Goal: Task Accomplishment & Management: Manage account settings

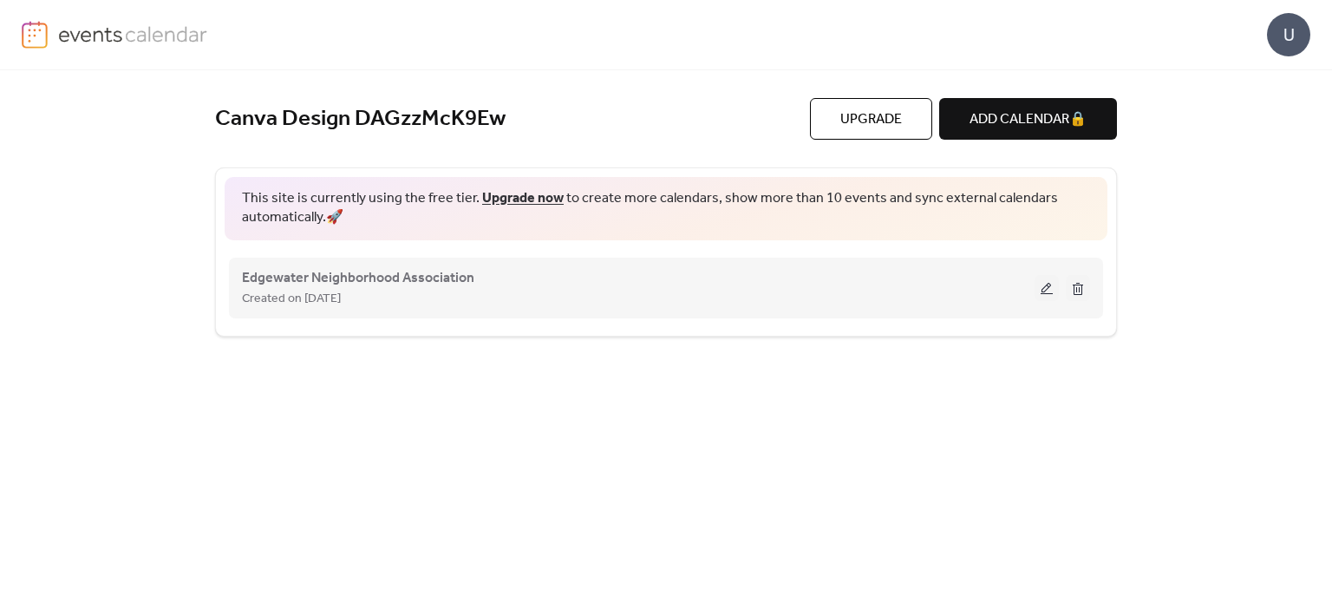
click at [1040, 290] on button at bounding box center [1046, 288] width 24 height 26
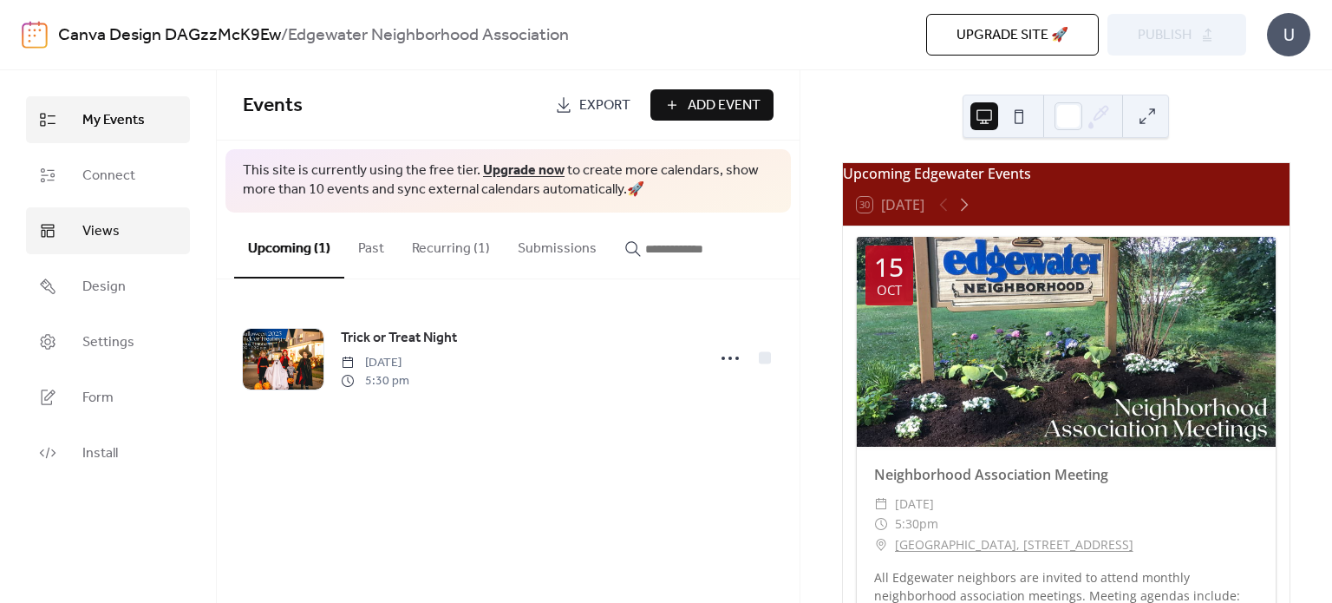
click at [135, 225] on link "Views" at bounding box center [108, 230] width 164 height 47
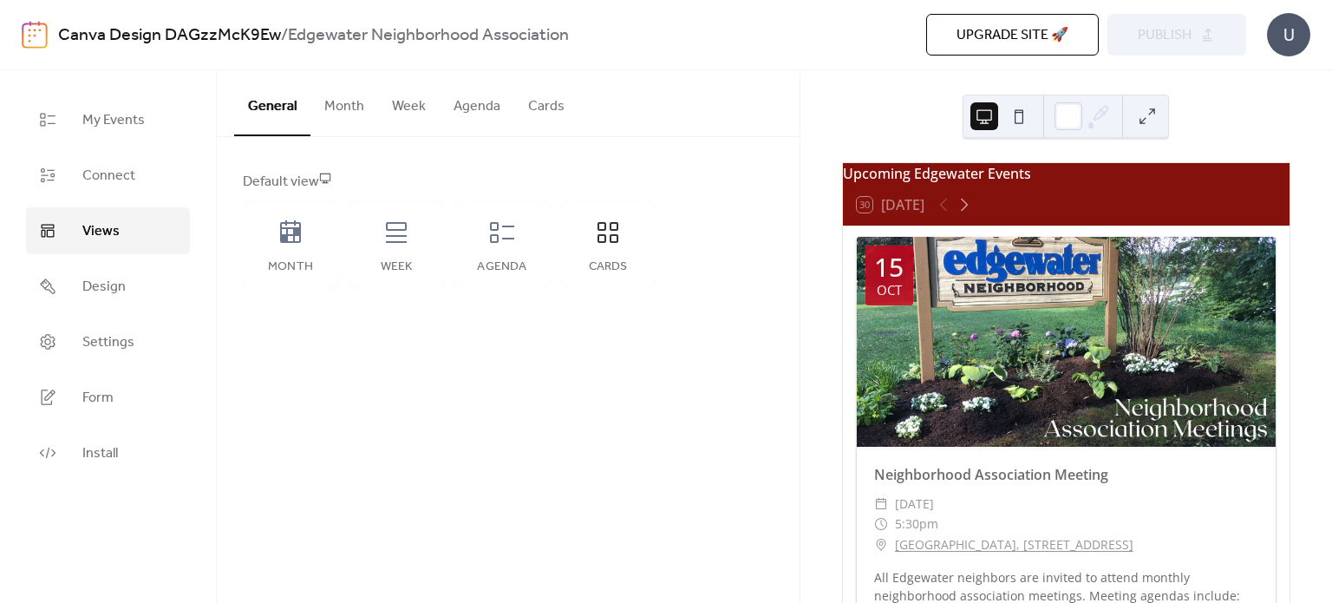
click at [545, 107] on button "Cards" at bounding box center [546, 102] width 64 height 64
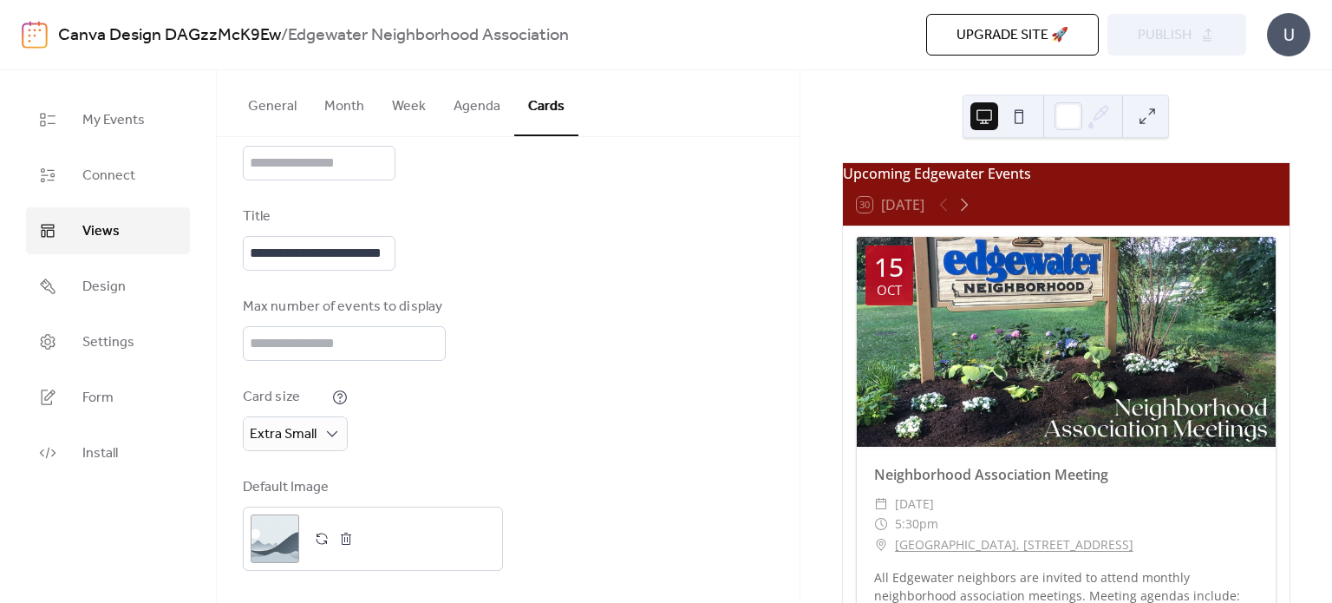
scroll to position [154, 0]
click at [281, 426] on span "Extra Small" at bounding box center [283, 434] width 67 height 27
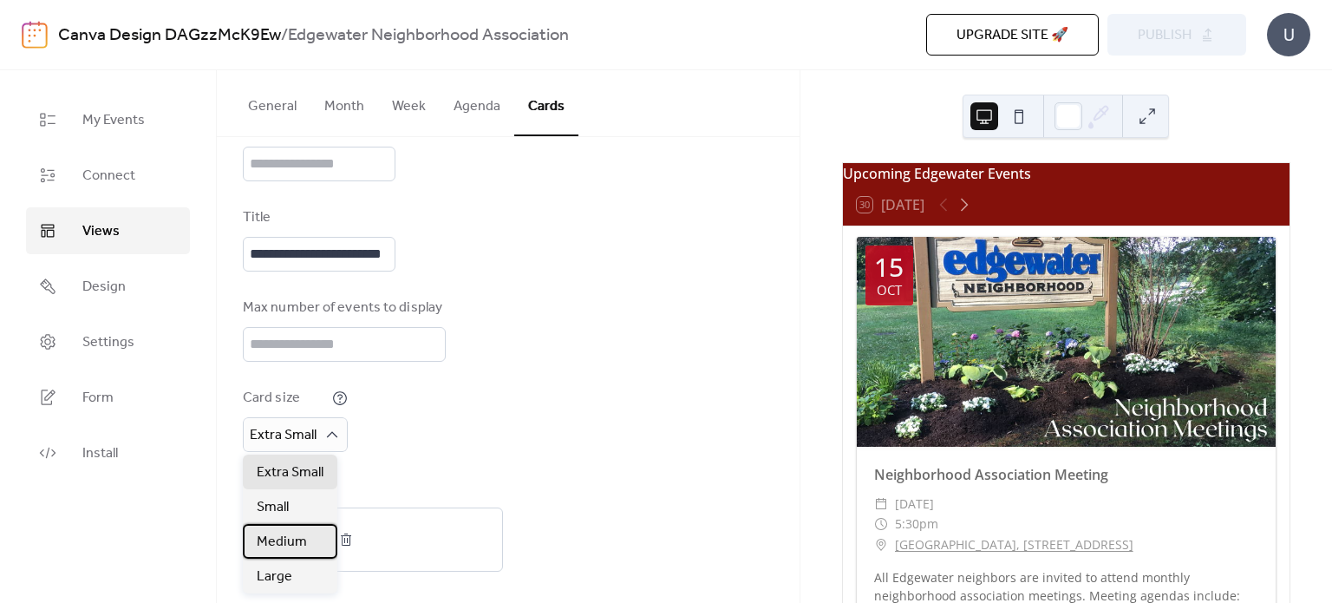
click at [279, 535] on span "Medium" at bounding box center [282, 541] width 50 height 21
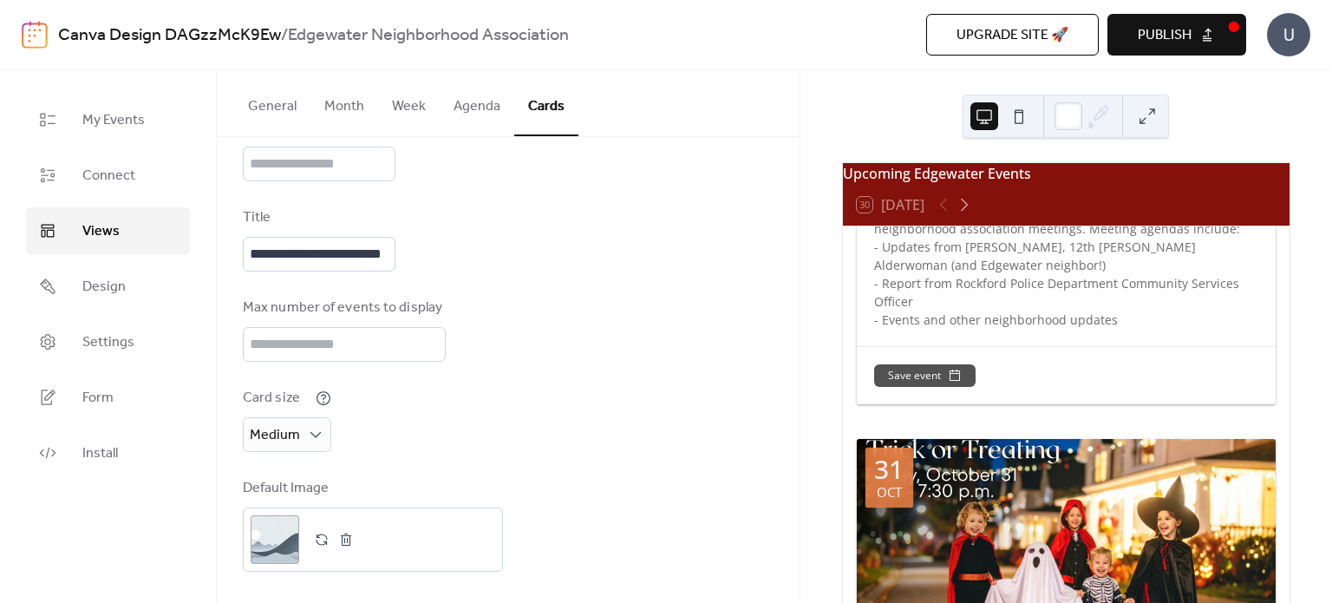
scroll to position [370, 0]
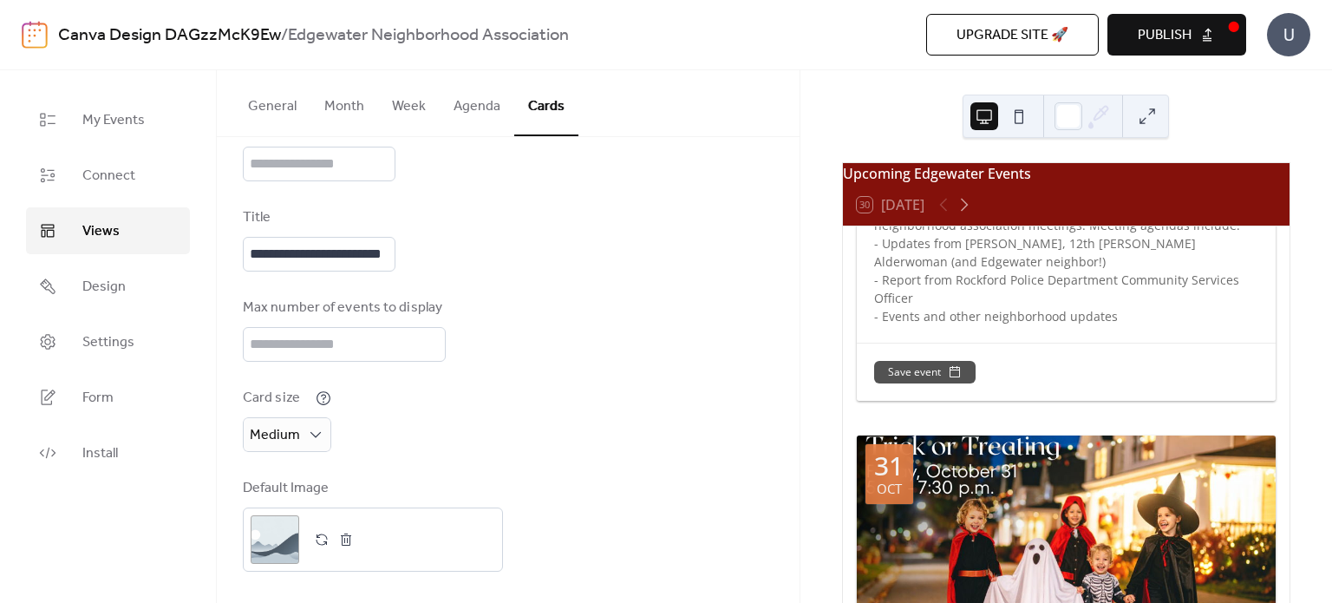
click at [1018, 121] on button at bounding box center [1019, 116] width 28 height 28
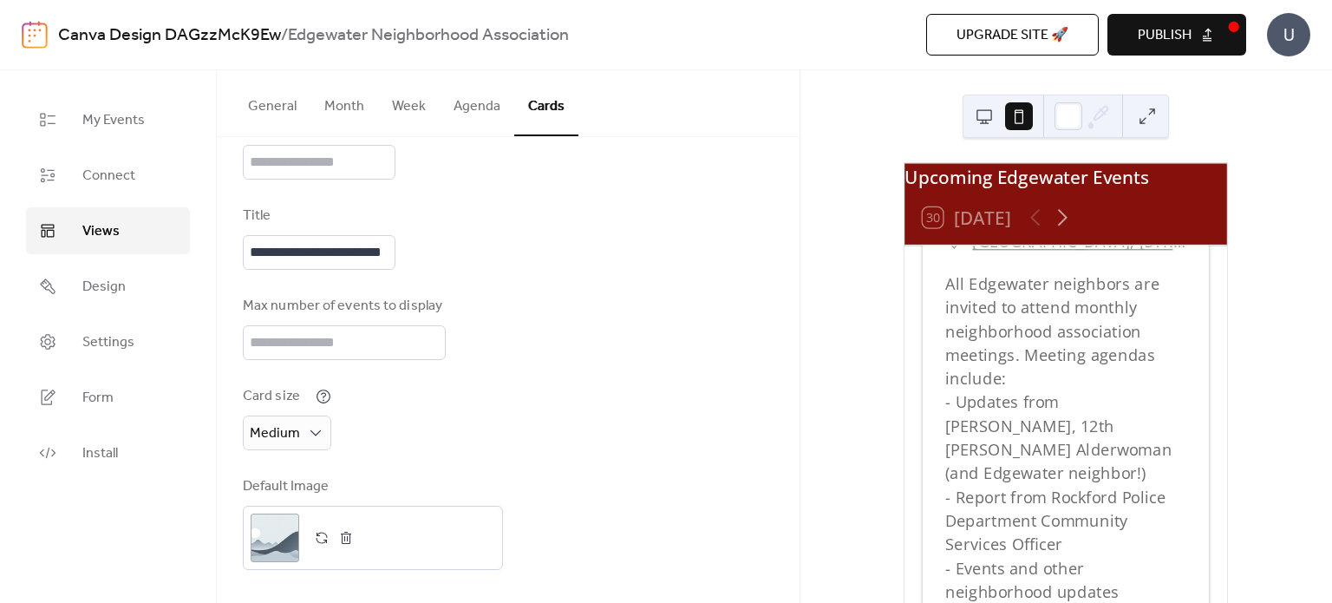
scroll to position [0, 0]
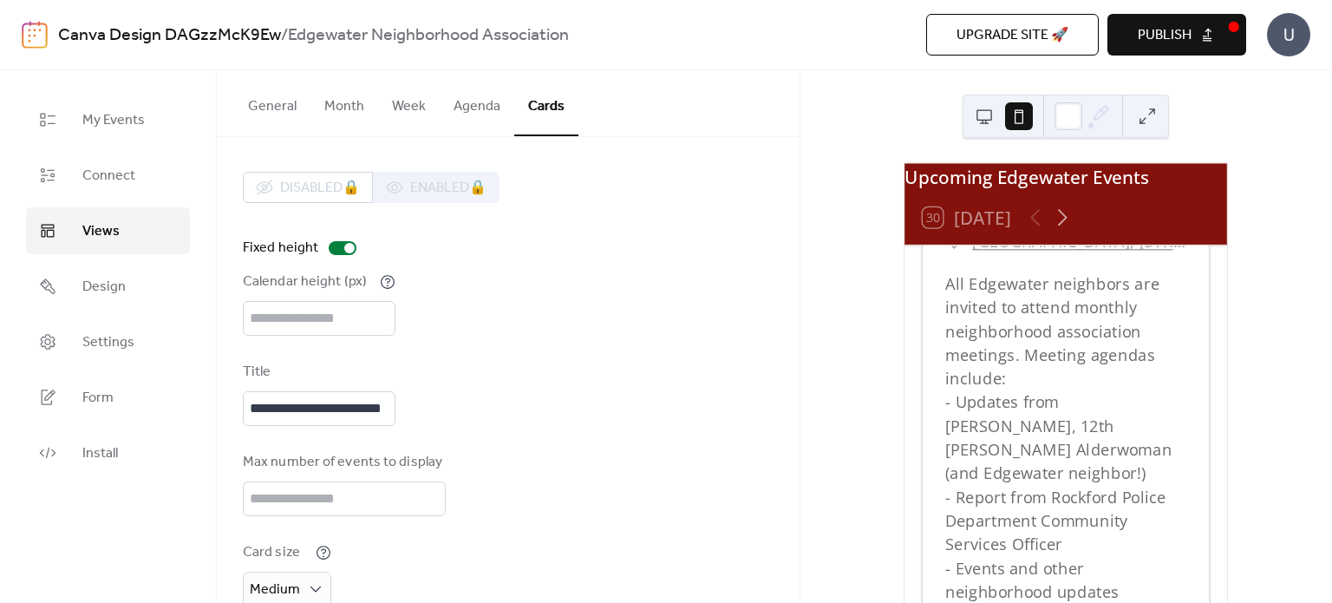
click at [468, 115] on button "Agenda" at bounding box center [477, 102] width 75 height 64
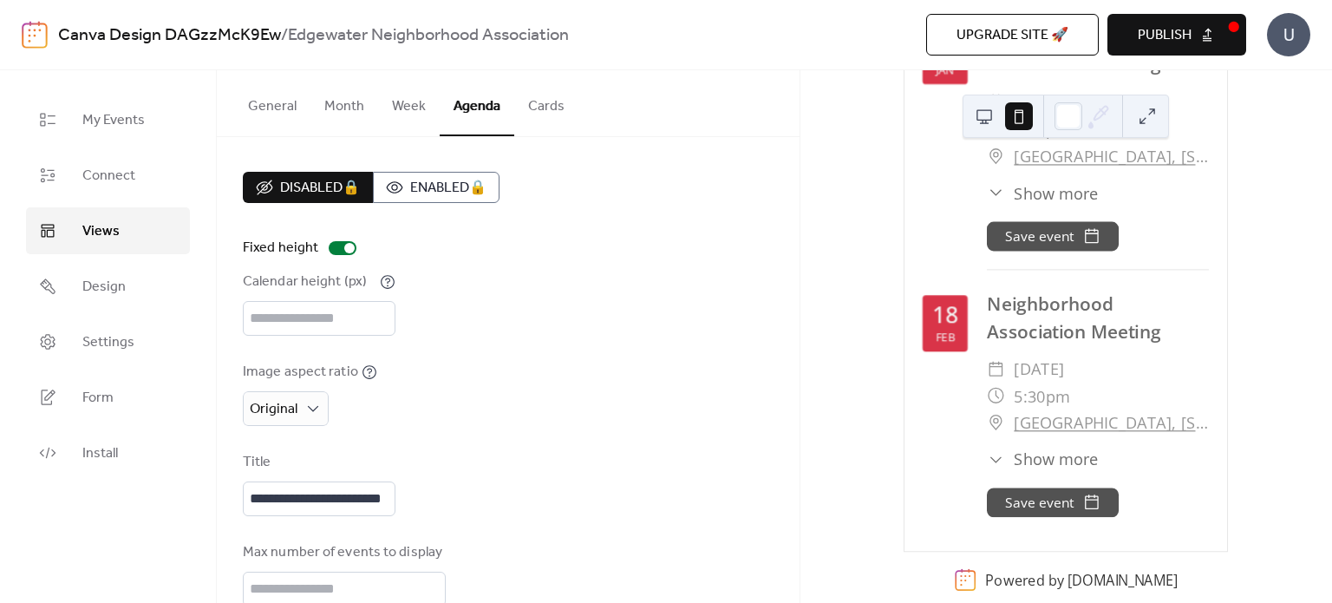
click at [544, 111] on button "Cards" at bounding box center [546, 102] width 64 height 64
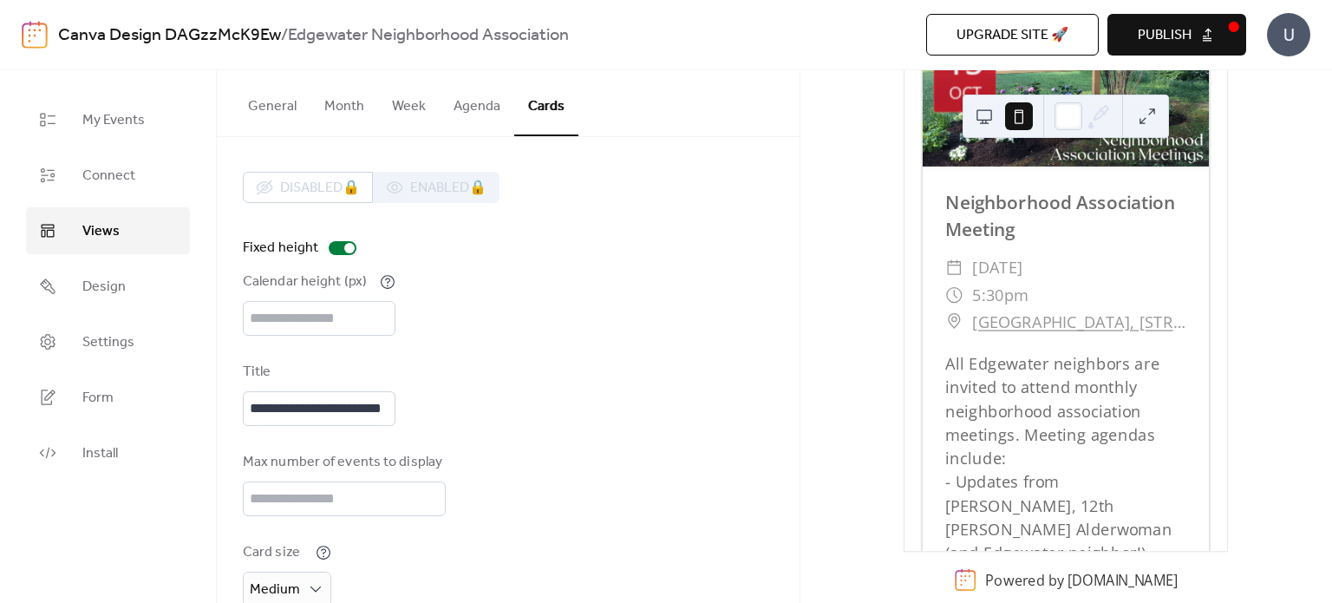
scroll to position [156, 0]
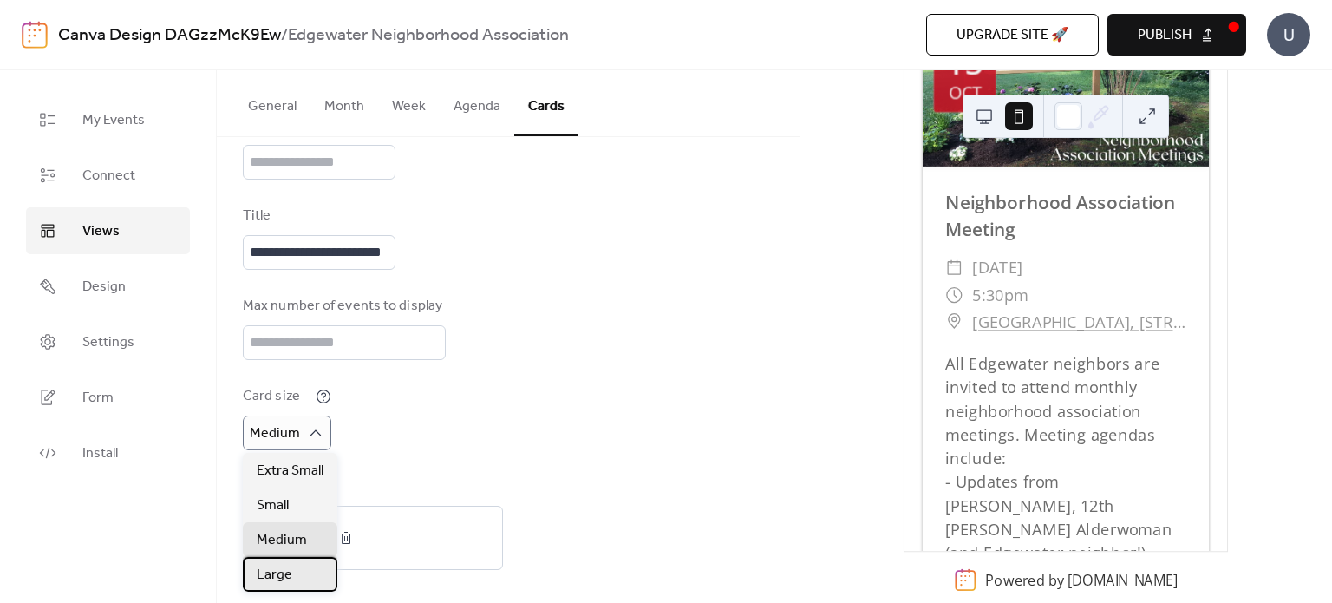
click at [290, 577] on span "Large" at bounding box center [275, 574] width 36 height 21
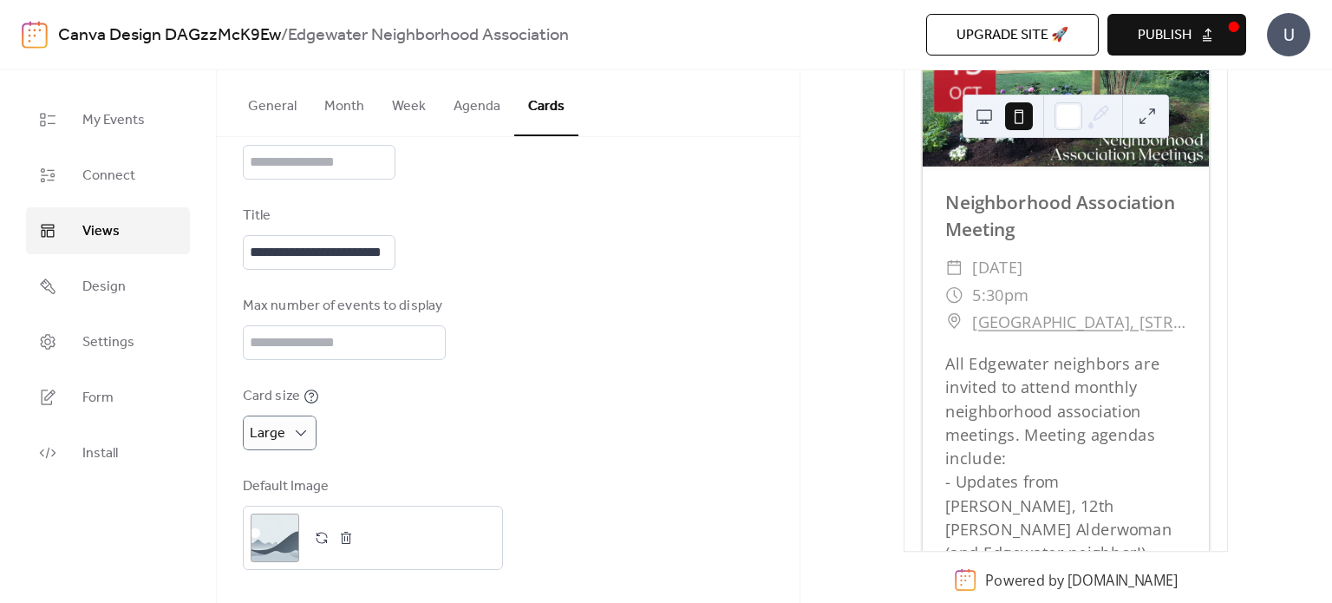
click at [985, 115] on button at bounding box center [984, 116] width 28 height 28
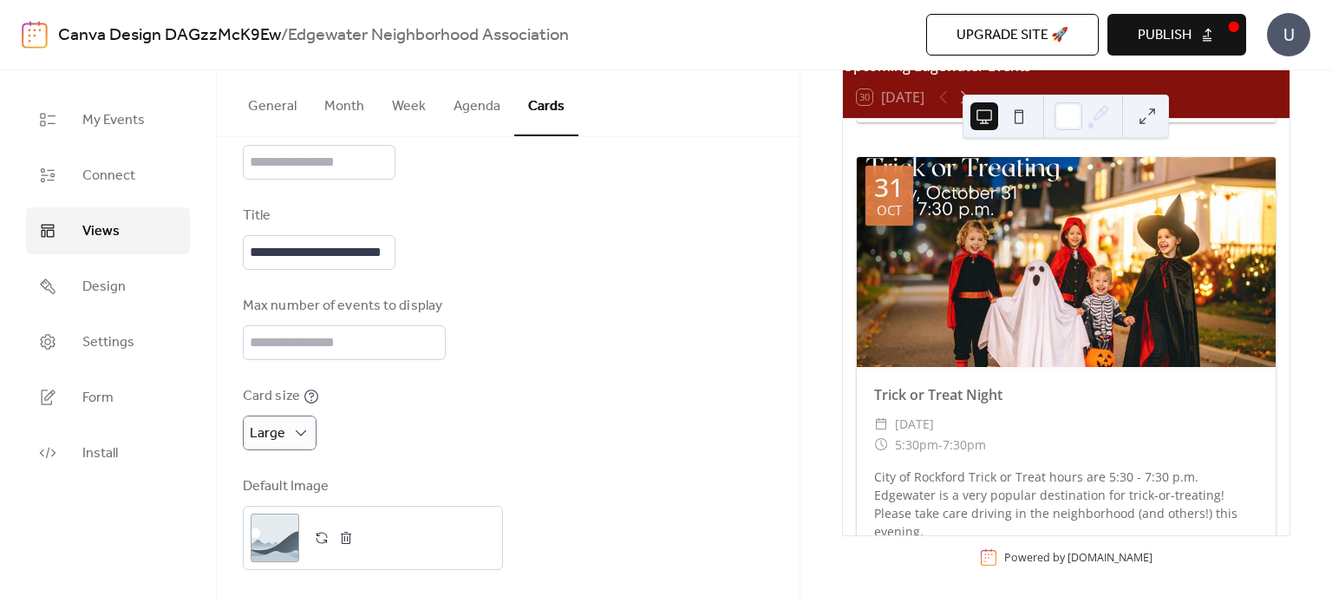
scroll to position [576, 0]
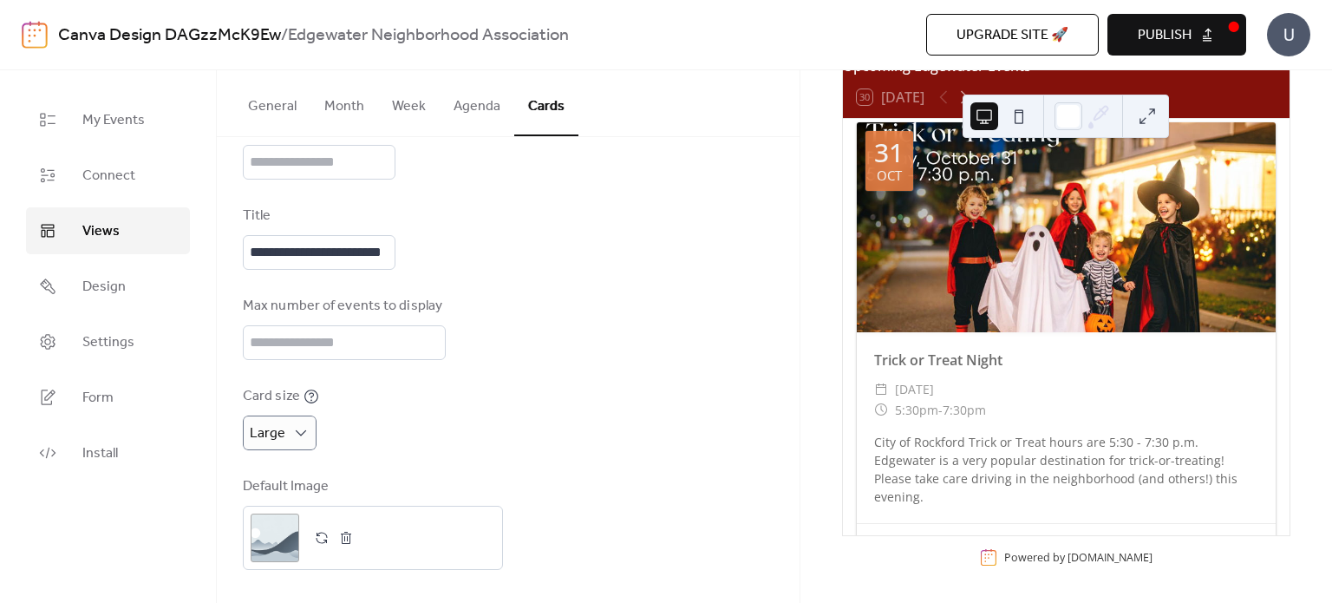
click at [1024, 121] on button at bounding box center [1019, 116] width 28 height 28
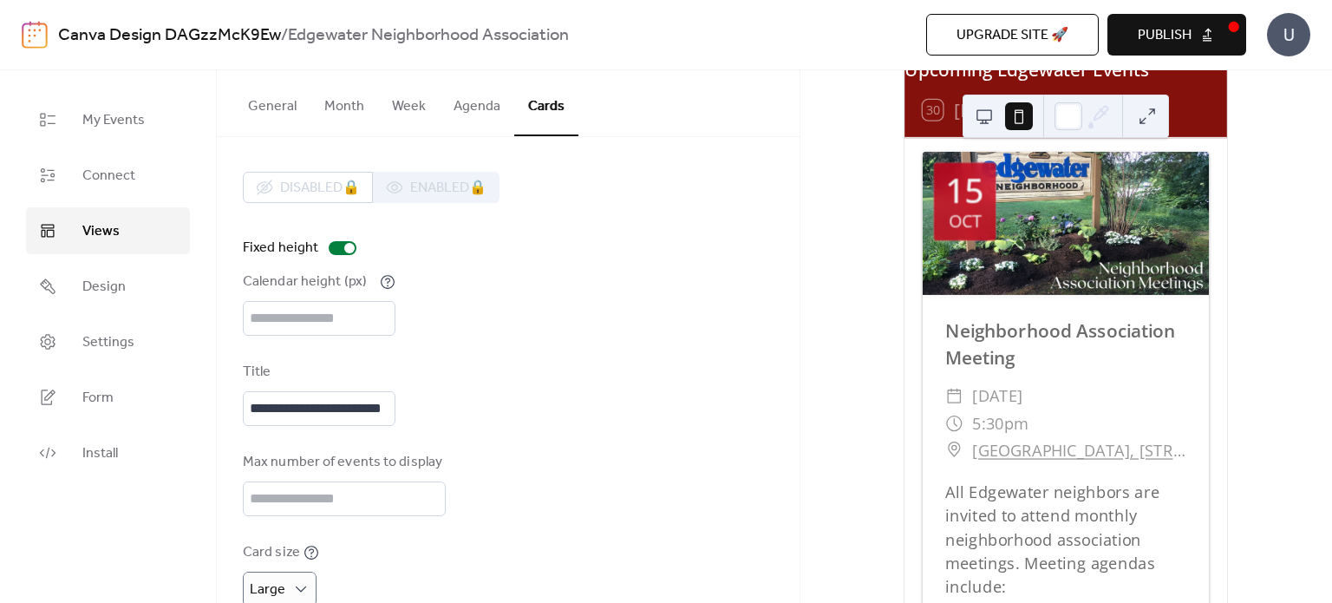
scroll to position [156, 0]
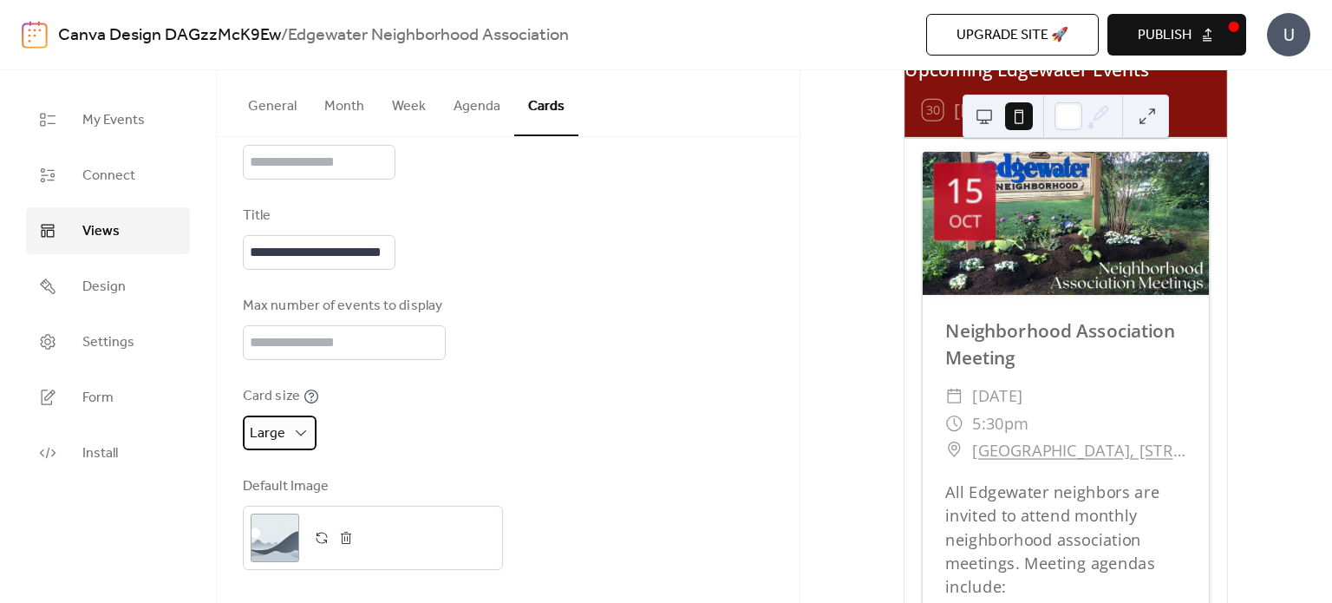
click at [285, 437] on div "Large" at bounding box center [280, 432] width 74 height 35
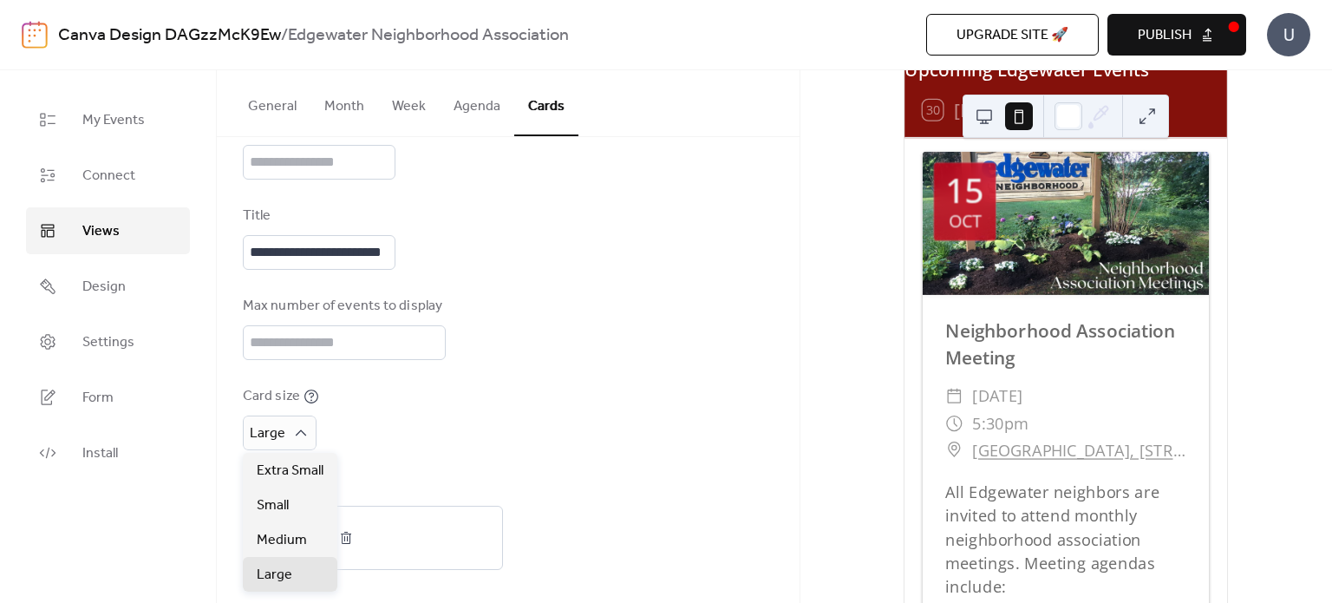
click at [603, 401] on div "Card size Large" at bounding box center [508, 418] width 531 height 64
click at [1145, 115] on button at bounding box center [1147, 116] width 28 height 28
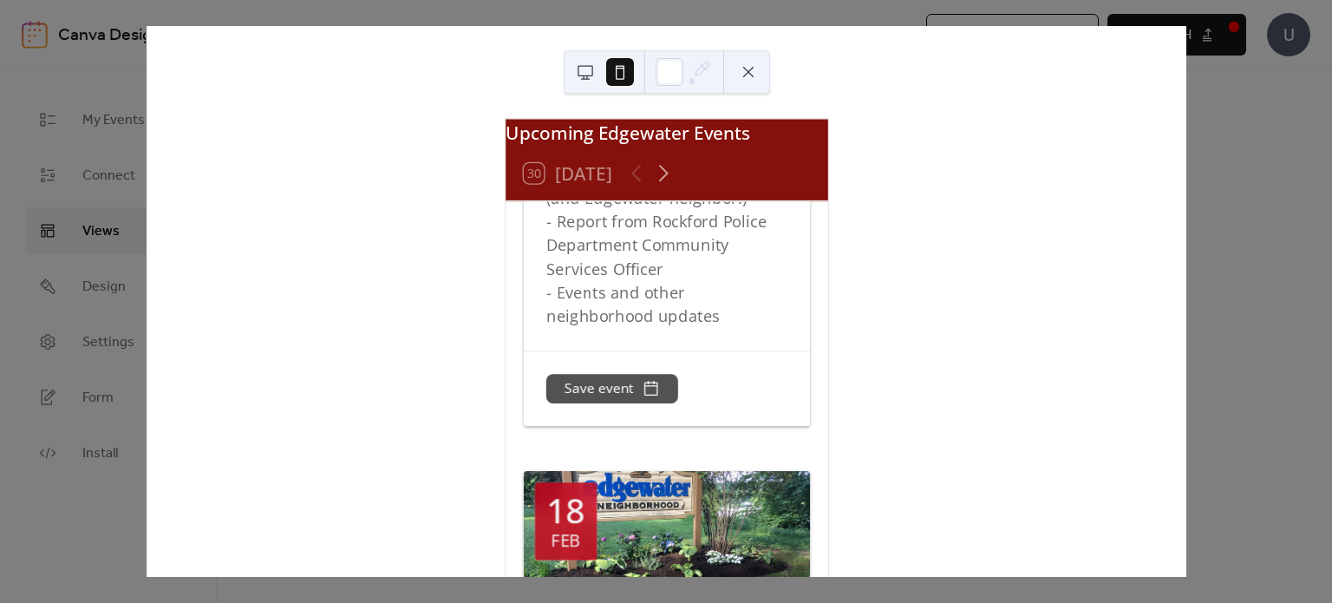
scroll to position [2111, 0]
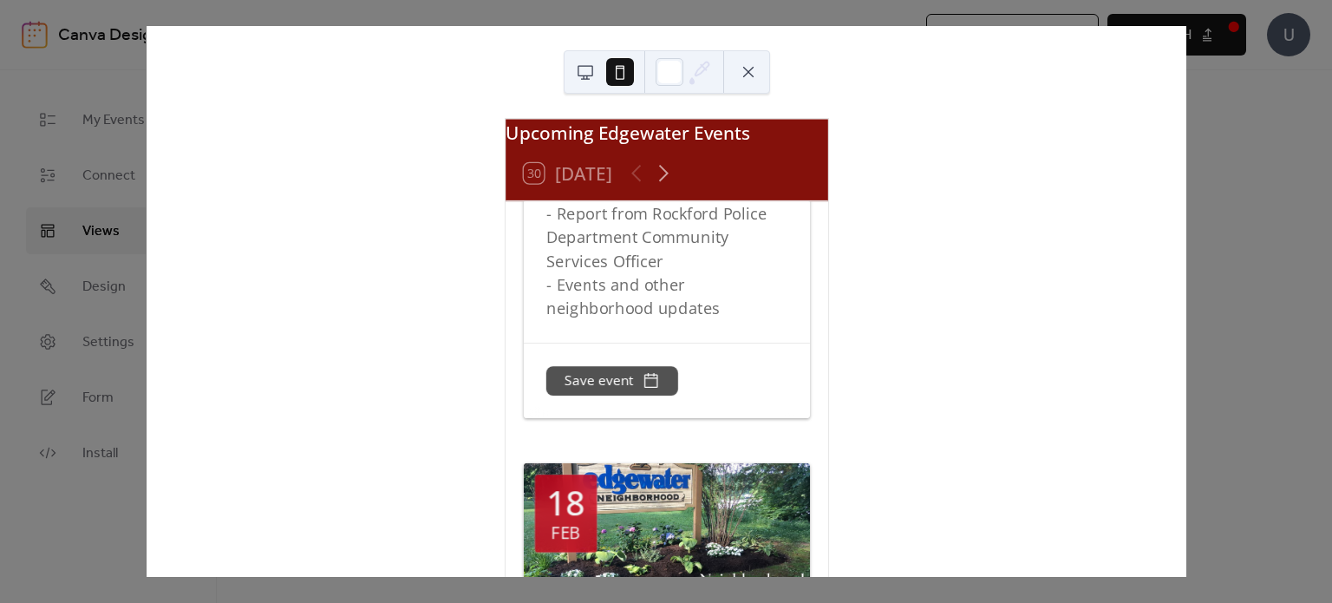
click at [1186, 240] on div "Upcoming Edgewater Events 30 [DATE] [DATE] Neighborhood Association Meeting ​ […" at bounding box center [666, 301] width 1040 height 550
click at [746, 58] on button at bounding box center [748, 72] width 28 height 28
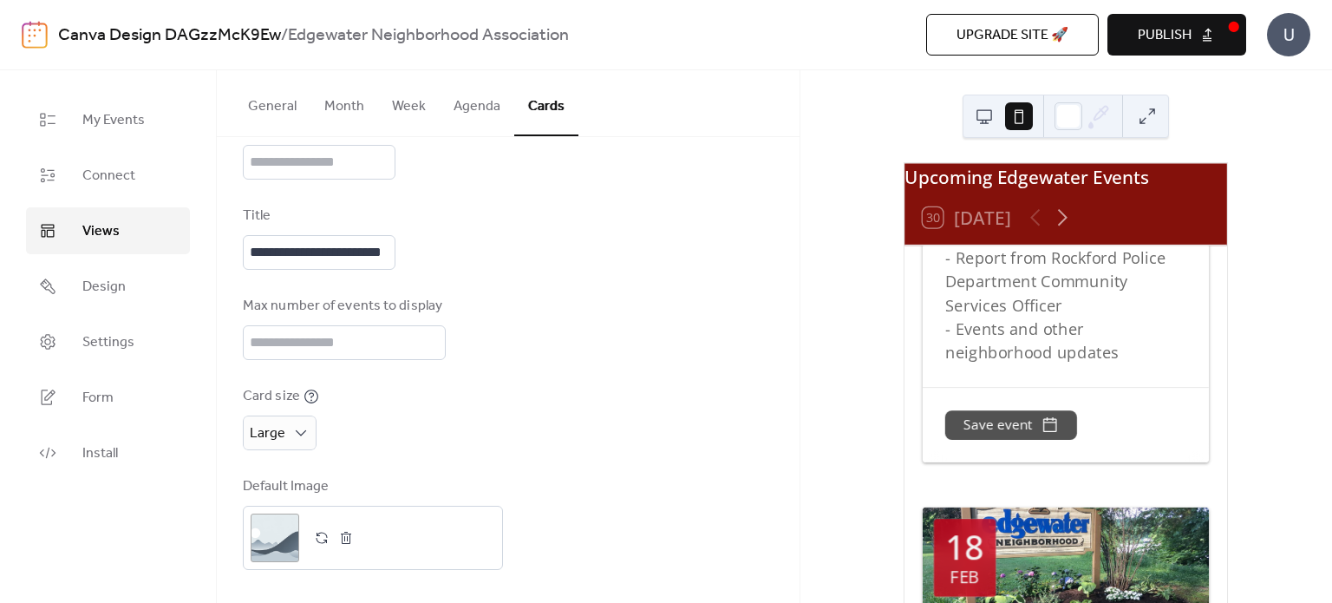
click at [479, 110] on button "Agenda" at bounding box center [477, 102] width 75 height 64
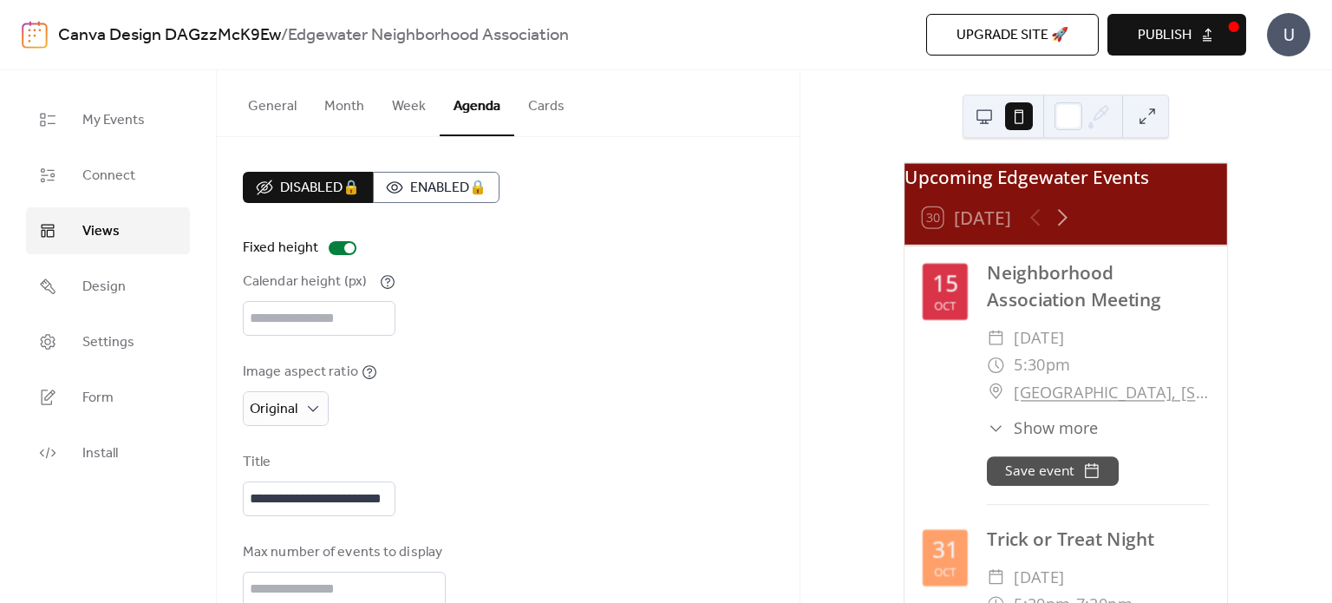
scroll to position [130, 0]
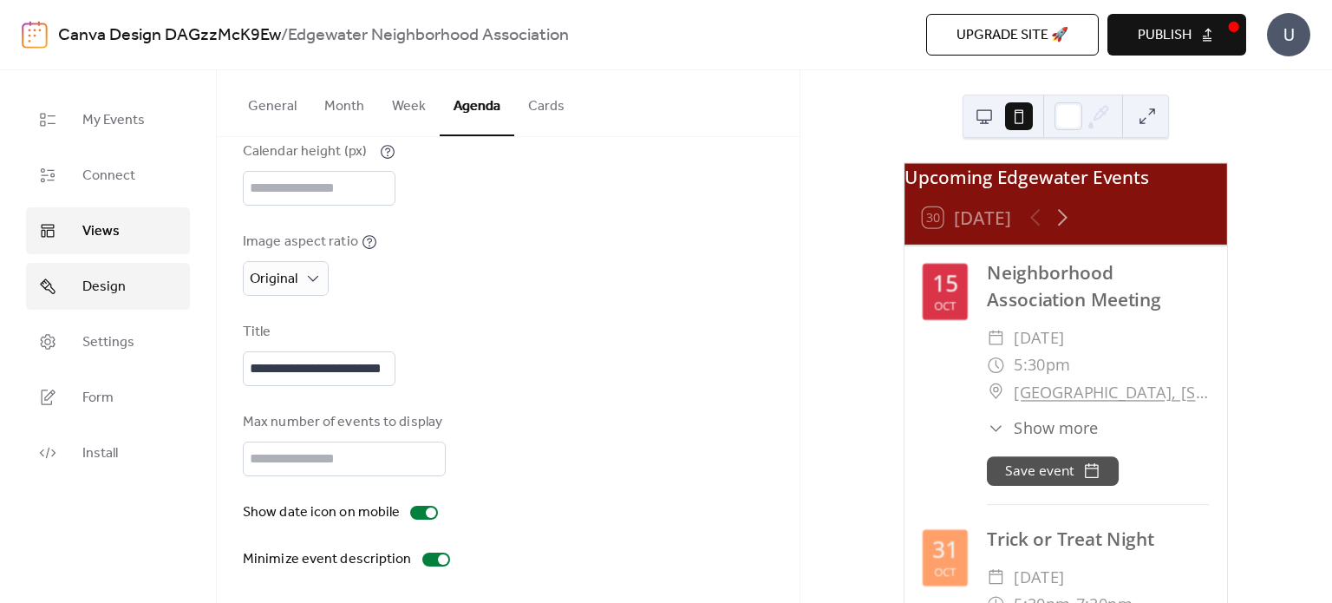
click at [107, 277] on span "Design" at bounding box center [103, 287] width 43 height 21
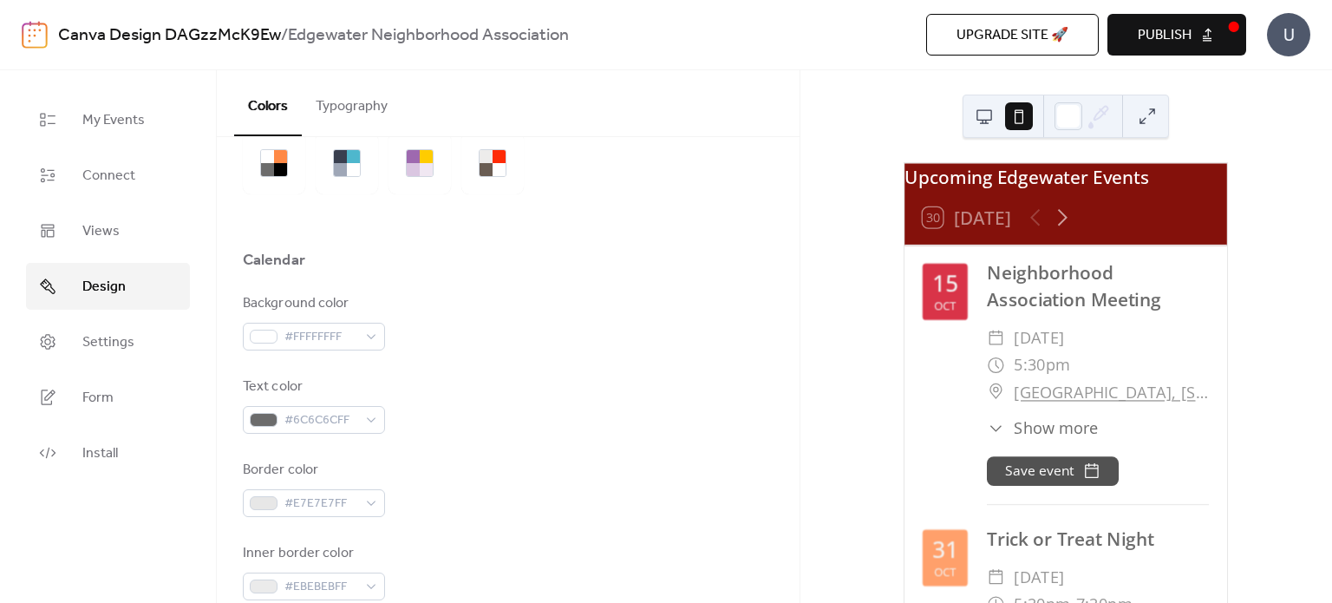
scroll to position [83, 0]
click at [353, 414] on span "#6C6C6CFF" at bounding box center [320, 420] width 73 height 21
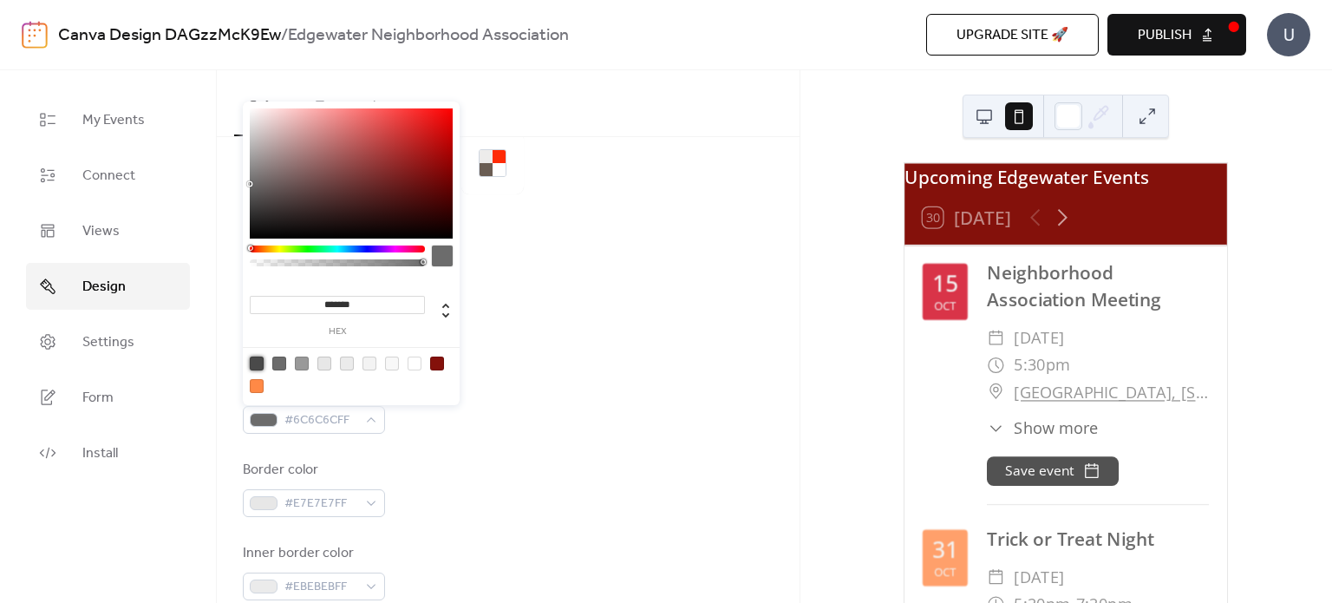
click at [256, 362] on div at bounding box center [257, 363] width 14 height 14
click at [348, 307] on input "*******" at bounding box center [337, 305] width 175 height 18
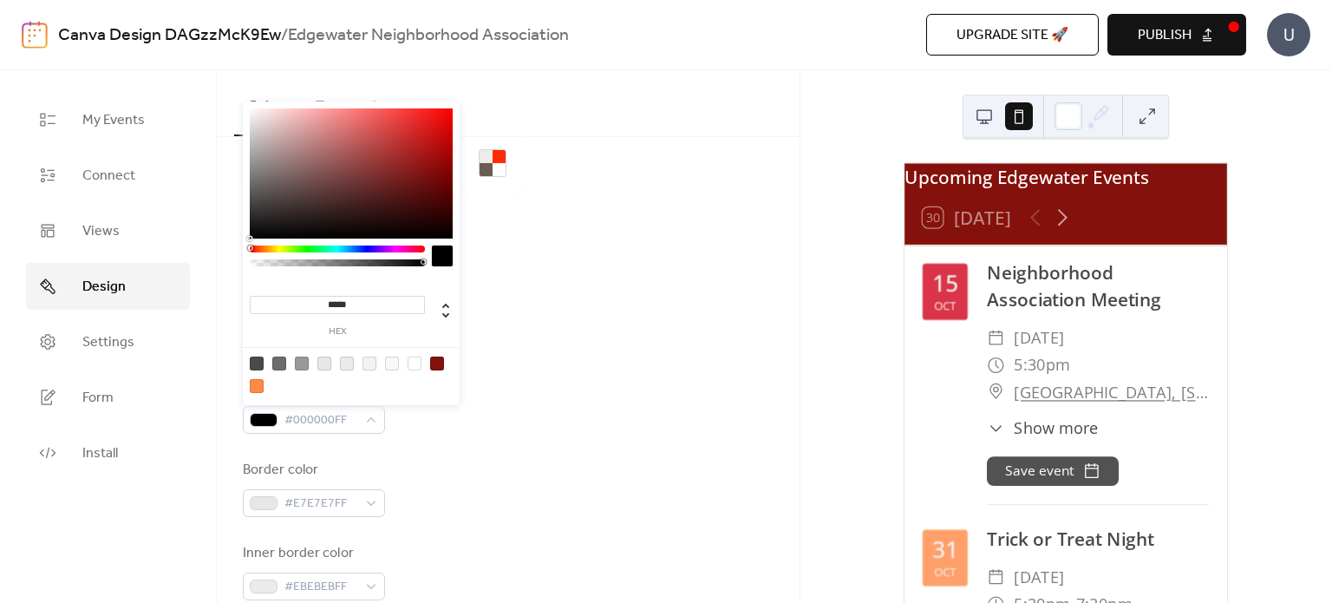
type input "******"
click at [510, 401] on div "Text color #000000FF" at bounding box center [508, 404] width 531 height 57
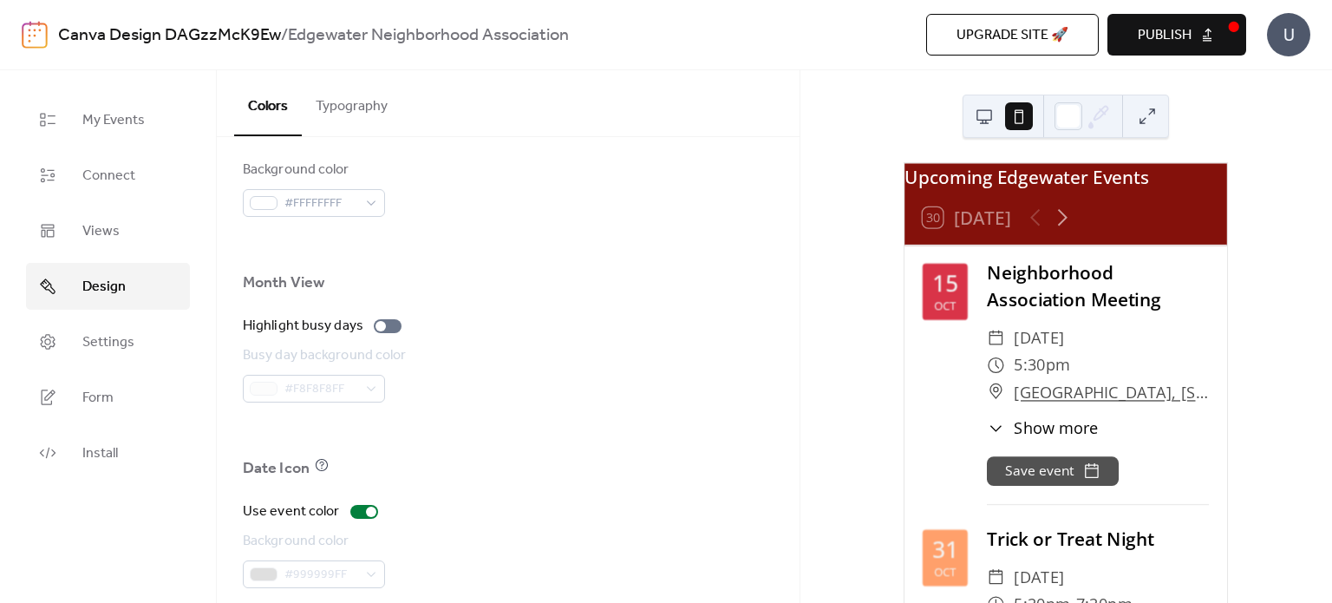
scroll to position [1214, 0]
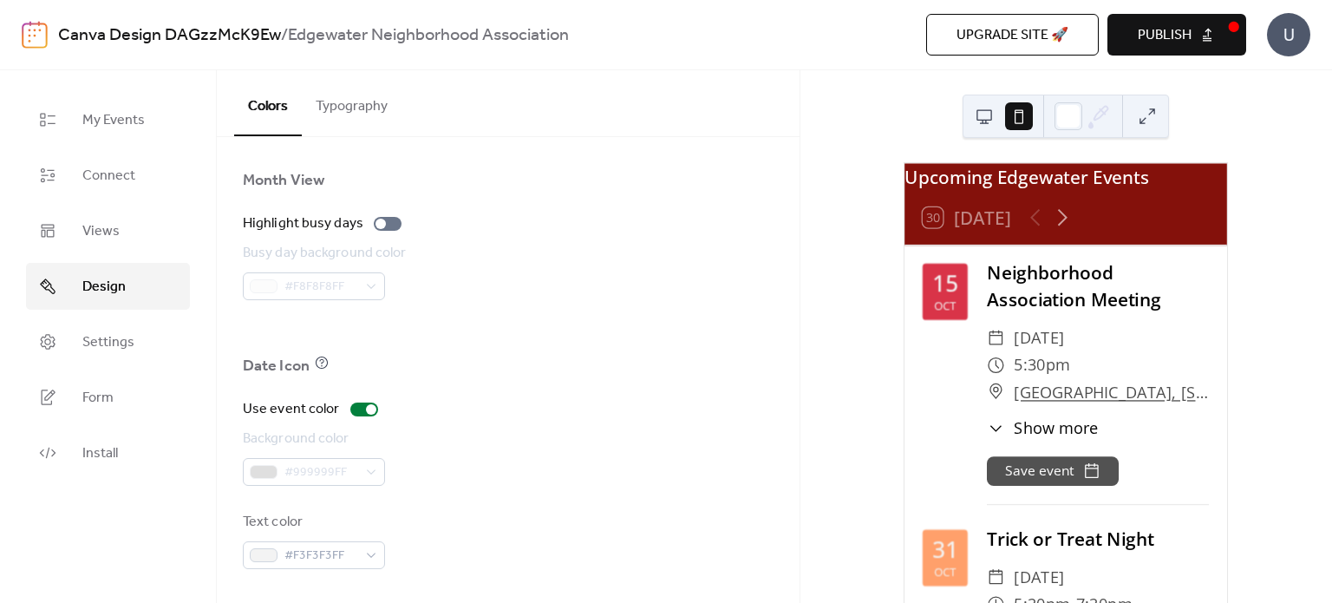
click at [363, 109] on button "Typography" at bounding box center [352, 102] width 100 height 64
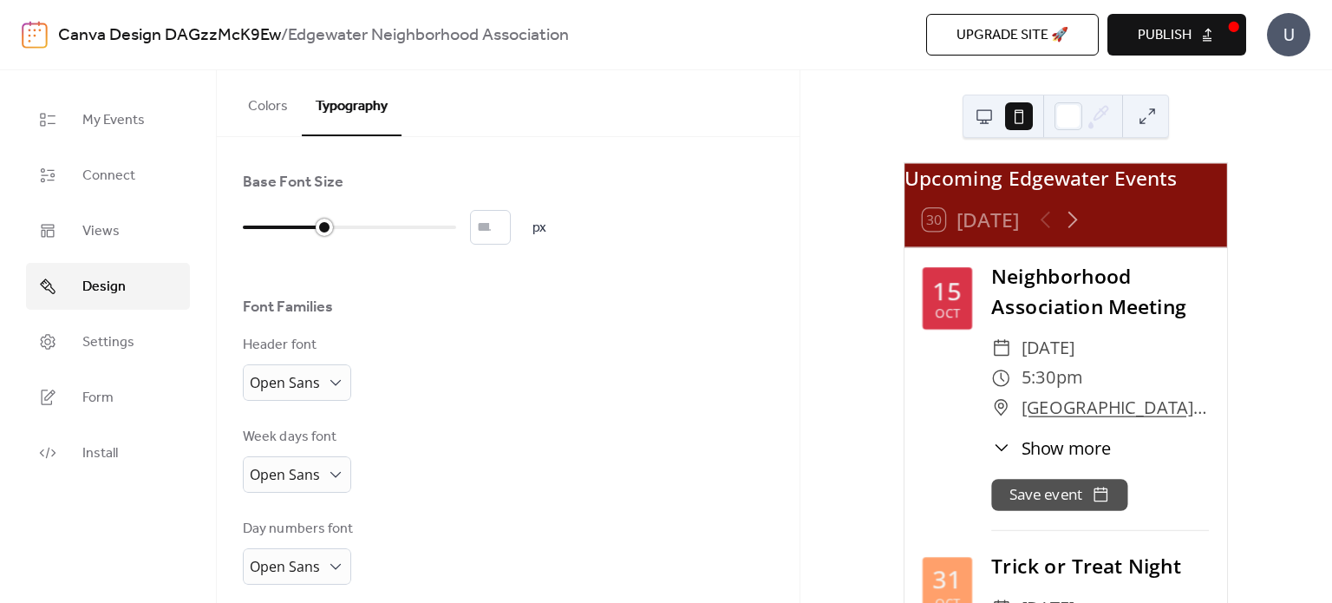
type input "**"
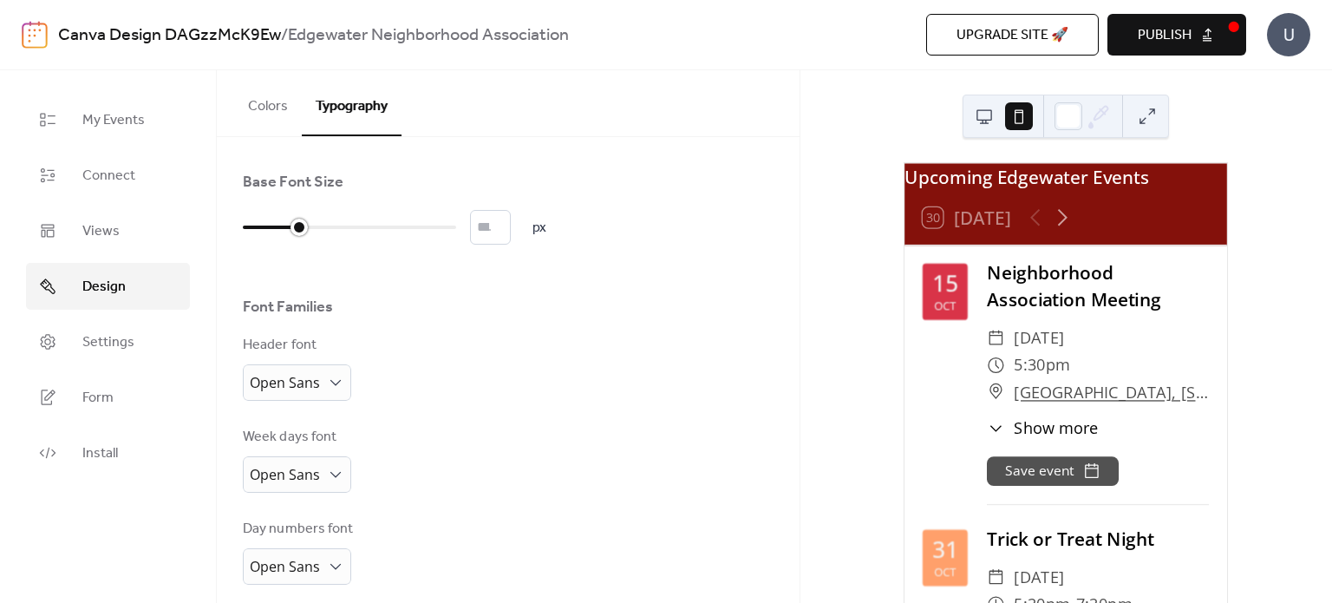
drag, startPoint x: 253, startPoint y: 227, endPoint x: 306, endPoint y: 228, distance: 52.9
click at [306, 228] on div at bounding box center [298, 226] width 17 height 17
click at [473, 347] on div "Header font Open Sans" at bounding box center [508, 368] width 531 height 66
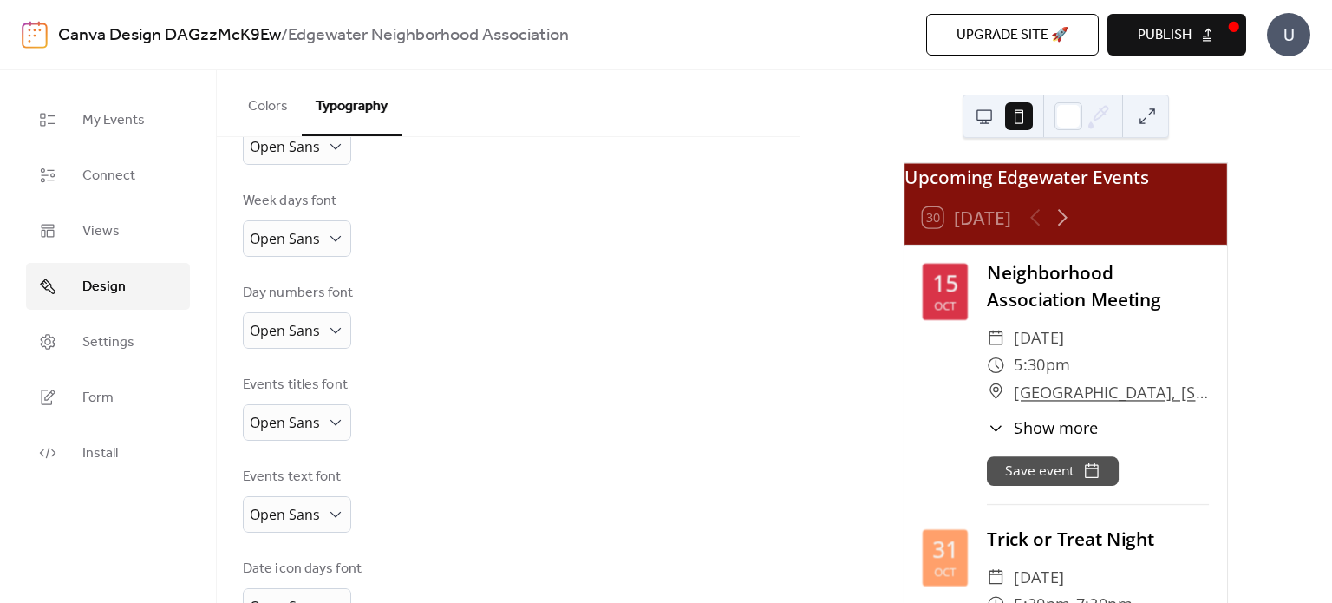
scroll to position [381, 0]
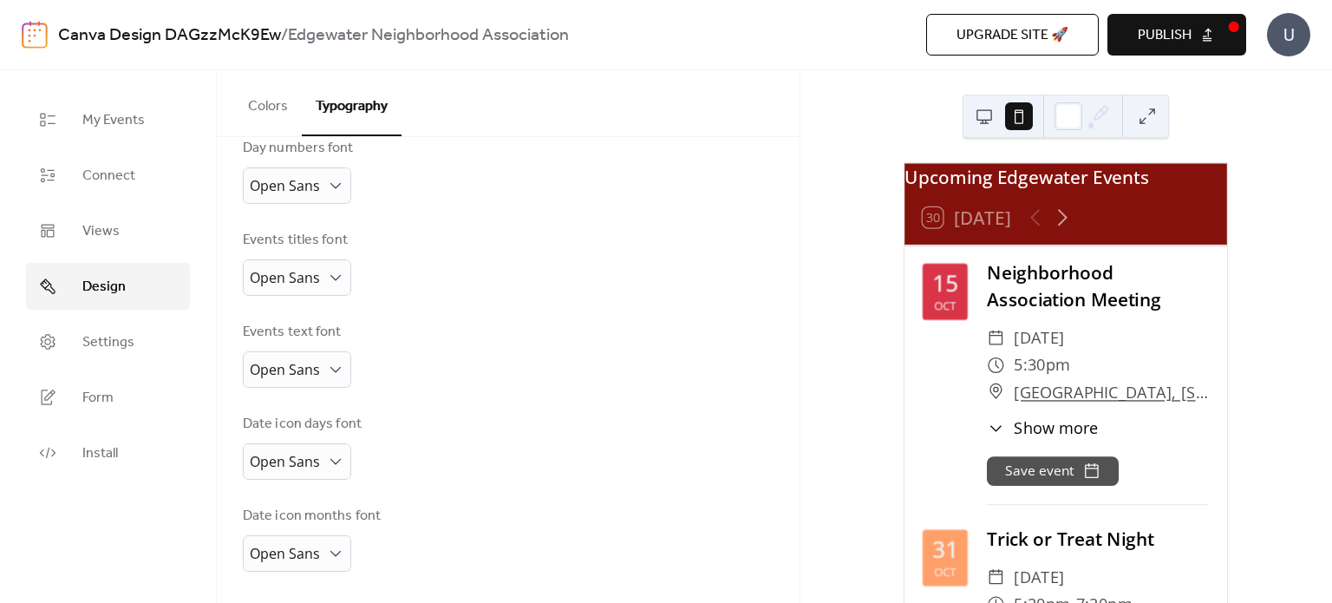
click at [266, 107] on button "Colors" at bounding box center [268, 102] width 68 height 64
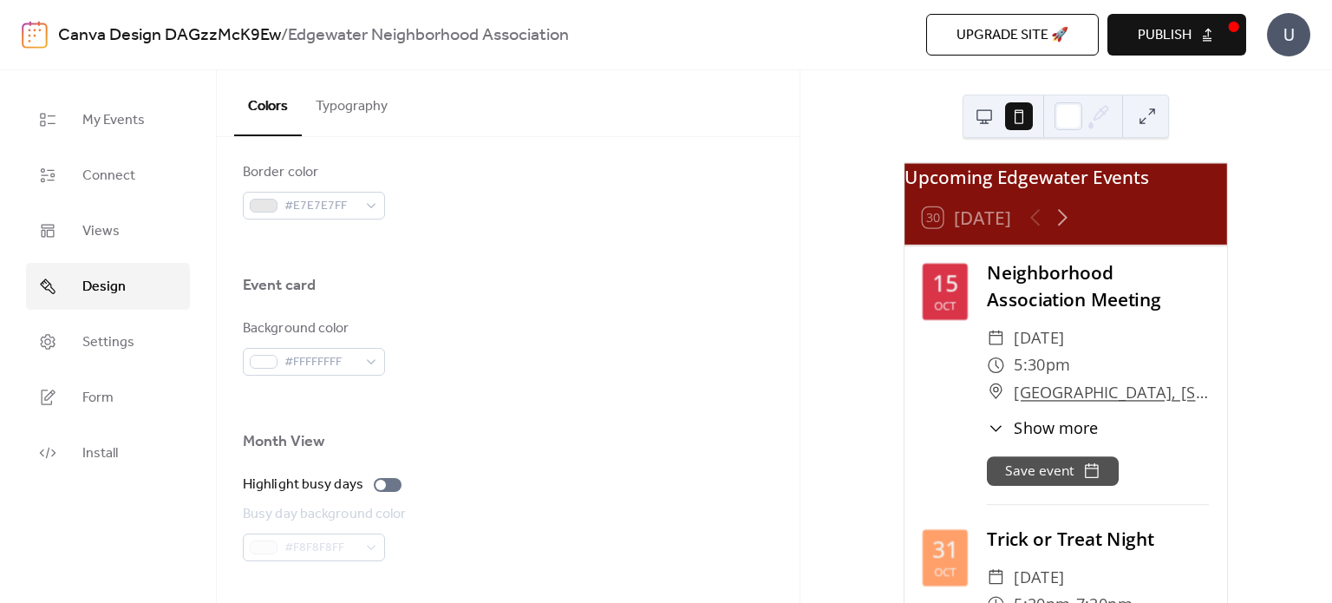
scroll to position [1214, 0]
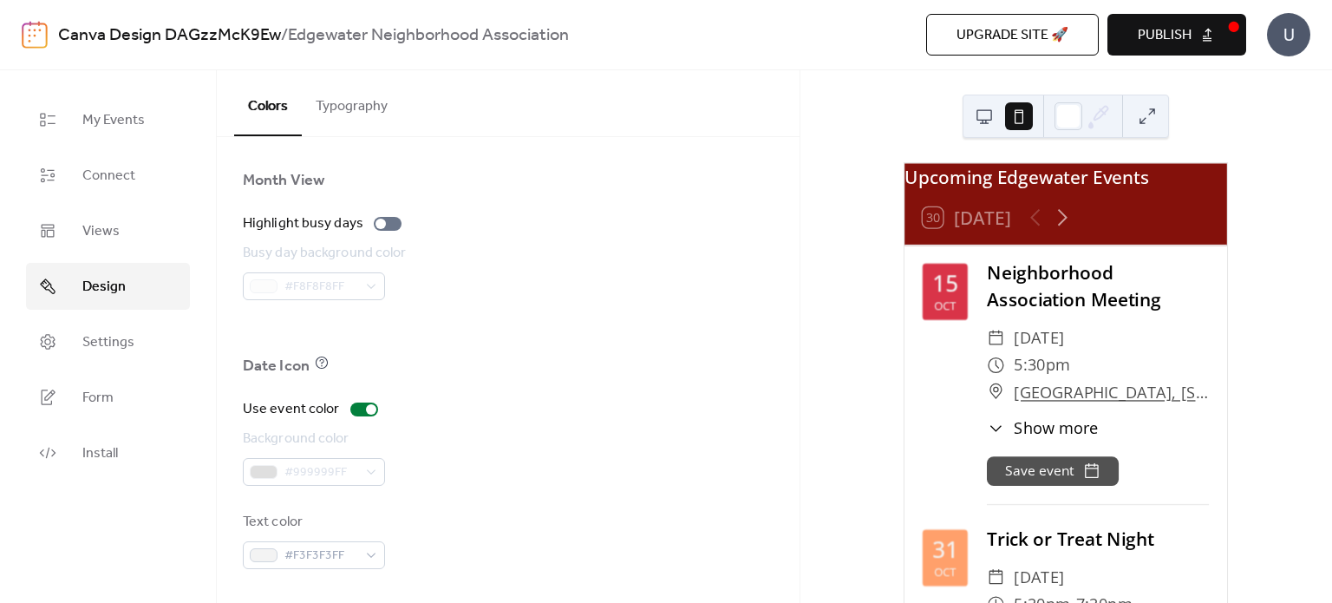
click at [364, 121] on button "Typography" at bounding box center [352, 102] width 100 height 64
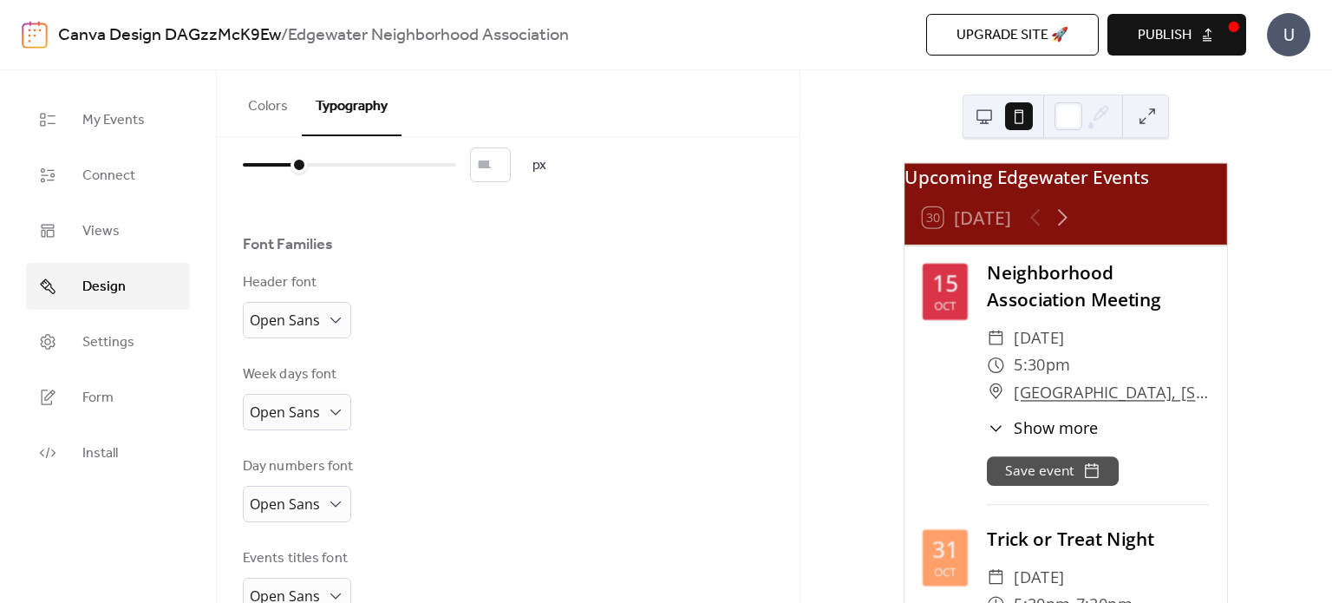
scroll to position [62, 0]
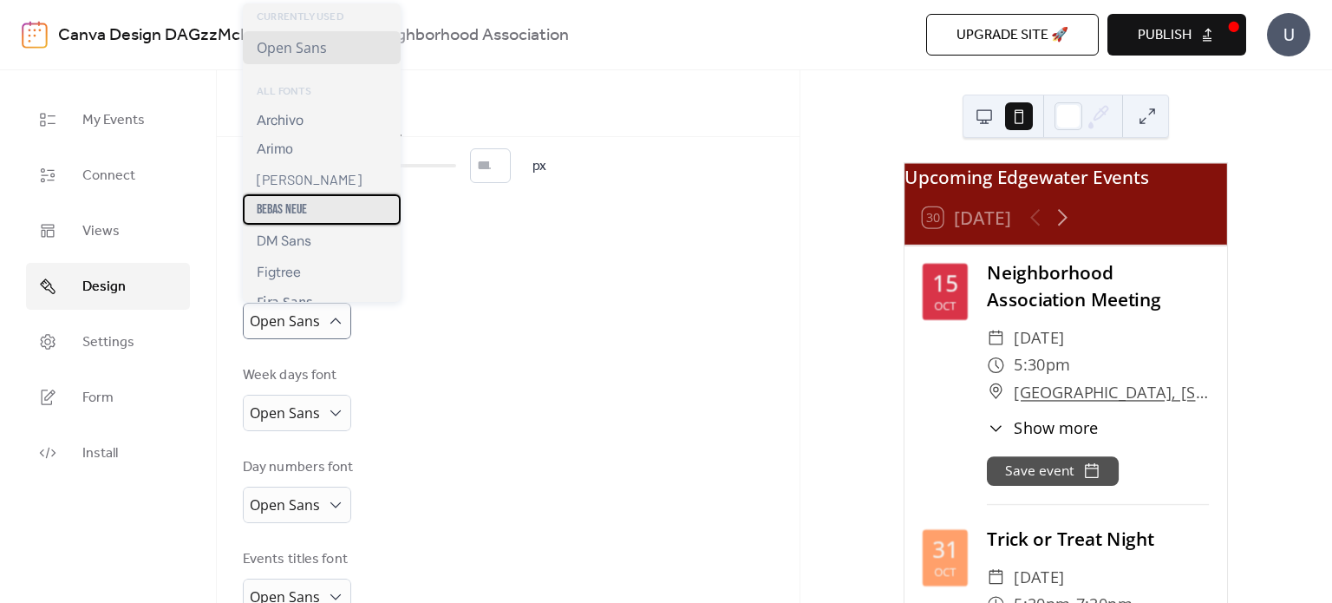
click at [335, 217] on div "Bebas Neue" at bounding box center [322, 209] width 158 height 30
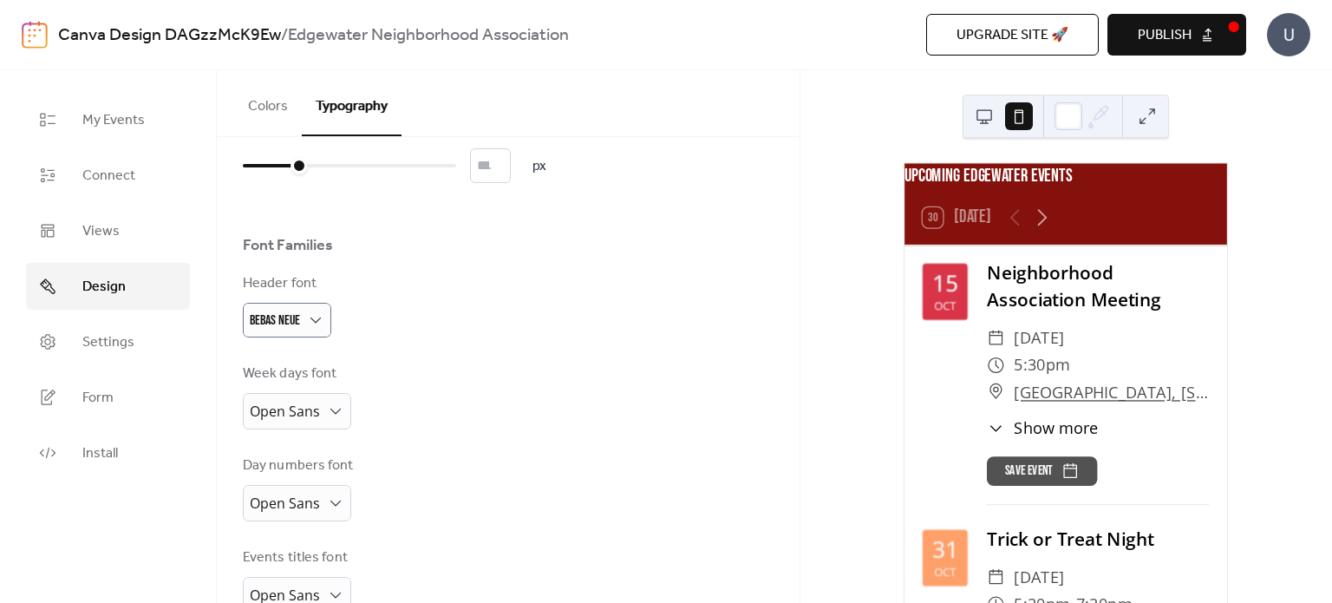
scroll to position [0, 0]
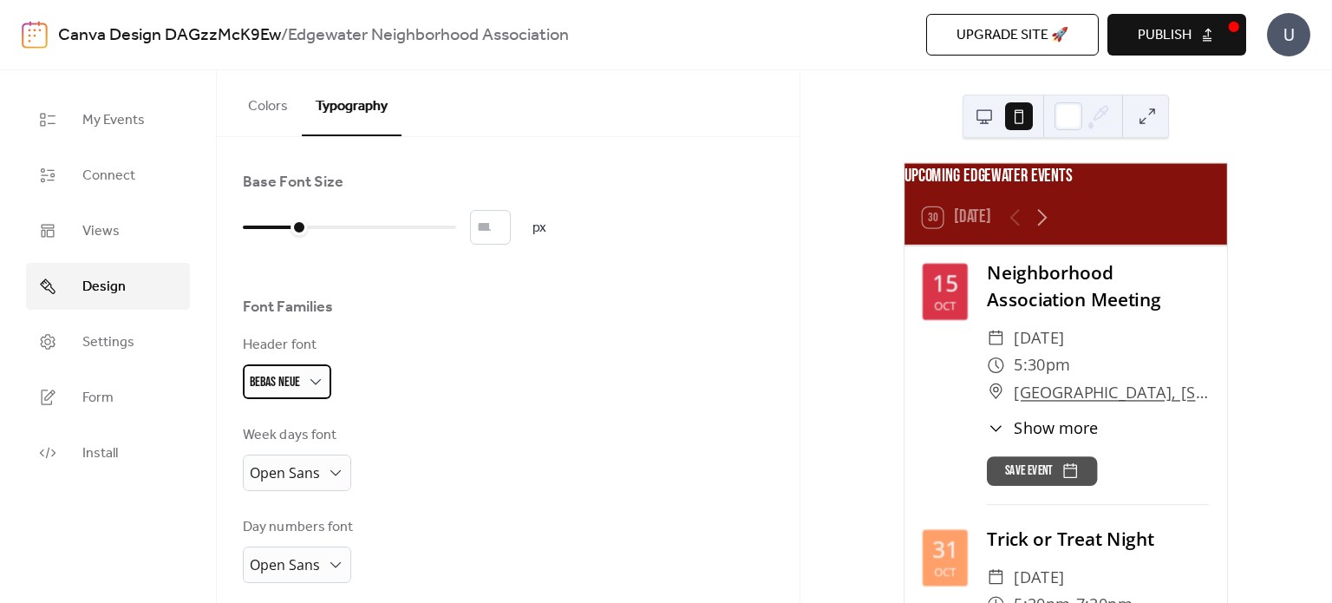
click at [306, 382] on div "Bebas Neue" at bounding box center [287, 381] width 88 height 35
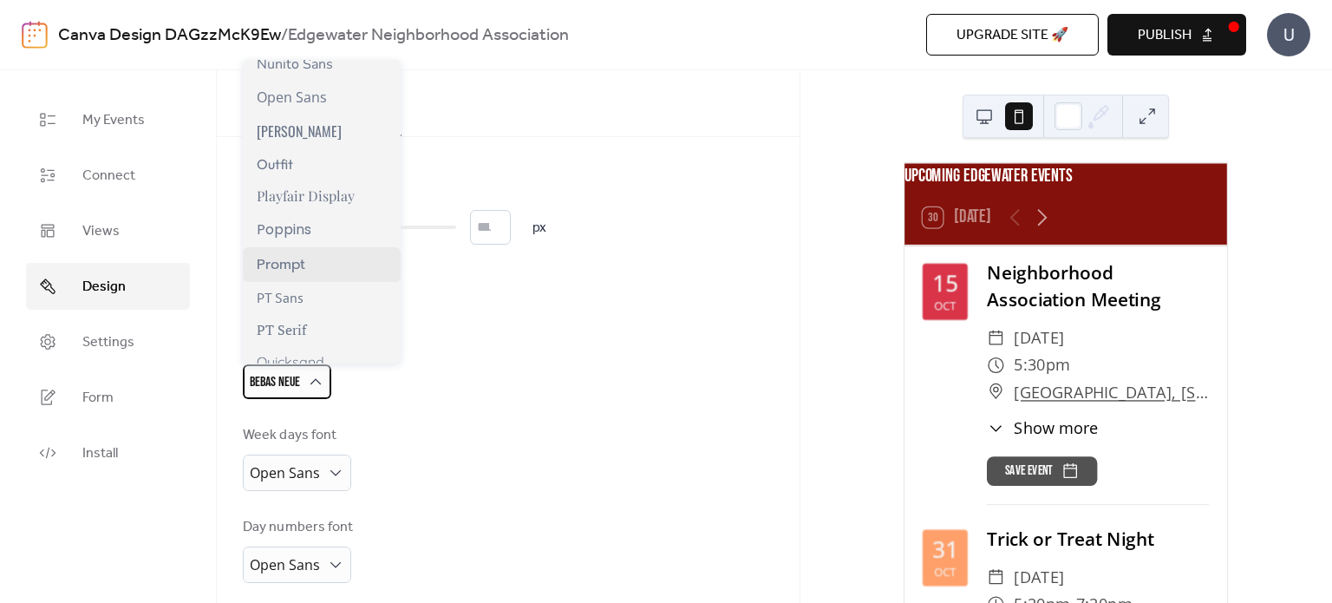
scroll to position [1430, 0]
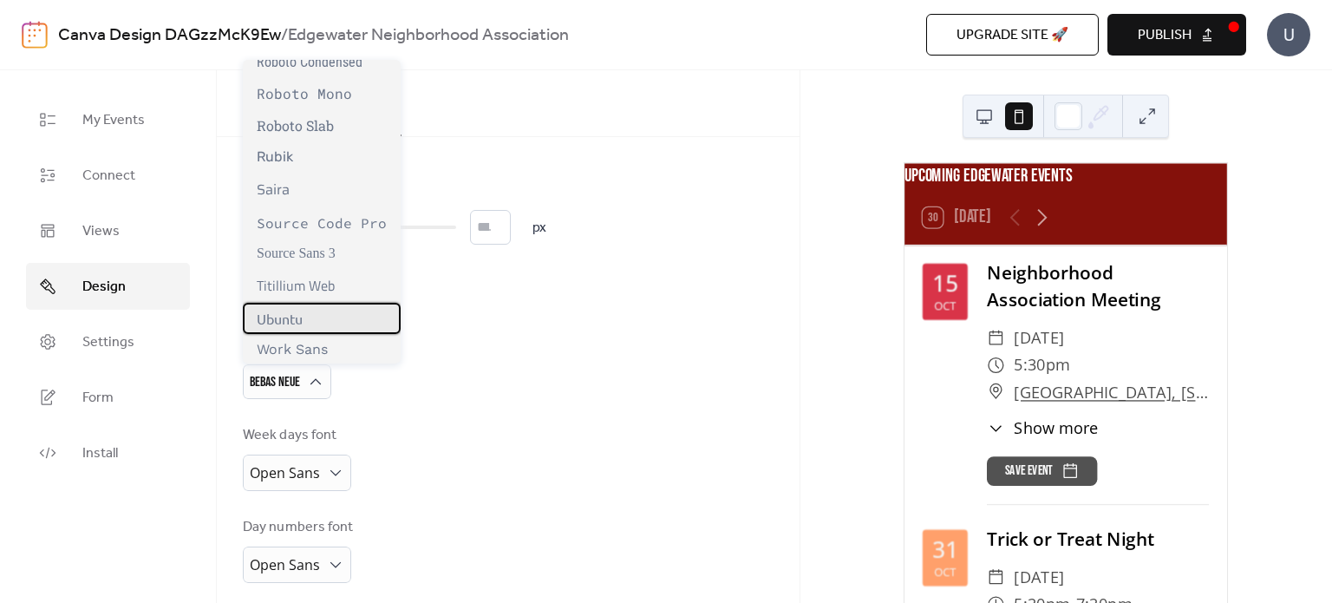
click at [337, 321] on div "Ubuntu" at bounding box center [322, 318] width 158 height 31
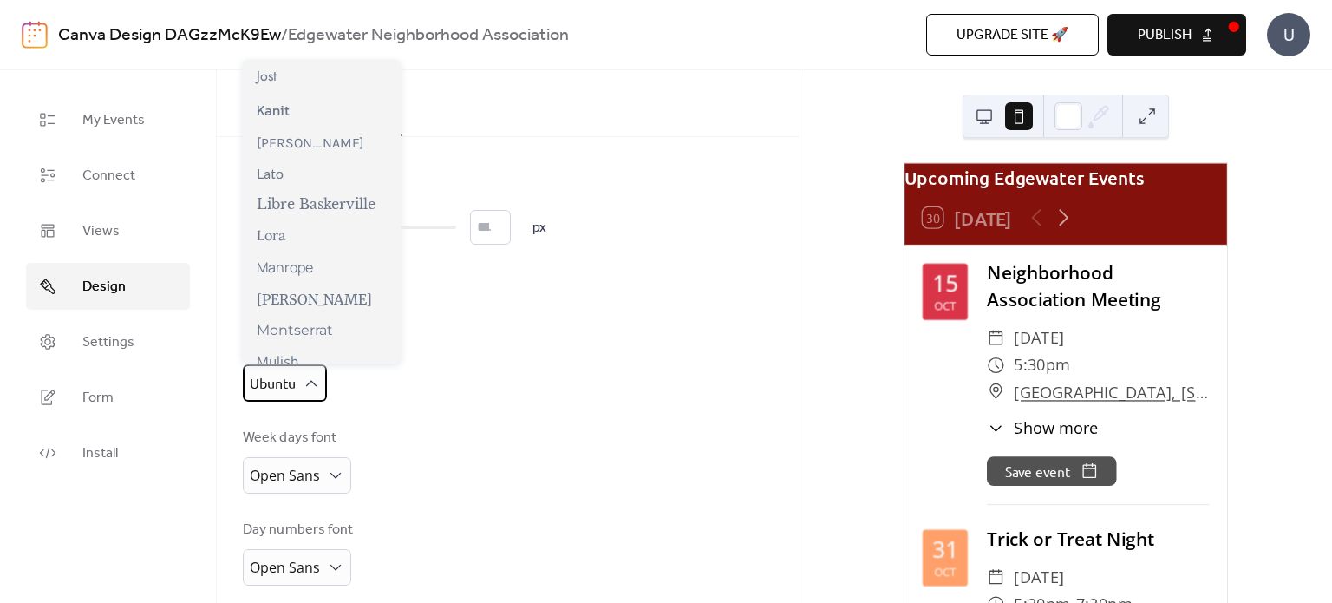
scroll to position [543, 0]
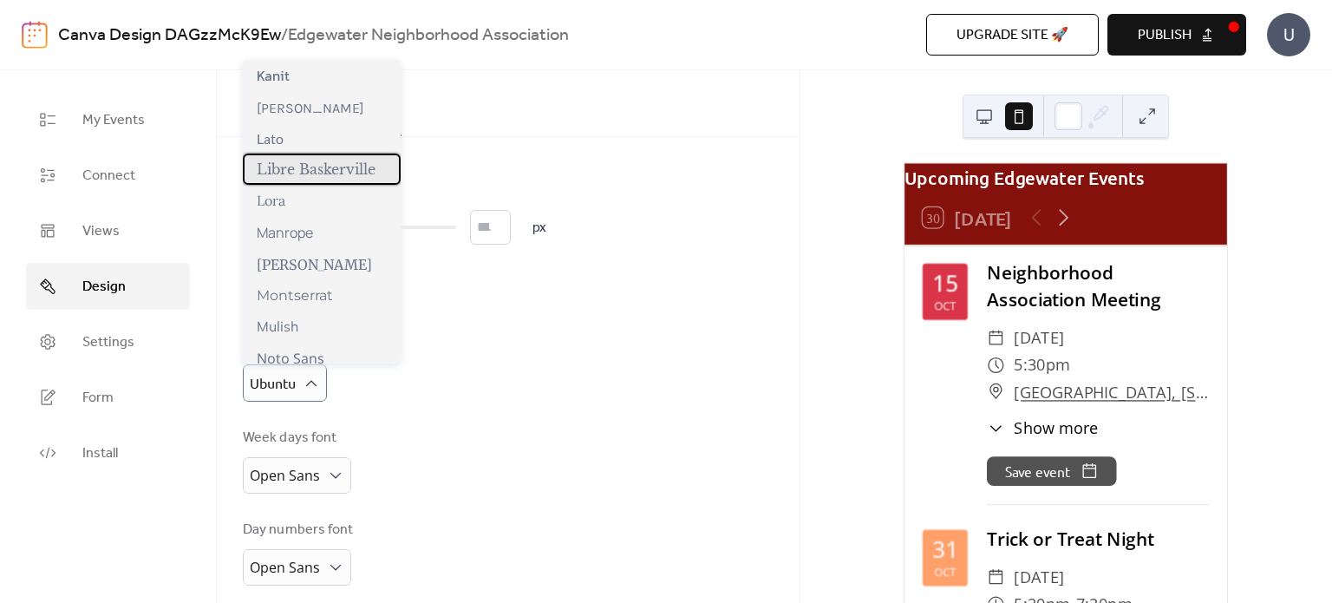
click at [335, 164] on span "Libre Baskerville" at bounding box center [316, 168] width 119 height 17
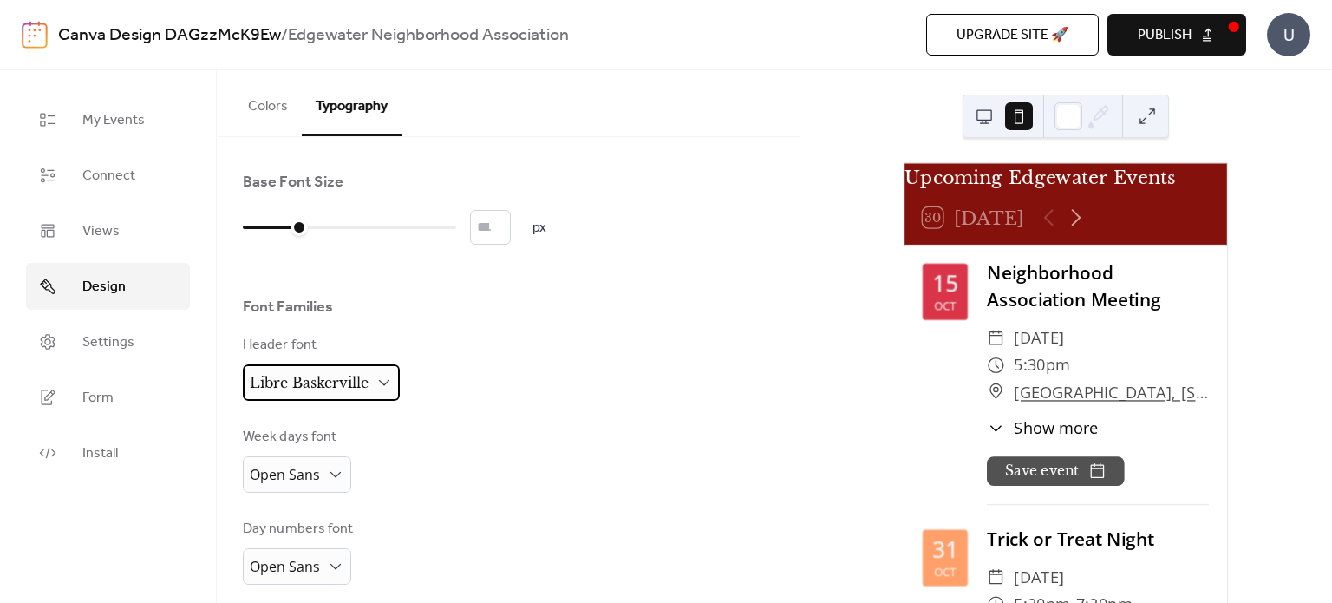
click at [365, 384] on span "Libre Baskerville" at bounding box center [309, 382] width 119 height 17
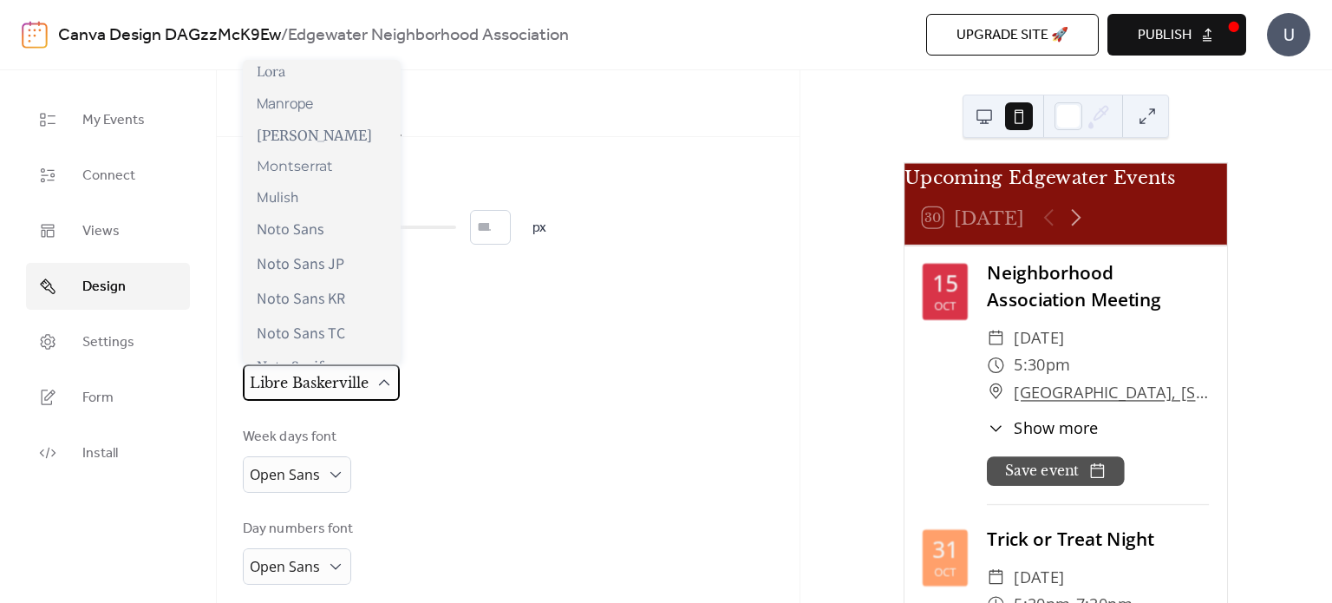
scroll to position [669, 0]
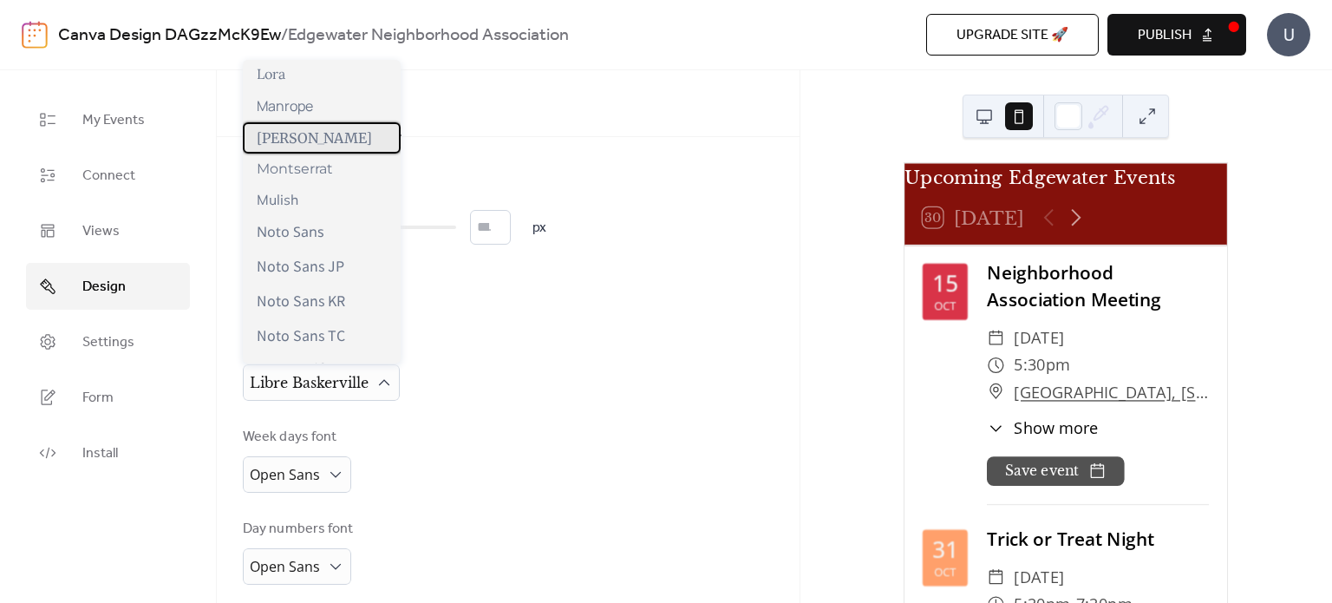
click at [350, 146] on div "[PERSON_NAME]" at bounding box center [322, 137] width 158 height 31
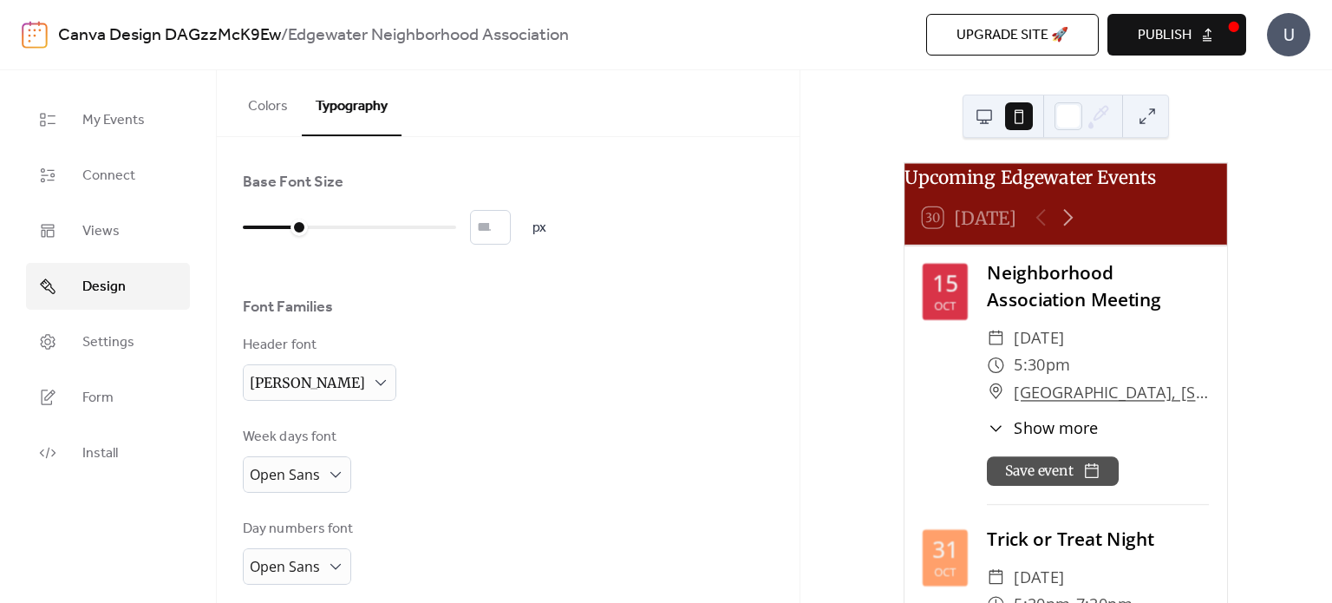
click at [270, 119] on button "Colors" at bounding box center [268, 102] width 68 height 64
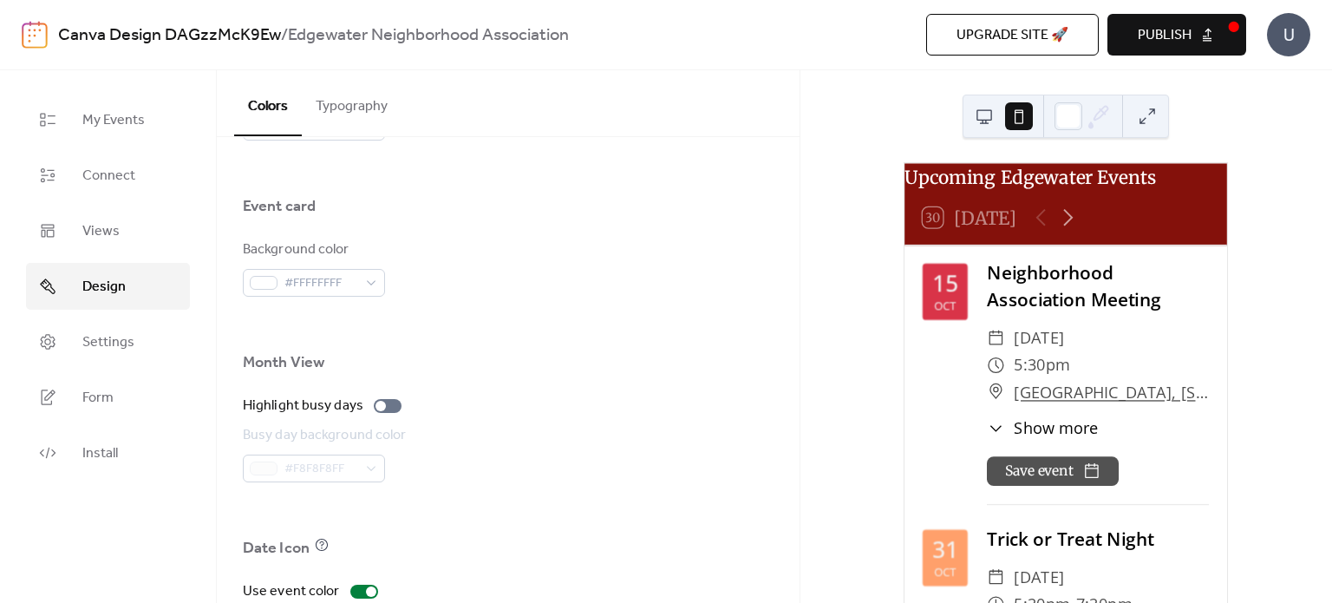
scroll to position [1214, 0]
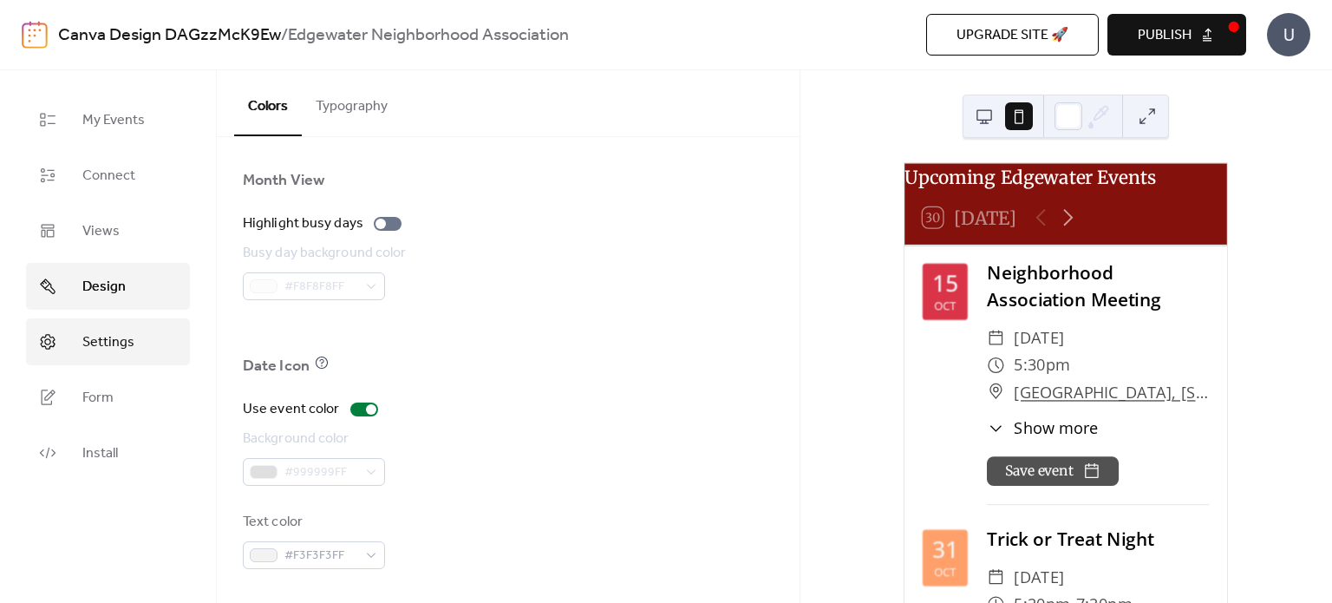
click at [128, 336] on span "Settings" at bounding box center [108, 342] width 52 height 21
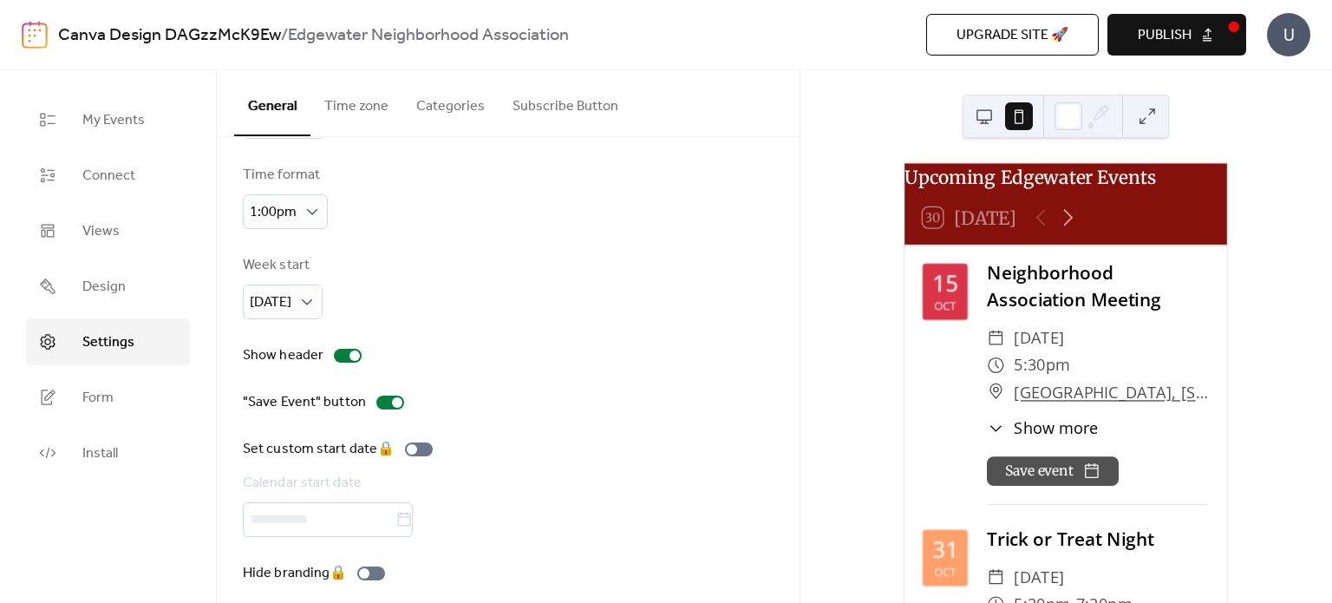
scroll to position [111, 0]
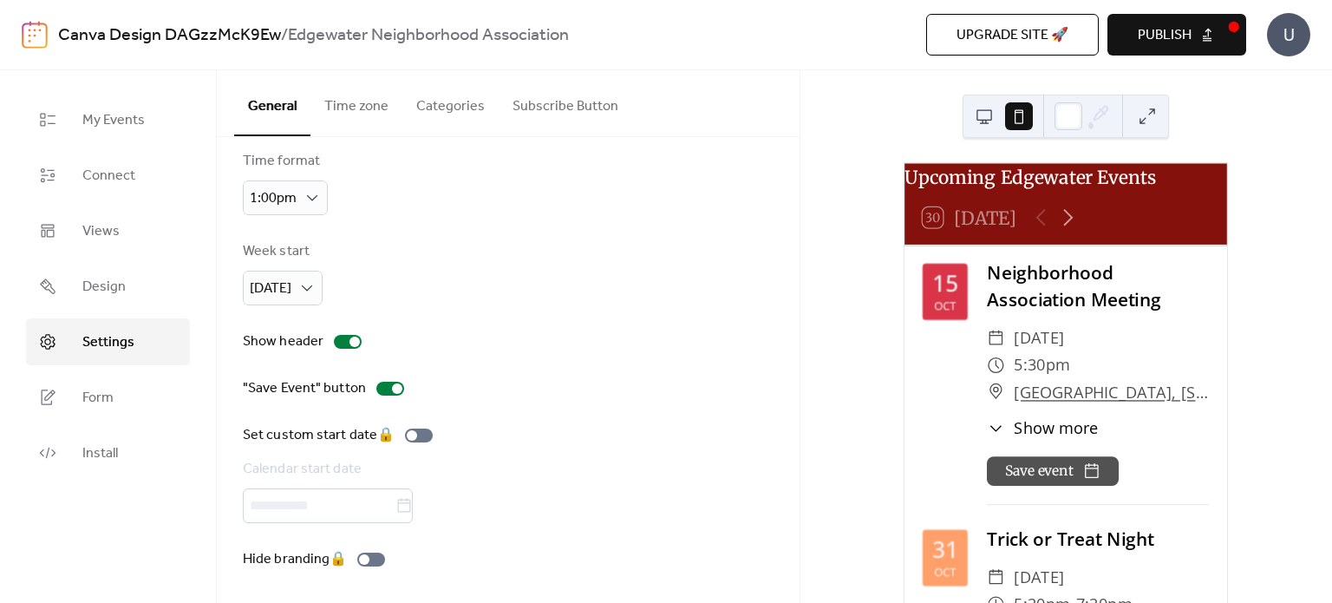
click at [335, 117] on button "Time zone" at bounding box center [356, 102] width 92 height 64
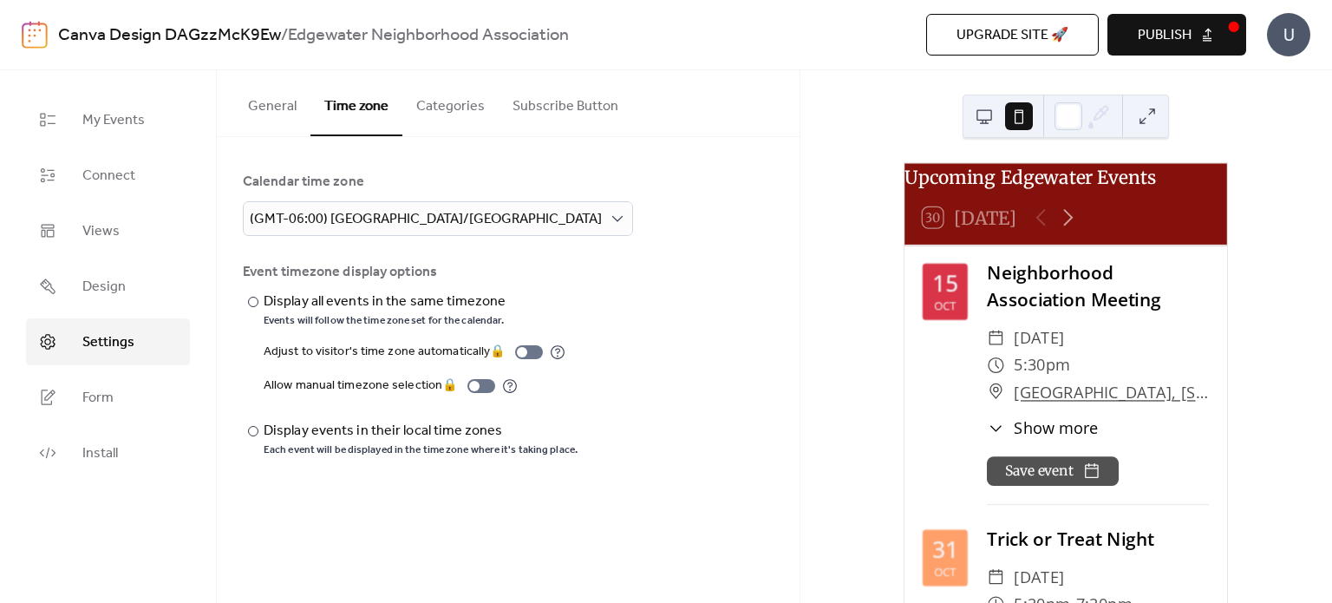
click at [434, 95] on button "Categories" at bounding box center [450, 102] width 96 height 64
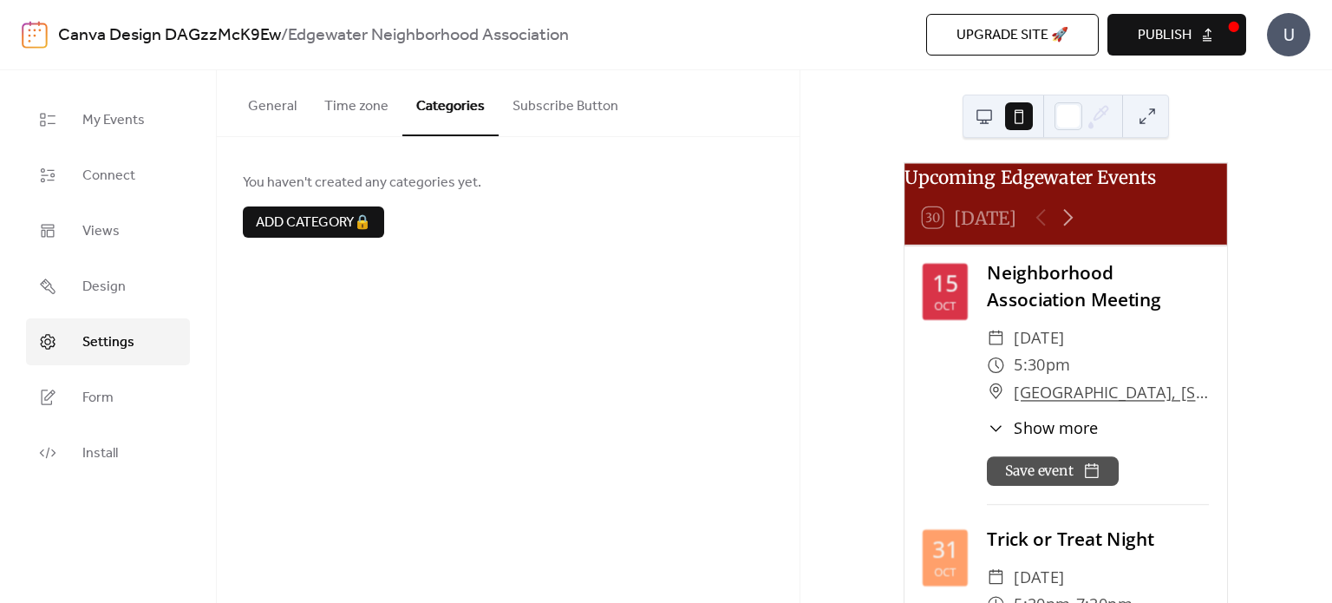
click at [531, 111] on button "Subscribe Button" at bounding box center [565, 102] width 134 height 64
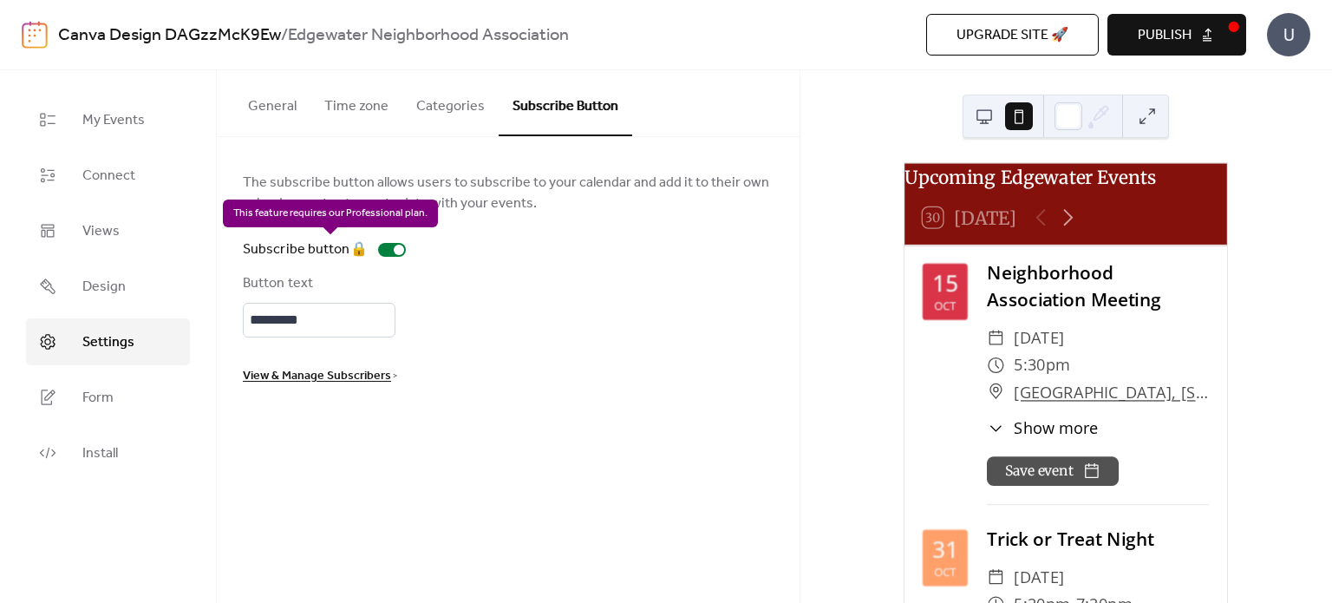
click at [390, 253] on div "Subscribe button 🔒" at bounding box center [328, 249] width 170 height 21
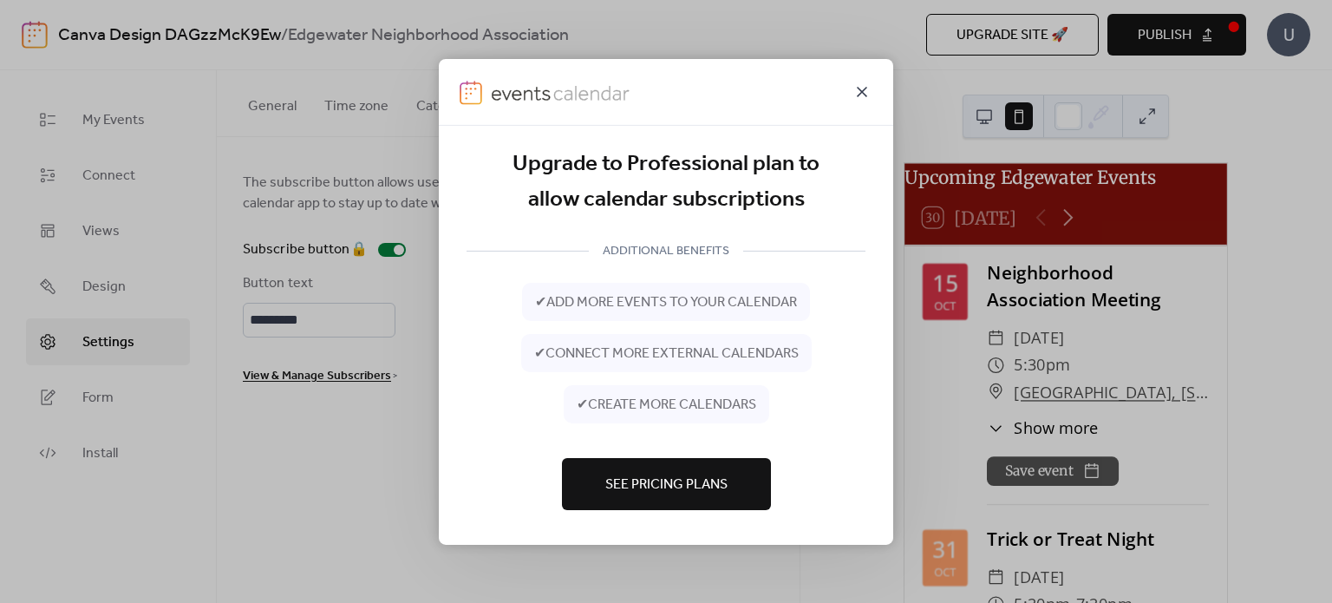
click at [863, 96] on icon at bounding box center [861, 91] width 21 height 21
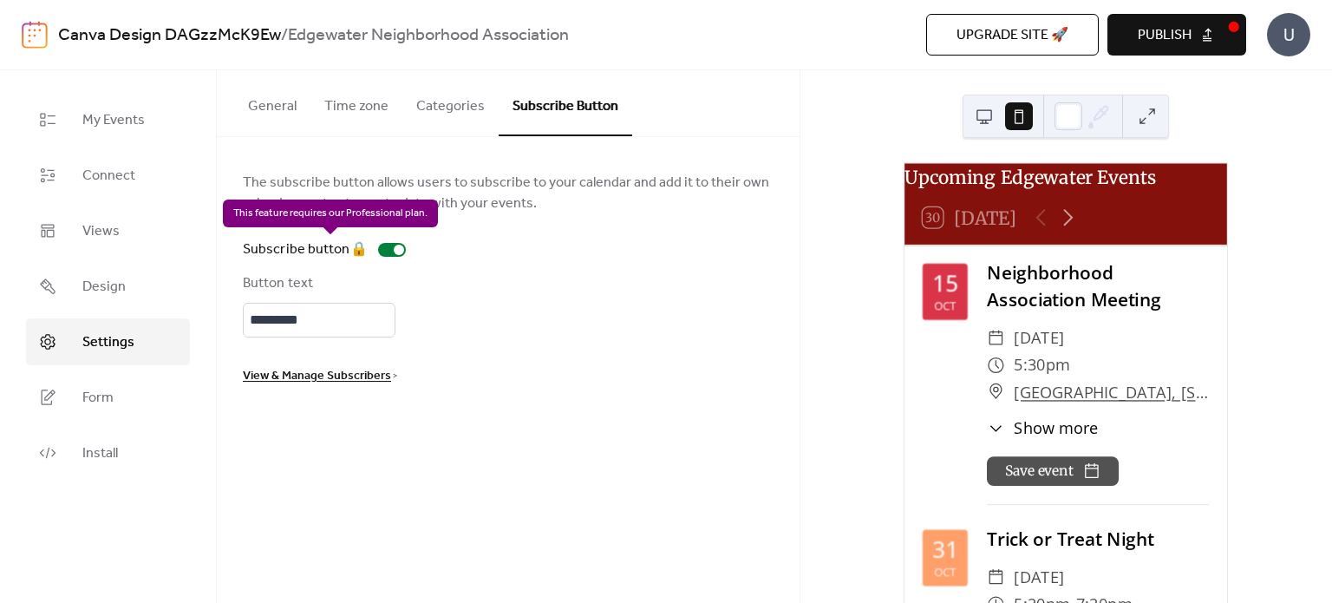
click at [390, 250] on div "Subscribe button 🔒" at bounding box center [328, 249] width 170 height 21
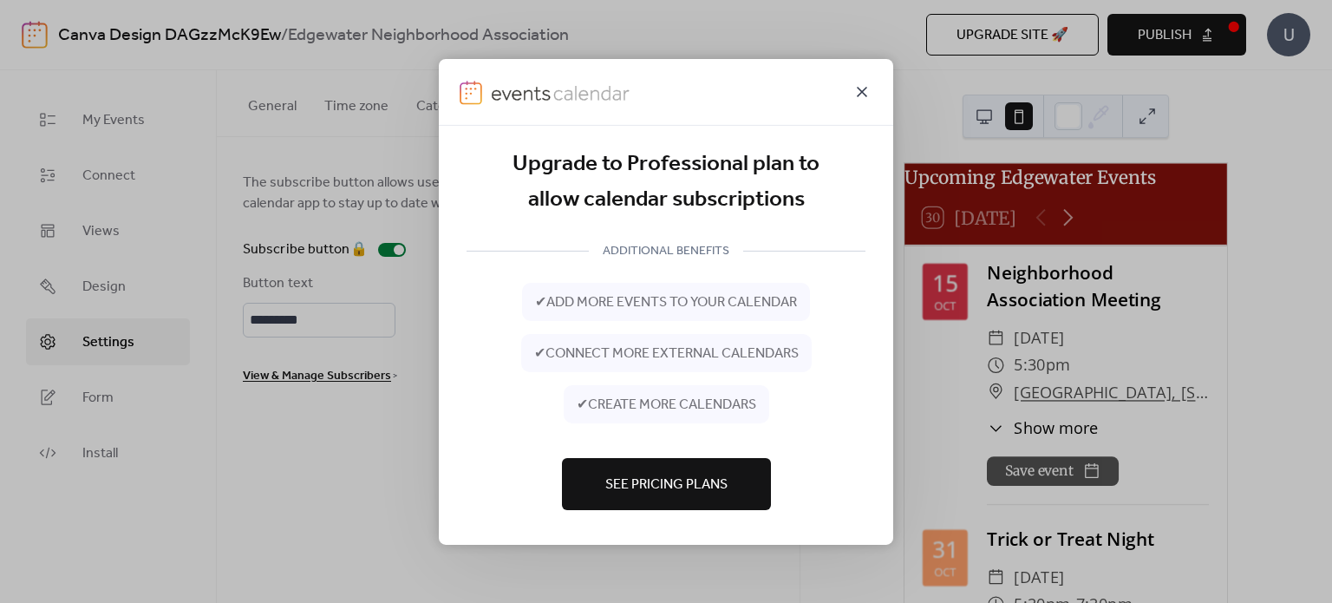
click at [865, 86] on icon at bounding box center [861, 91] width 21 height 21
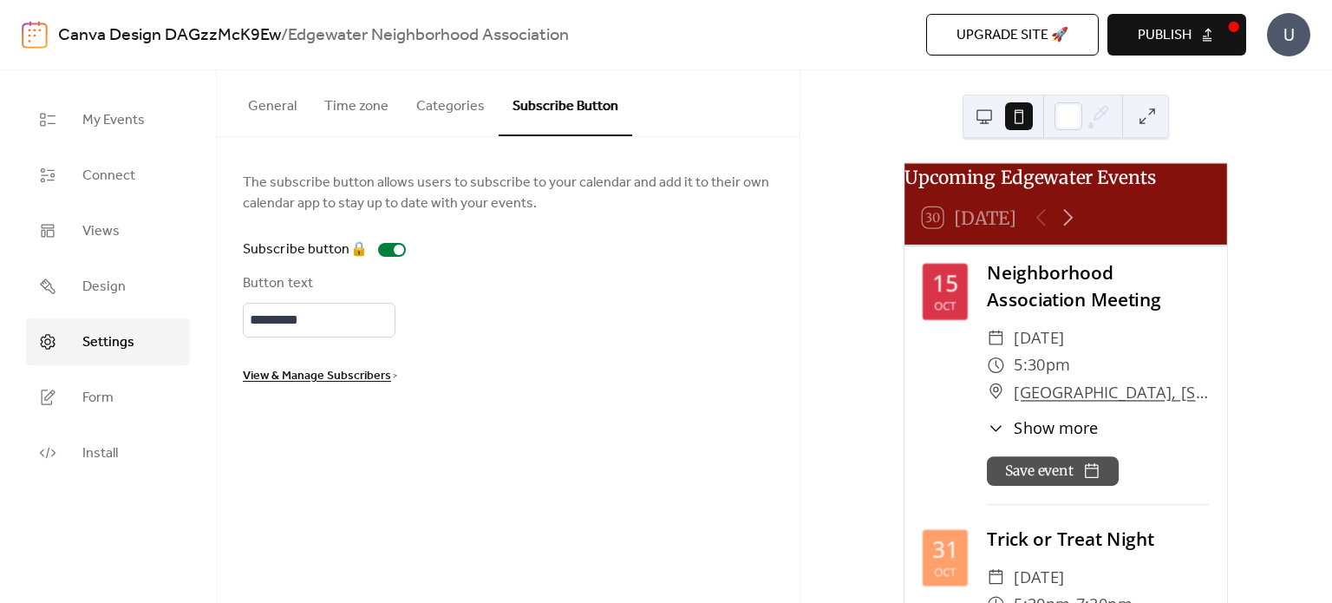
click at [283, 78] on button "General" at bounding box center [272, 102] width 76 height 64
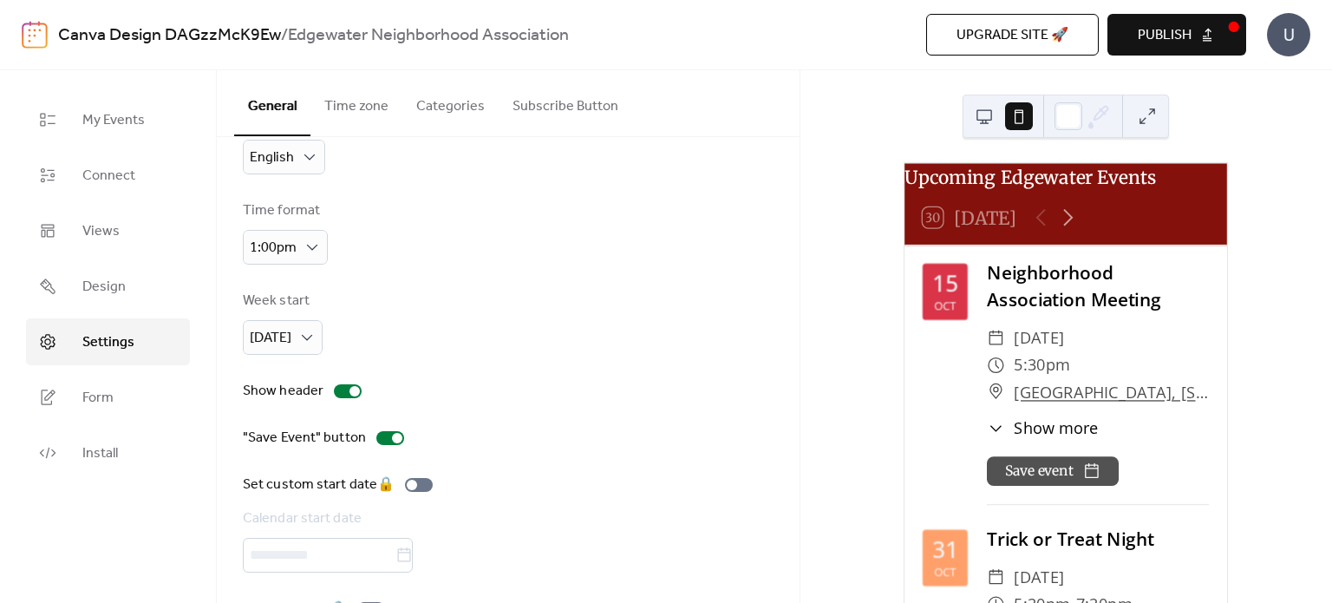
scroll to position [111, 0]
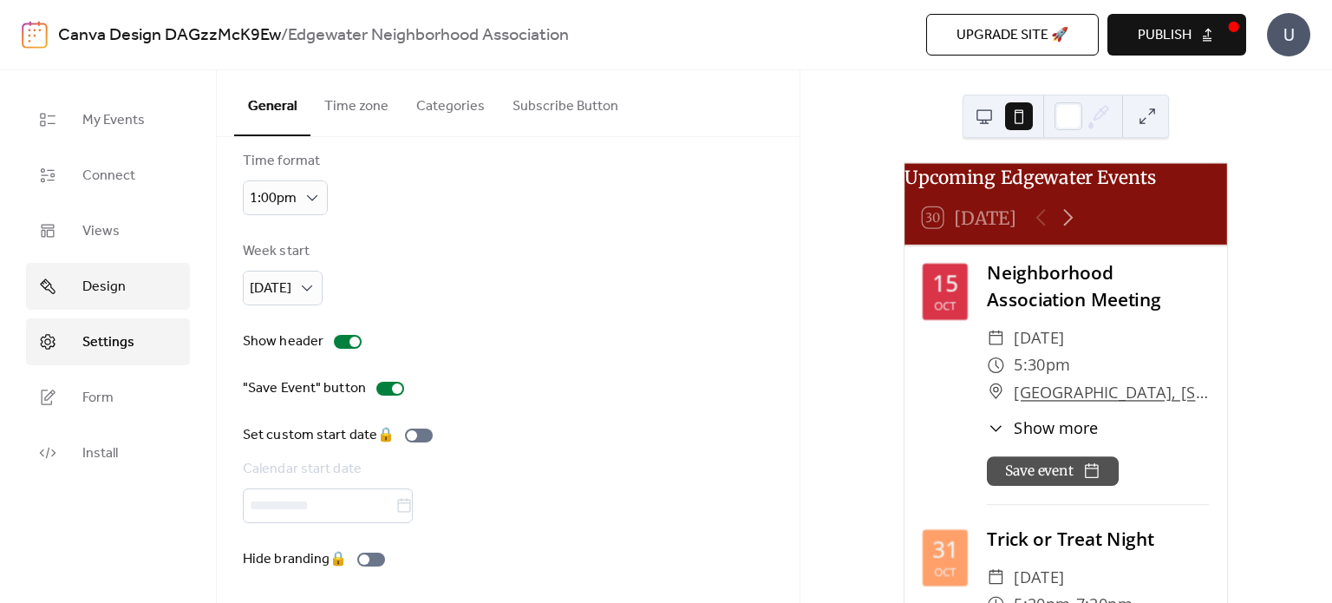
click at [168, 284] on link "Design" at bounding box center [108, 286] width 164 height 47
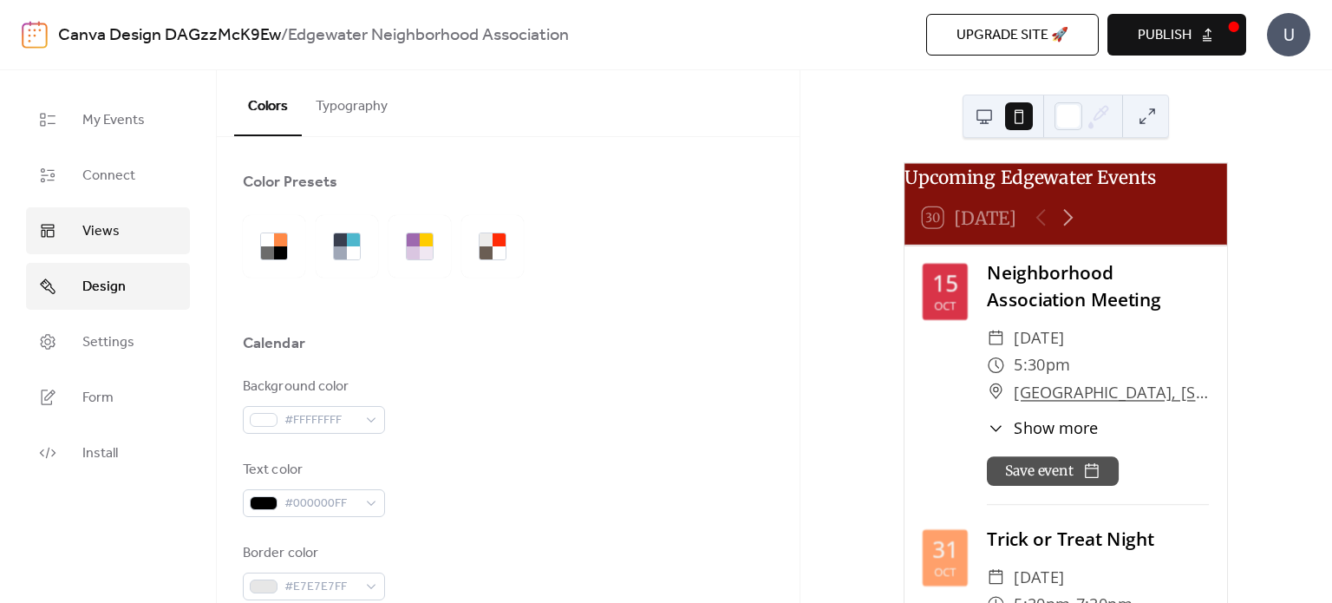
click at [159, 238] on link "Views" at bounding box center [108, 230] width 164 height 47
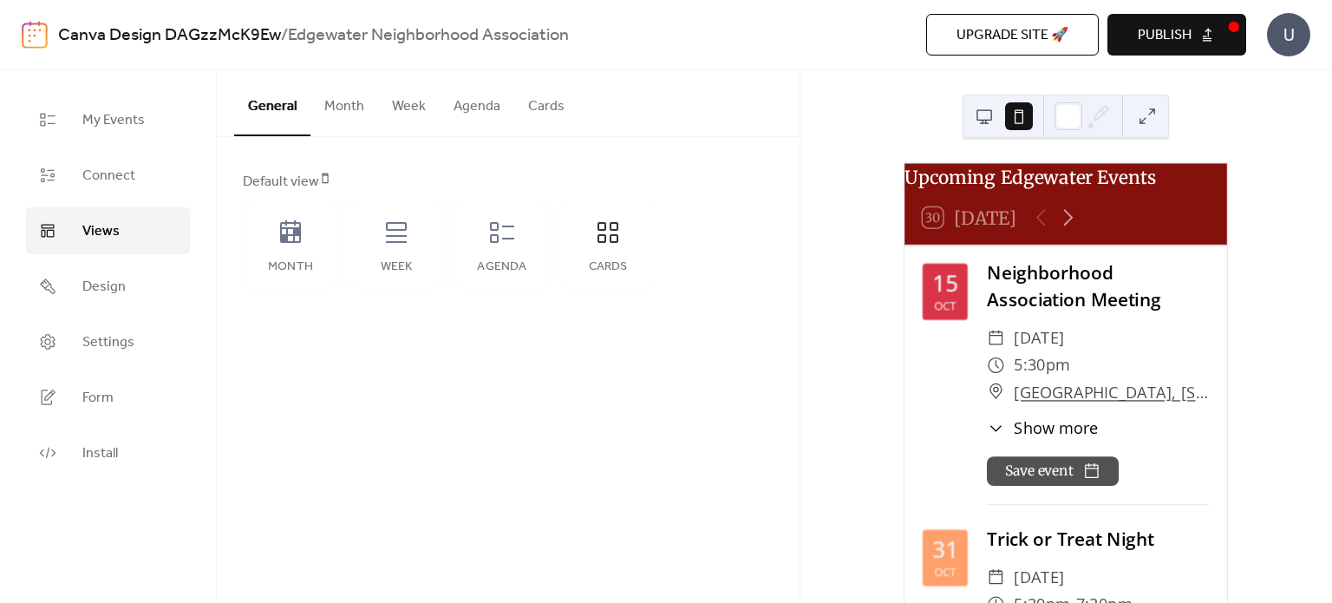
click at [986, 127] on button at bounding box center [984, 116] width 28 height 28
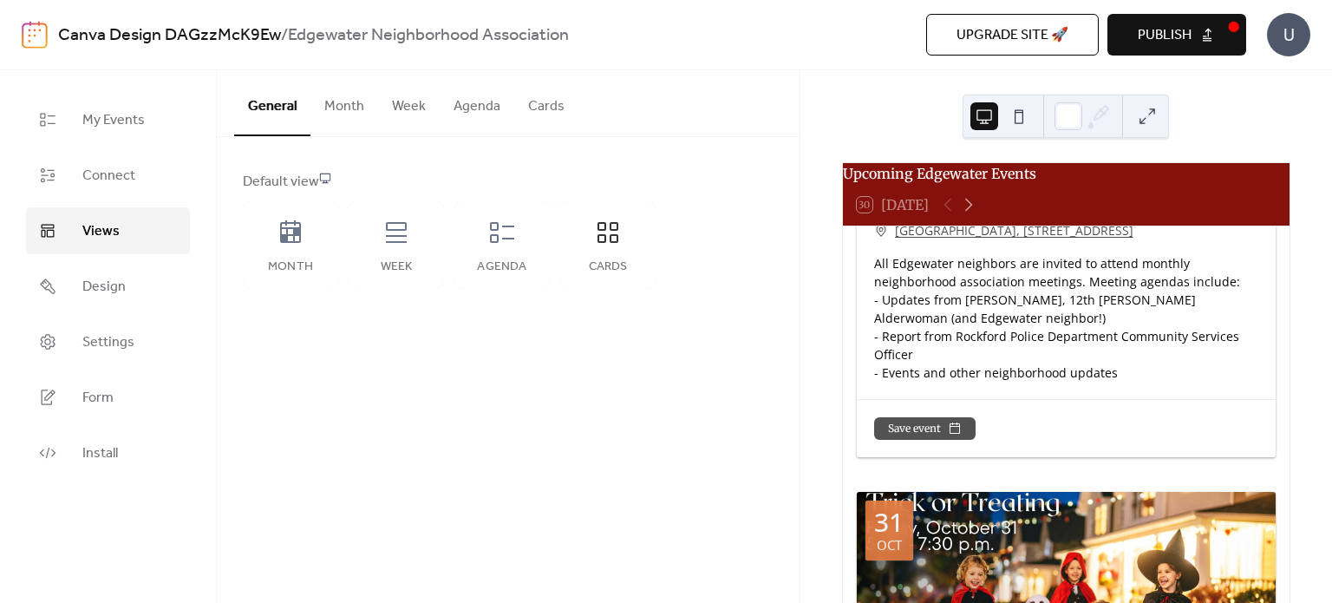
scroll to position [315, 0]
click at [603, 242] on icon at bounding box center [607, 232] width 21 height 21
click at [548, 106] on button "Cards" at bounding box center [546, 102] width 64 height 64
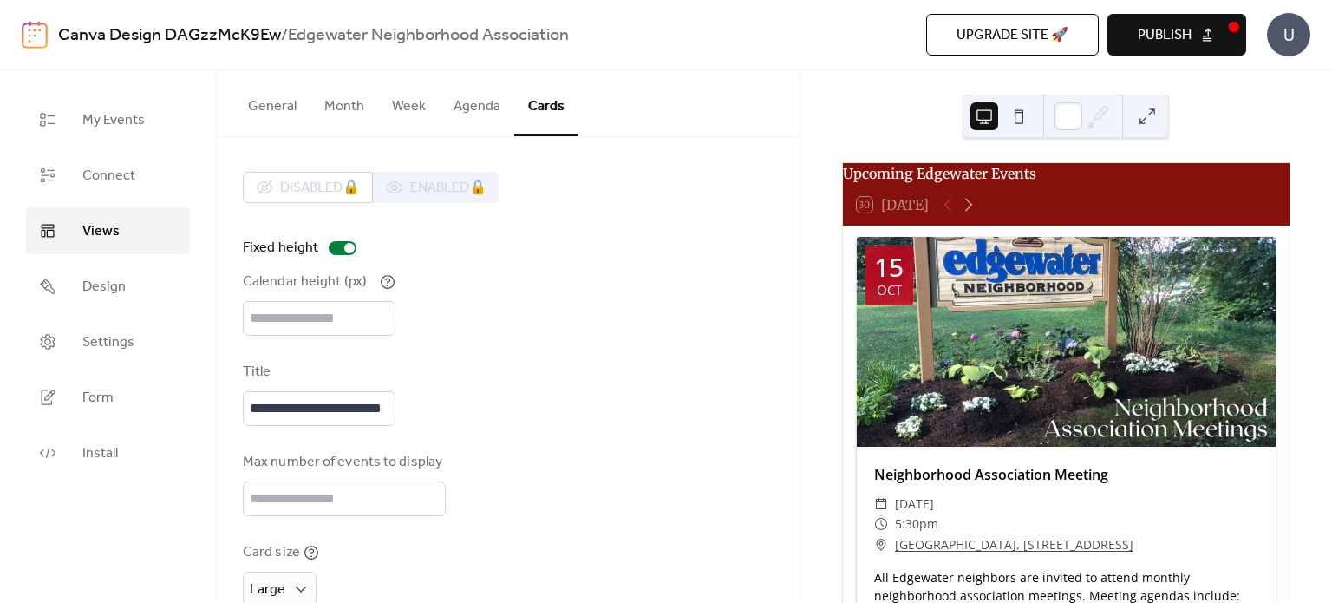
click at [1020, 115] on button at bounding box center [1019, 116] width 28 height 28
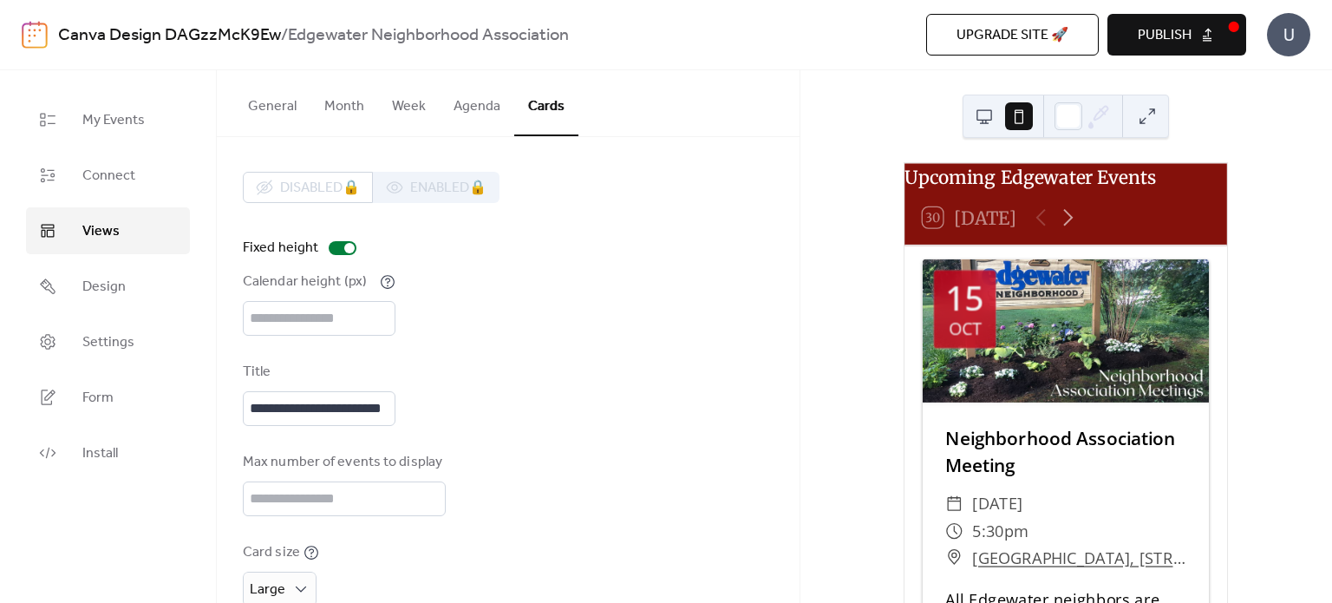
click at [1142, 29] on span "Publish" at bounding box center [1164, 35] width 54 height 21
click at [354, 106] on button "Month" at bounding box center [344, 102] width 68 height 64
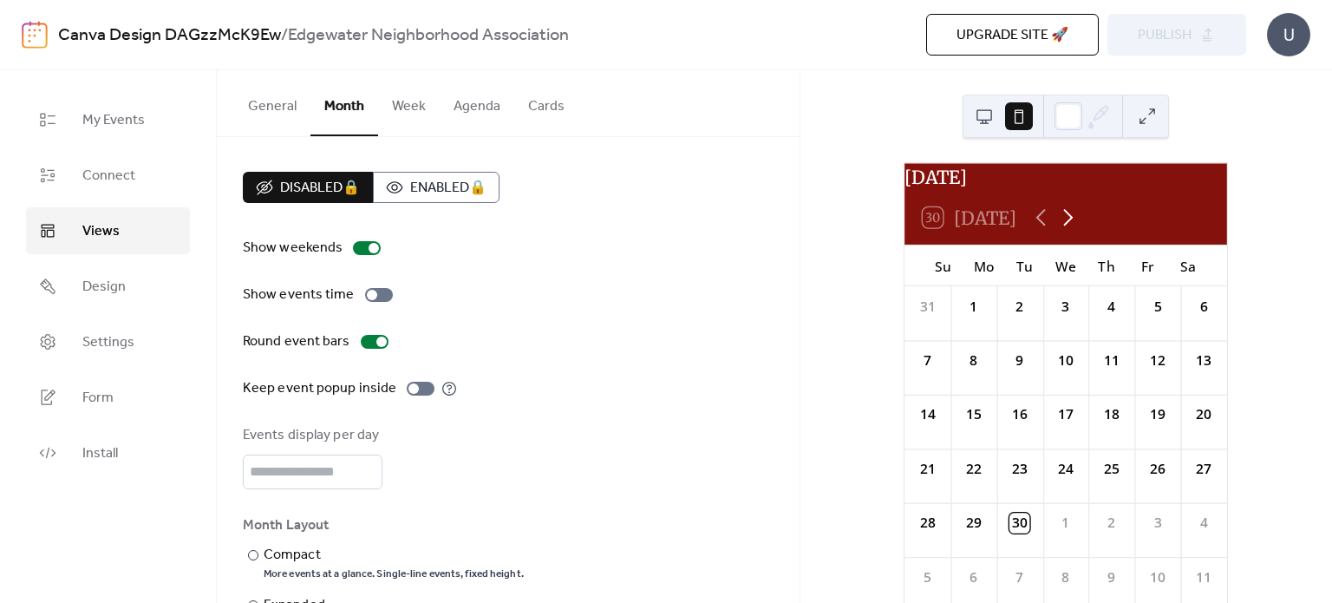
click at [1061, 228] on icon at bounding box center [1067, 217] width 27 height 27
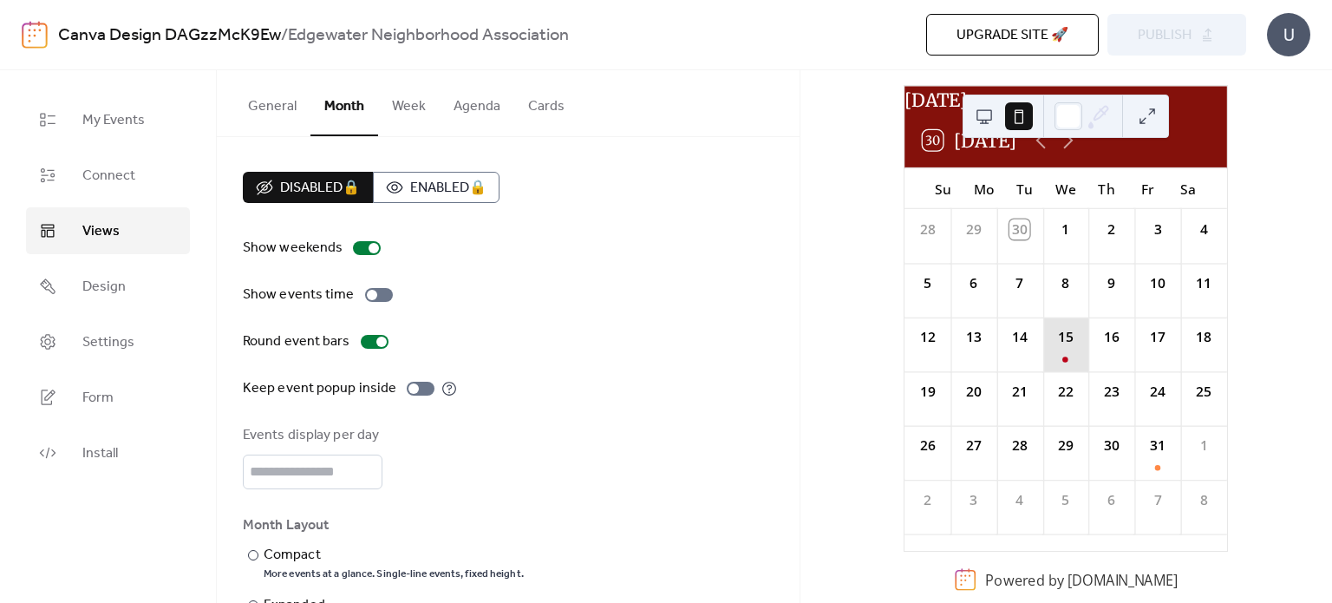
click at [1065, 363] on div "15" at bounding box center [1066, 344] width 46 height 54
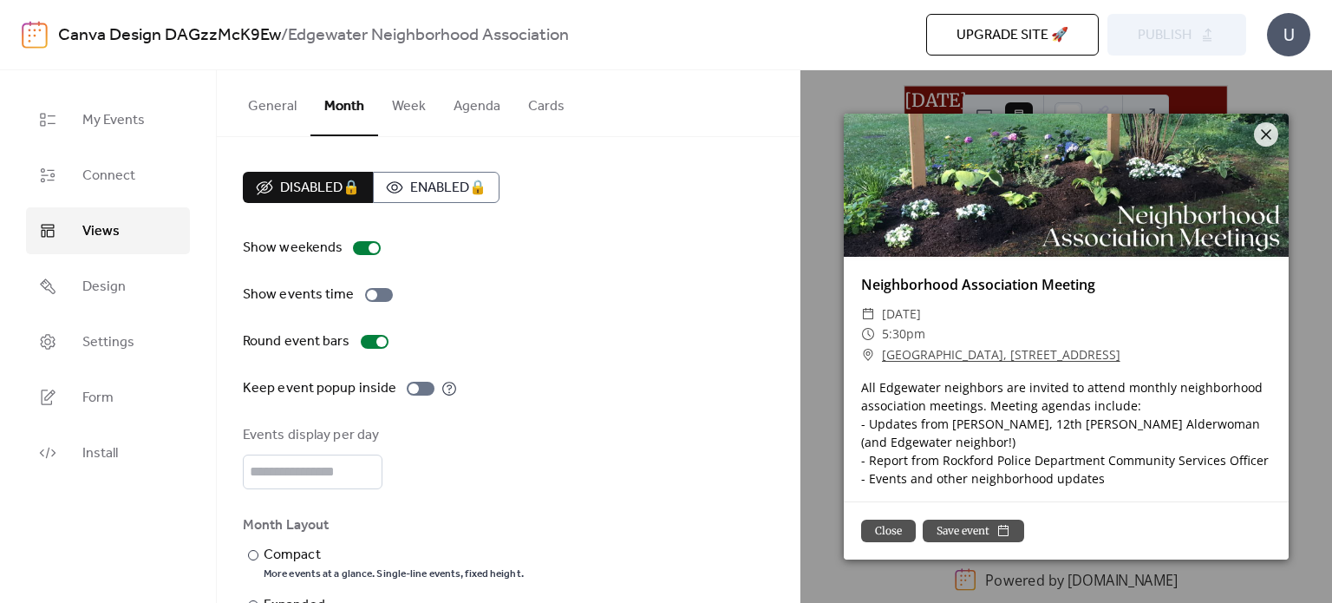
scroll to position [0, 0]
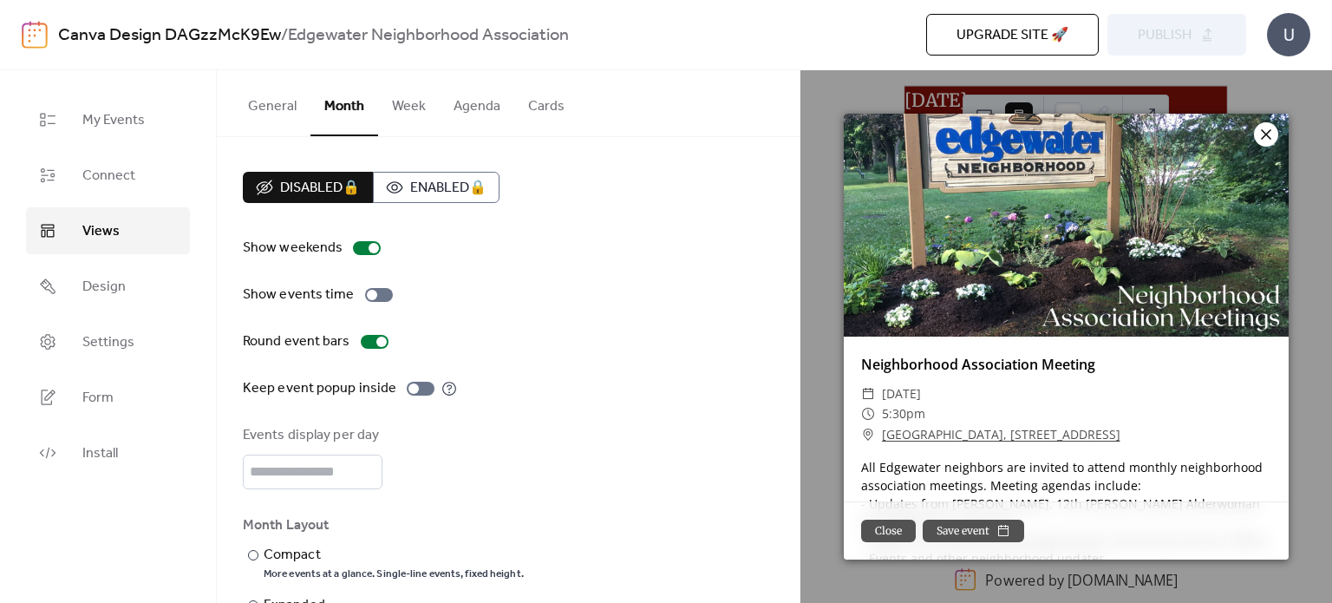
click at [1262, 131] on icon at bounding box center [1265, 134] width 10 height 10
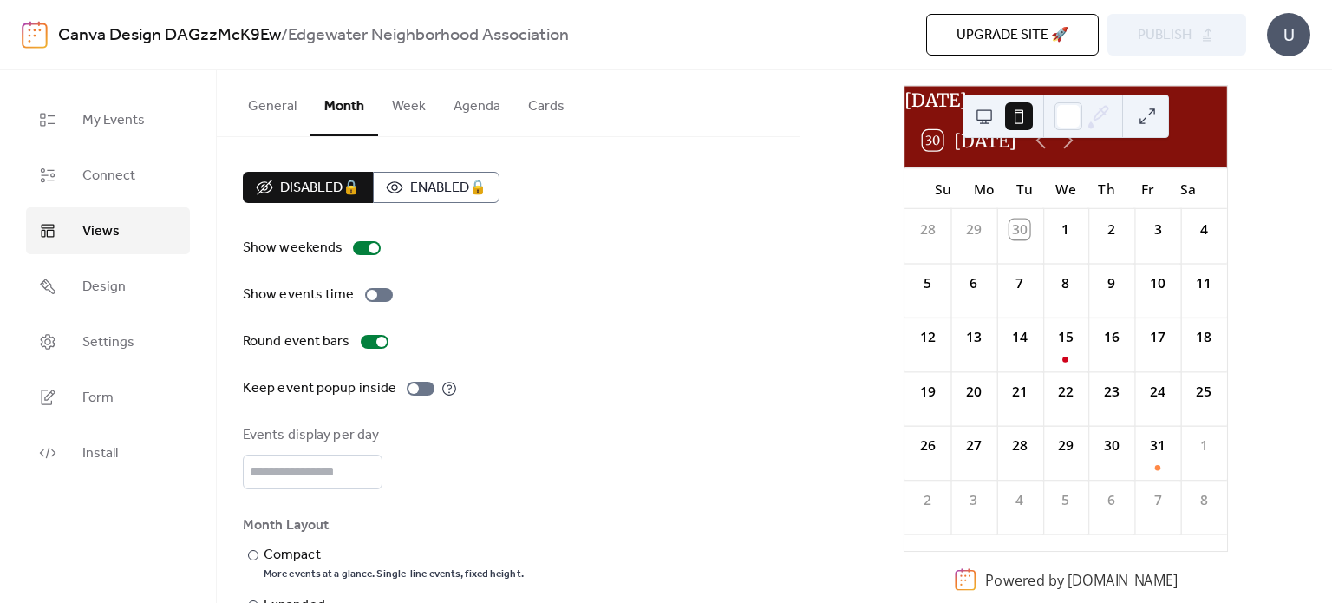
click at [547, 304] on div "Show events time" at bounding box center [508, 294] width 531 height 21
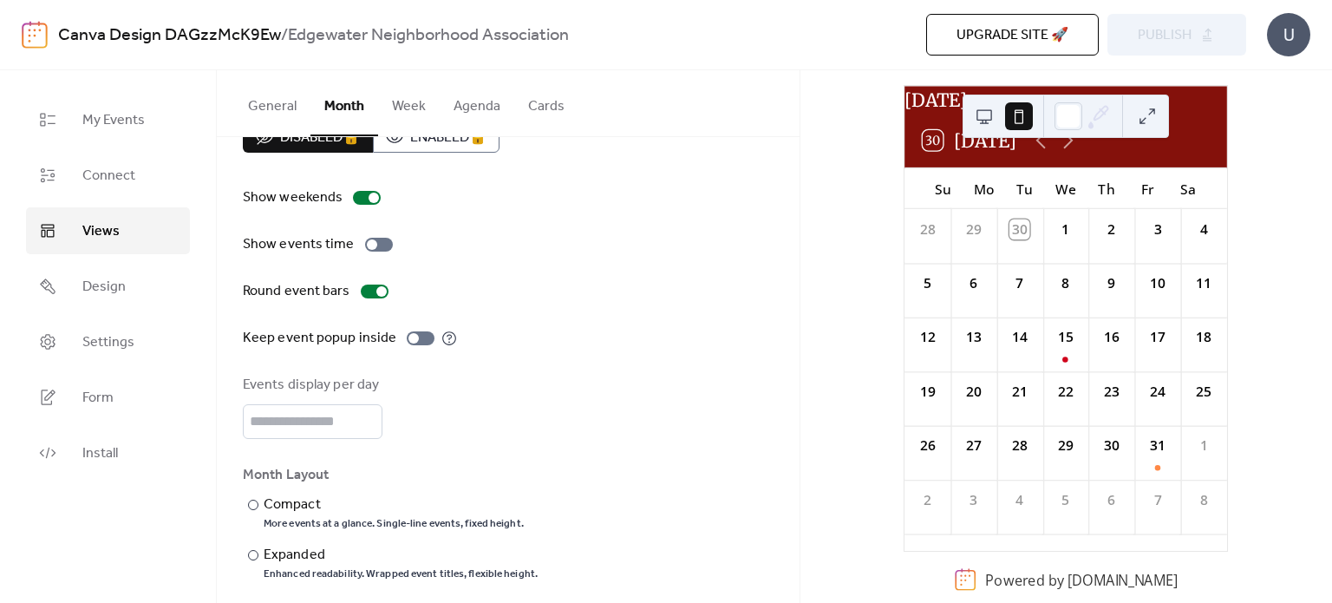
scroll to position [49, 0]
click at [374, 244] on div at bounding box center [379, 246] width 28 height 14
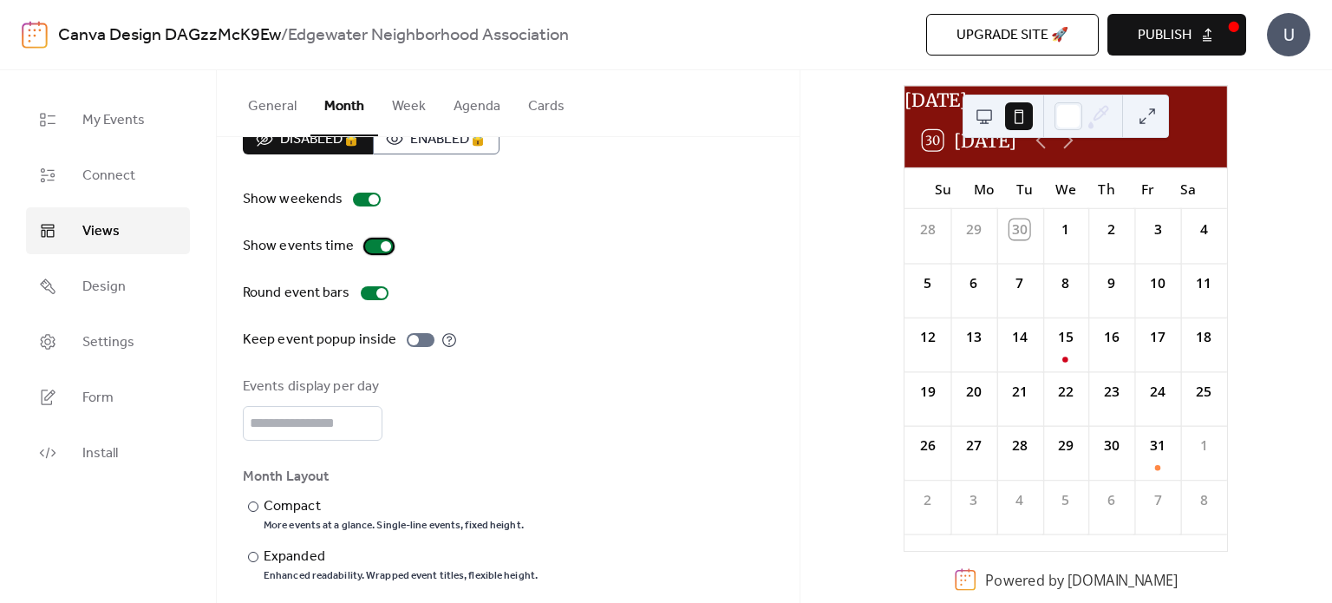
click at [375, 246] on div at bounding box center [379, 246] width 28 height 14
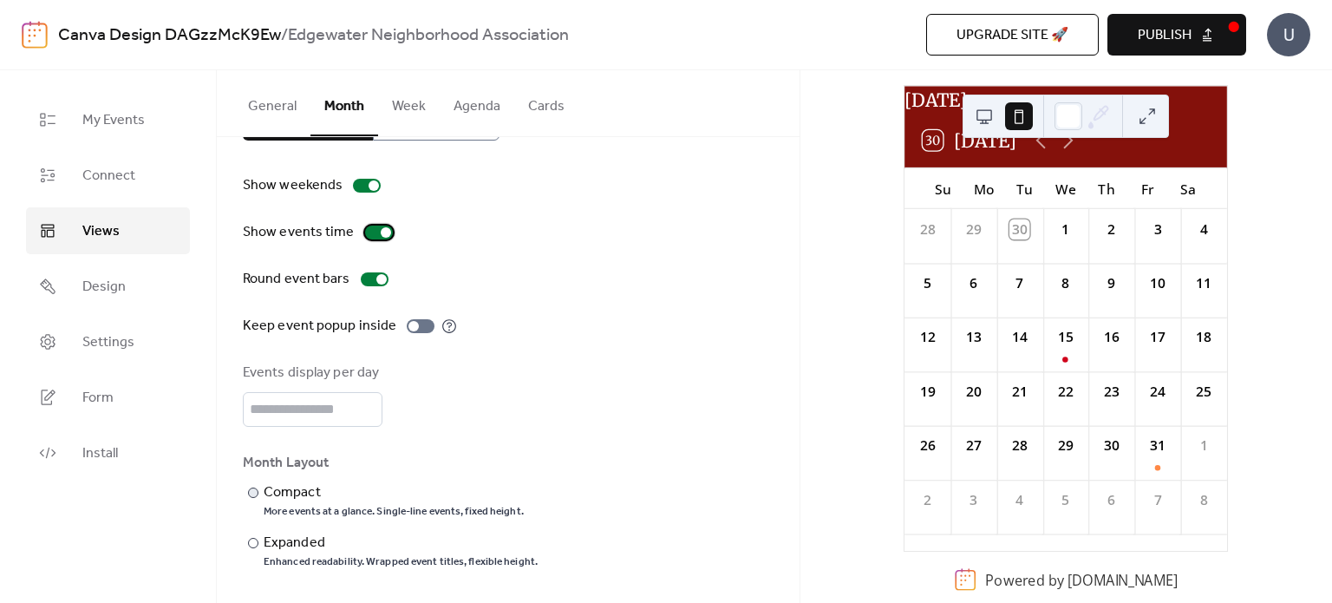
scroll to position [62, 0]
click at [309, 499] on div "Compact" at bounding box center [392, 493] width 257 height 21
click at [302, 543] on div "Expanded" at bounding box center [399, 543] width 270 height 21
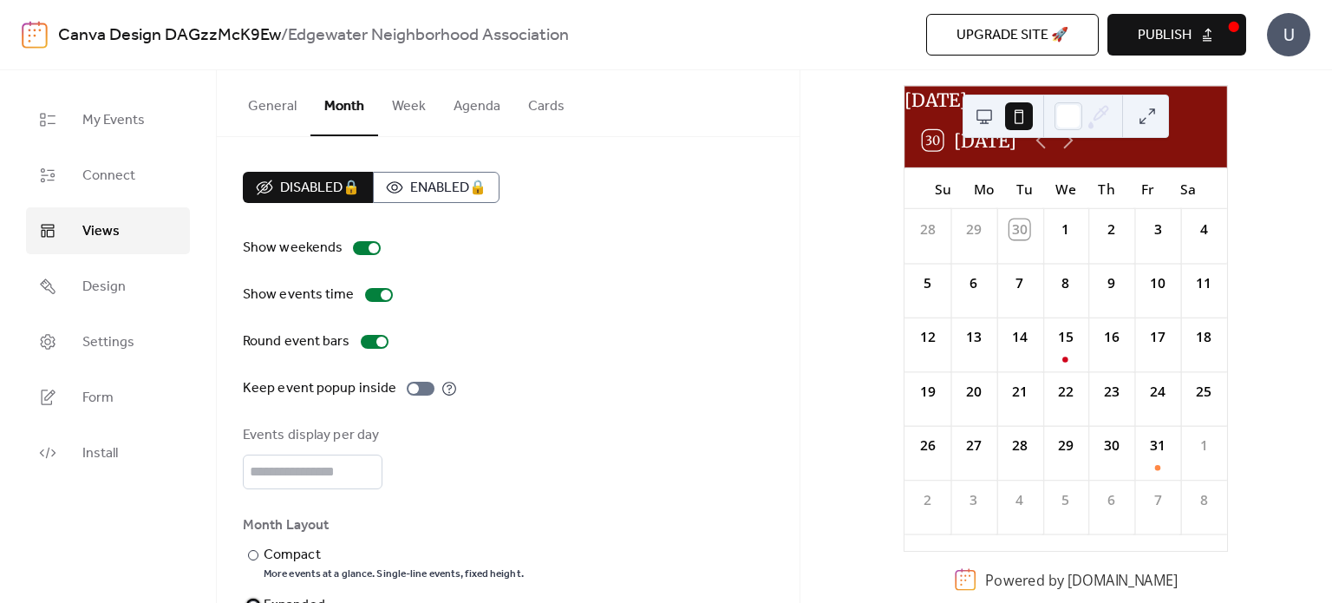
scroll to position [62, 0]
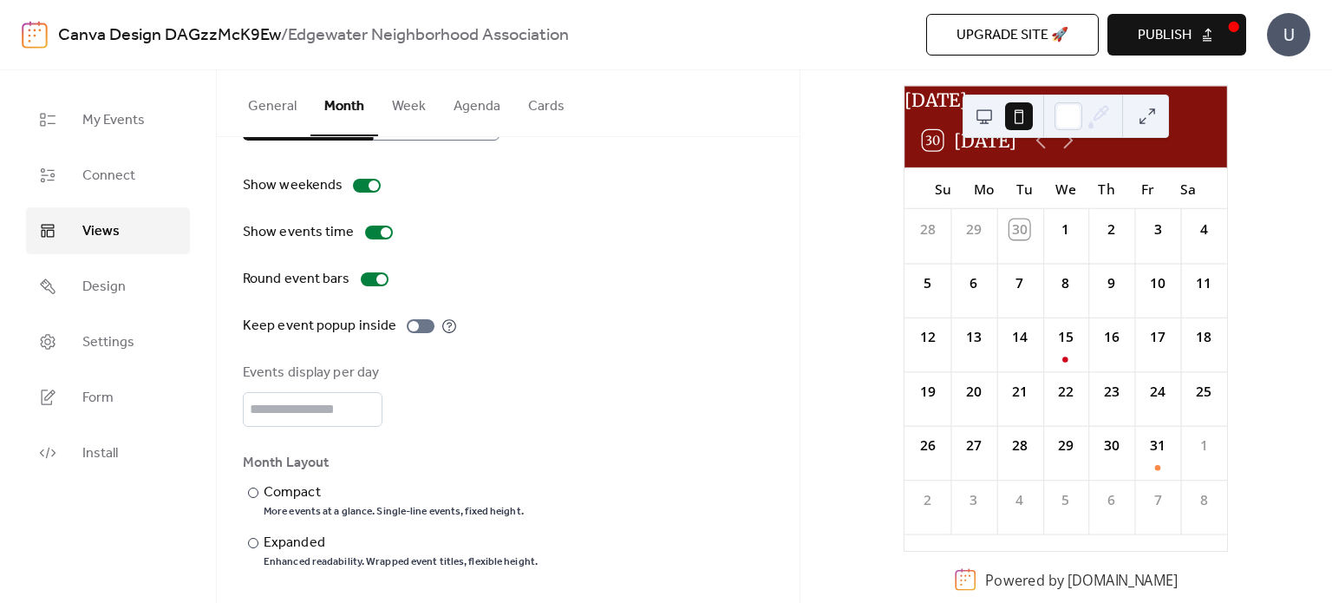
click at [256, 105] on button "General" at bounding box center [272, 102] width 76 height 64
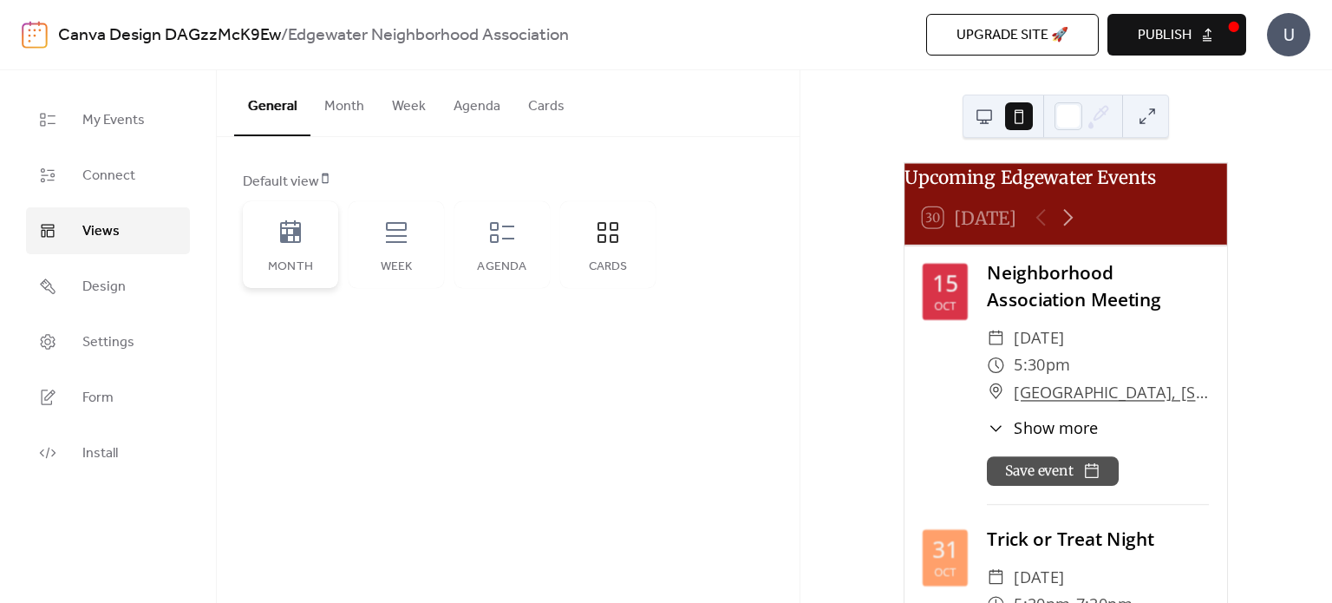
click at [297, 235] on icon at bounding box center [290, 231] width 21 height 23
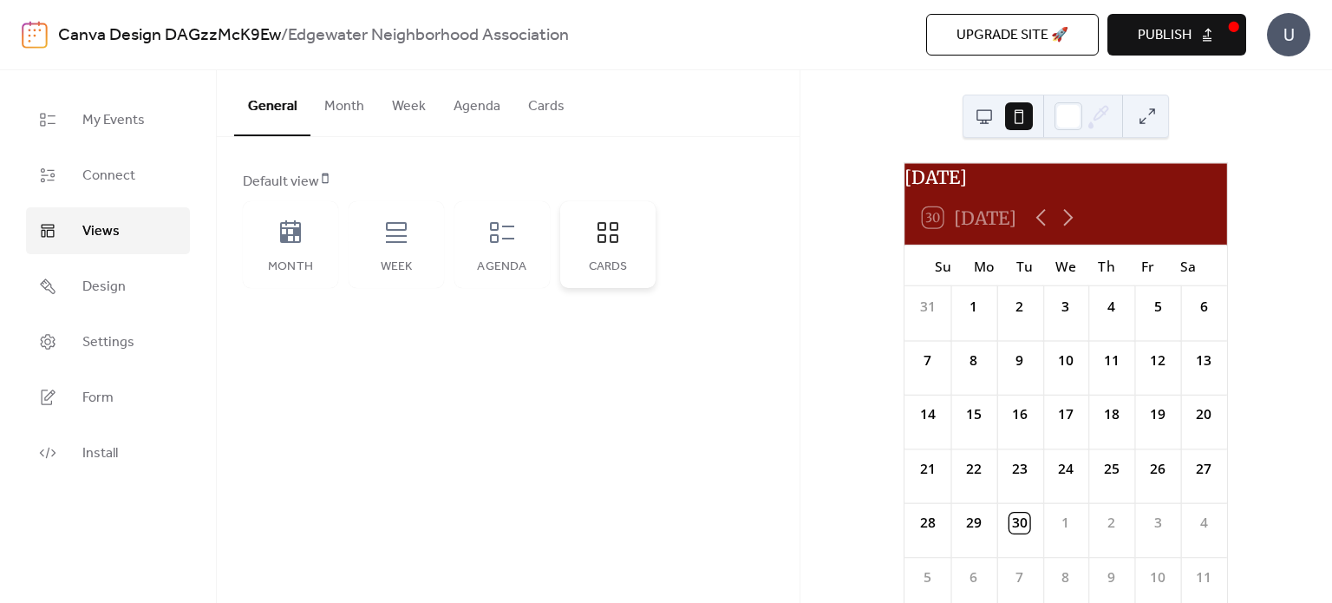
click at [604, 230] on icon at bounding box center [608, 232] width 28 height 28
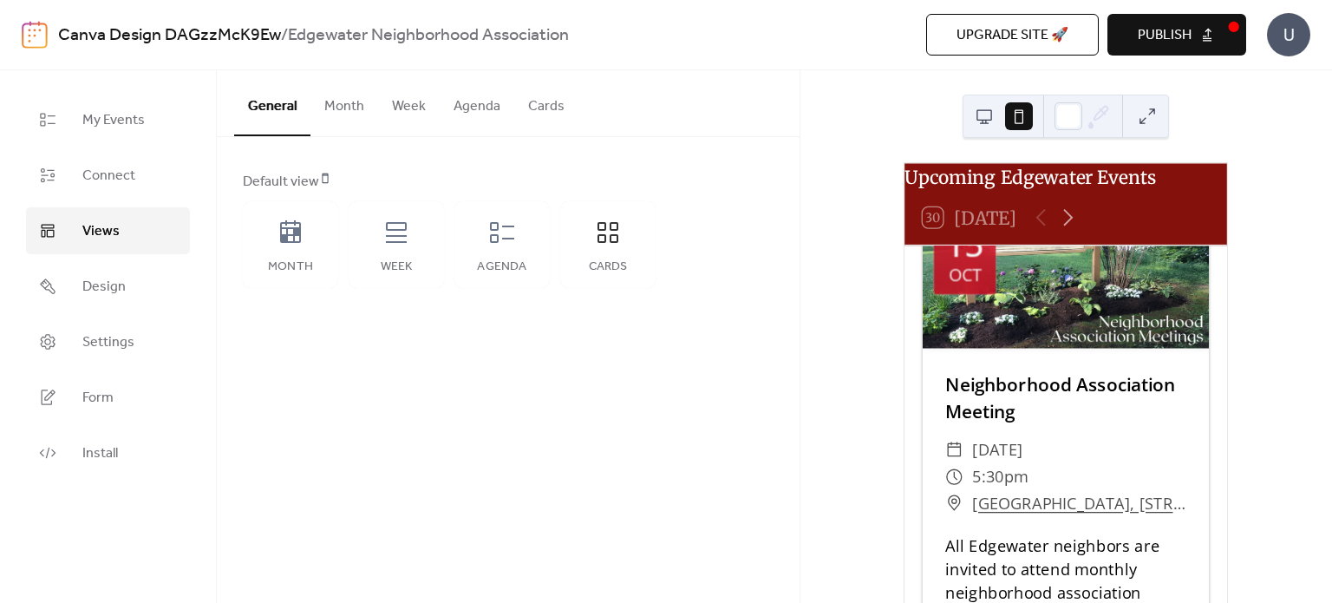
scroll to position [23, 0]
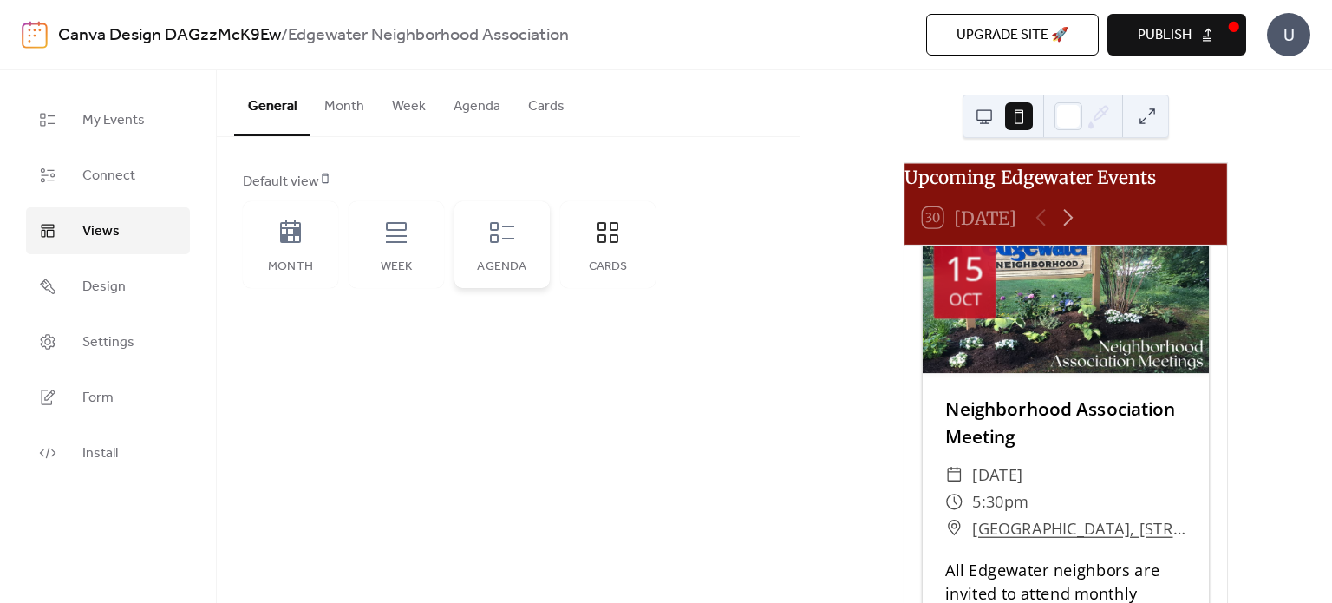
click at [485, 249] on div "Agenda" at bounding box center [501, 244] width 95 height 87
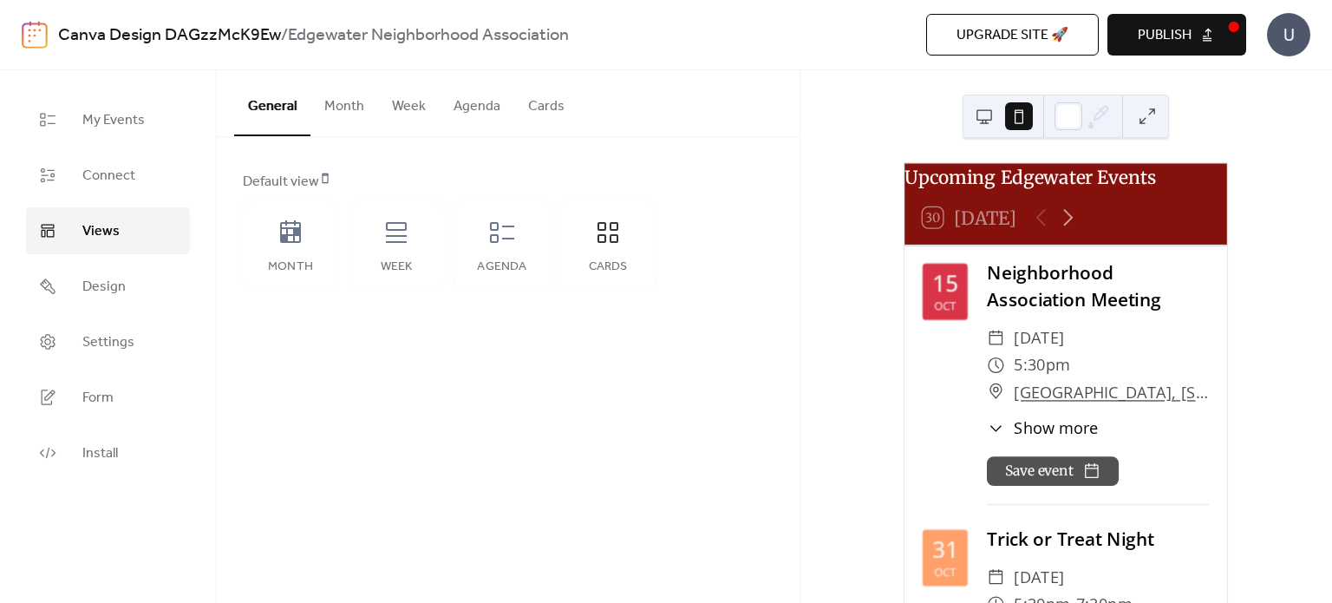
click at [347, 114] on button "Month" at bounding box center [344, 102] width 68 height 64
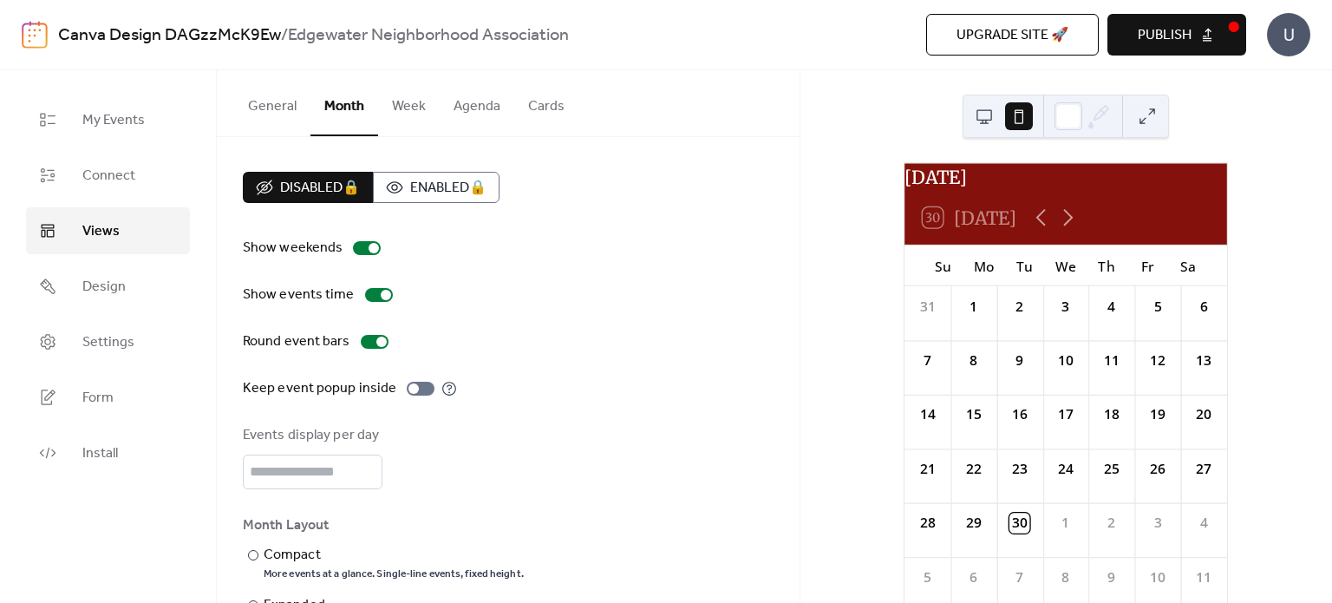
click at [407, 93] on button "Week" at bounding box center [409, 102] width 62 height 64
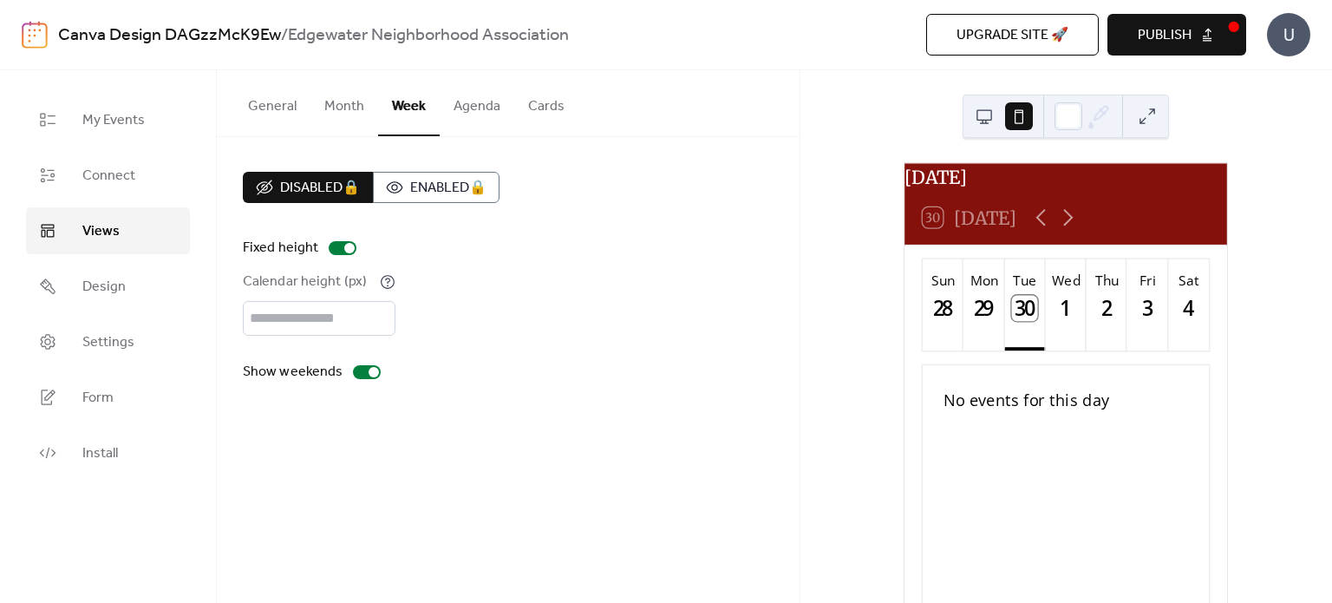
click at [238, 79] on button "General" at bounding box center [272, 102] width 76 height 64
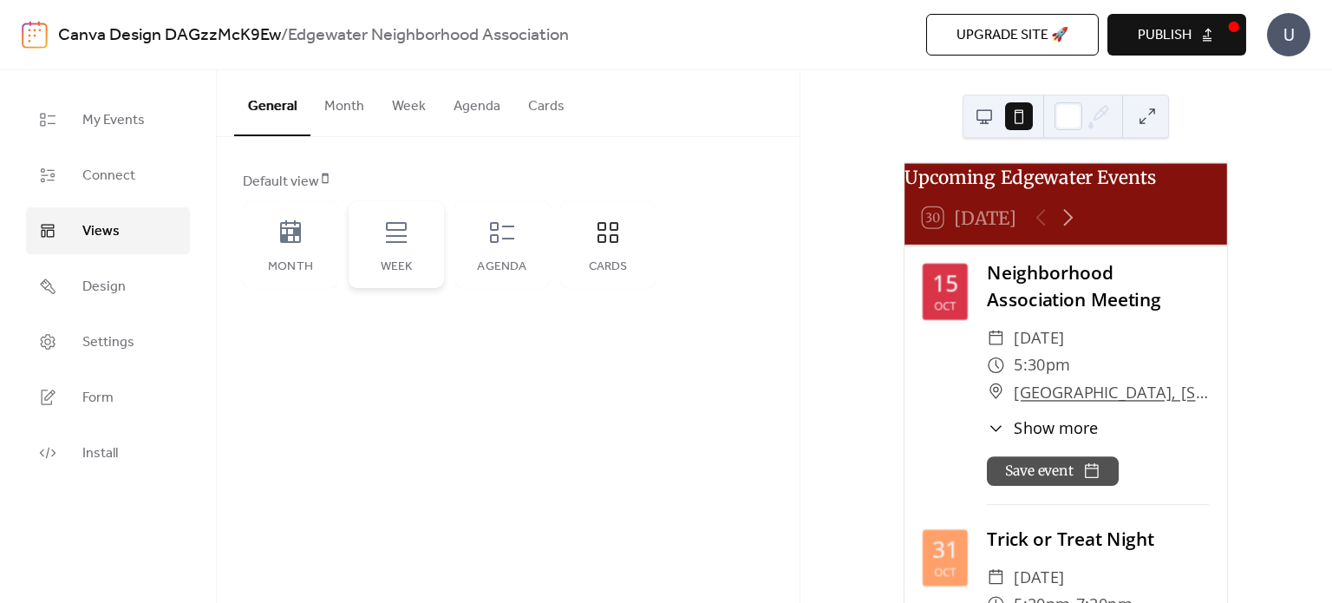
click at [391, 238] on icon at bounding box center [396, 232] width 28 height 28
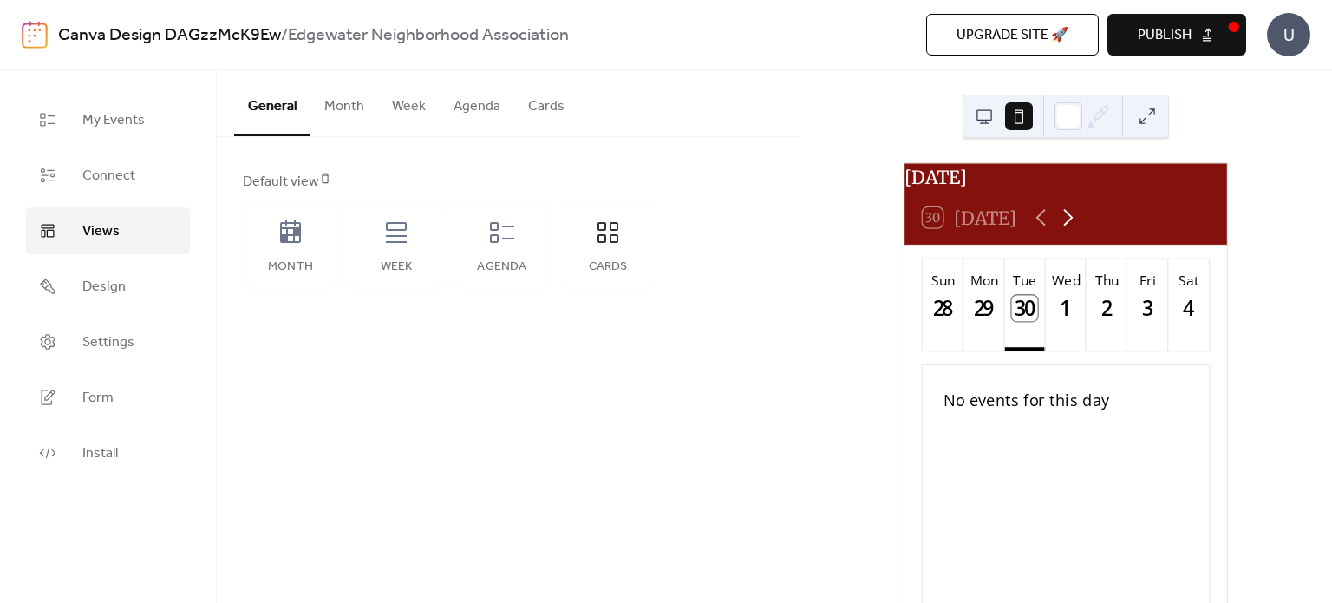
click at [1058, 231] on icon at bounding box center [1067, 217] width 27 height 27
click at [1071, 231] on icon at bounding box center [1067, 217] width 27 height 27
click at [1065, 343] on div at bounding box center [1065, 334] width 7 height 18
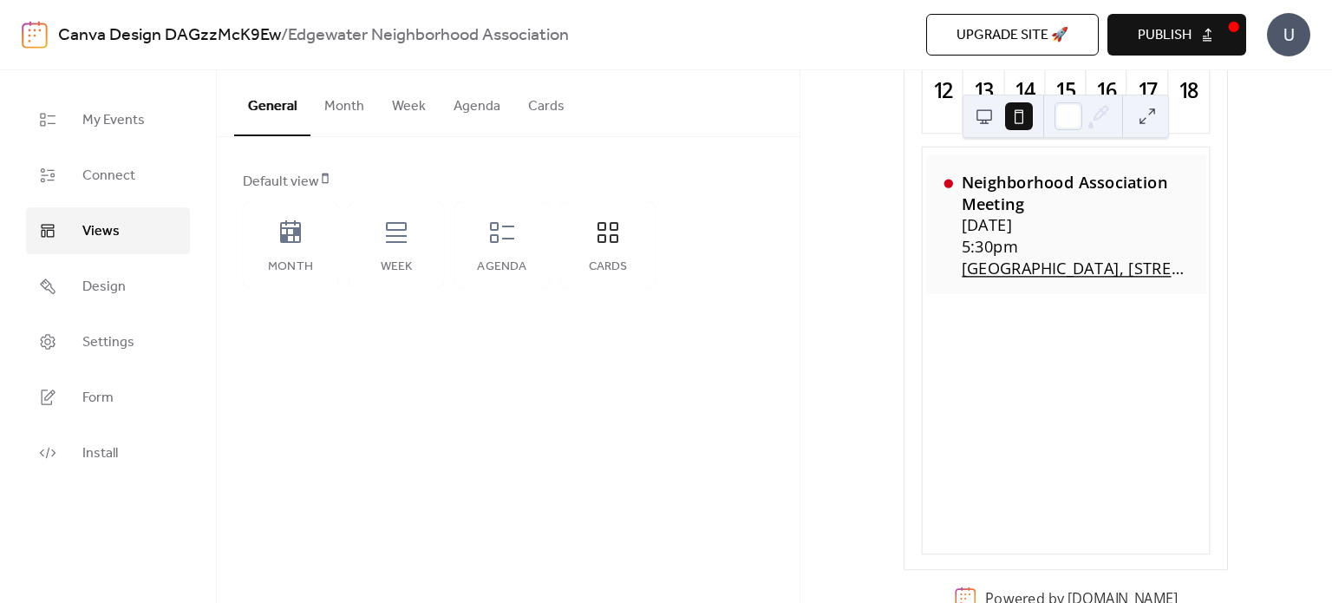
scroll to position [218, 0]
click at [1000, 205] on div "Neighborhood Association Meeting" at bounding box center [1074, 191] width 226 height 42
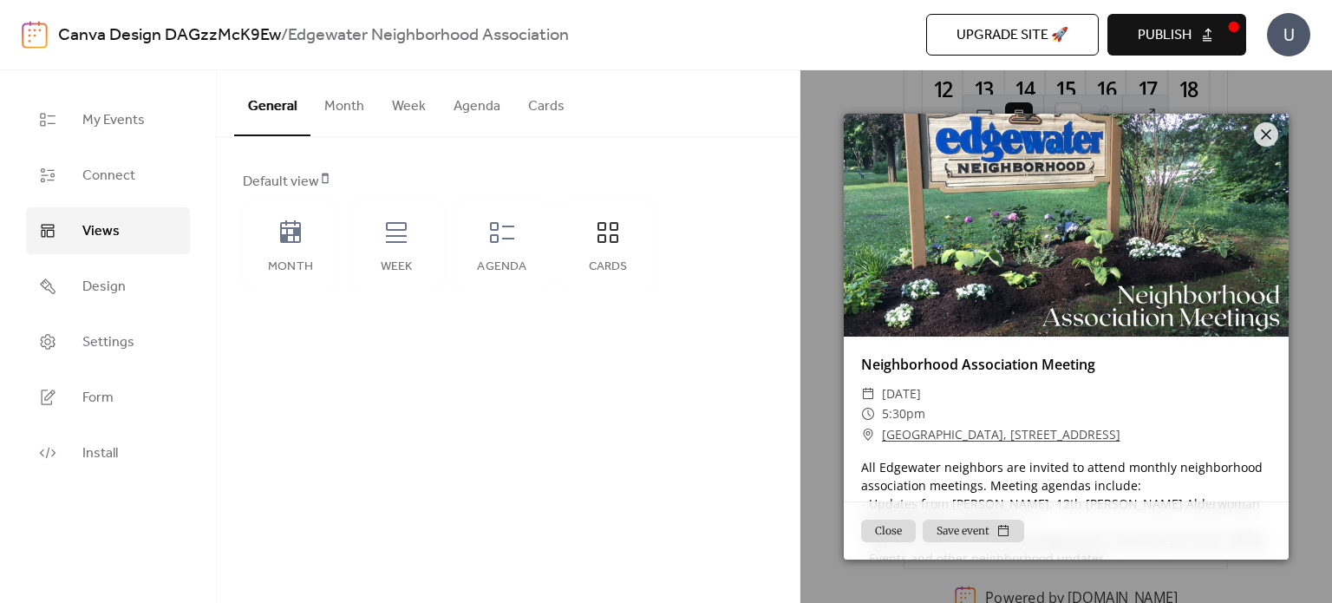
click at [909, 530] on button "Close" at bounding box center [888, 530] width 55 height 23
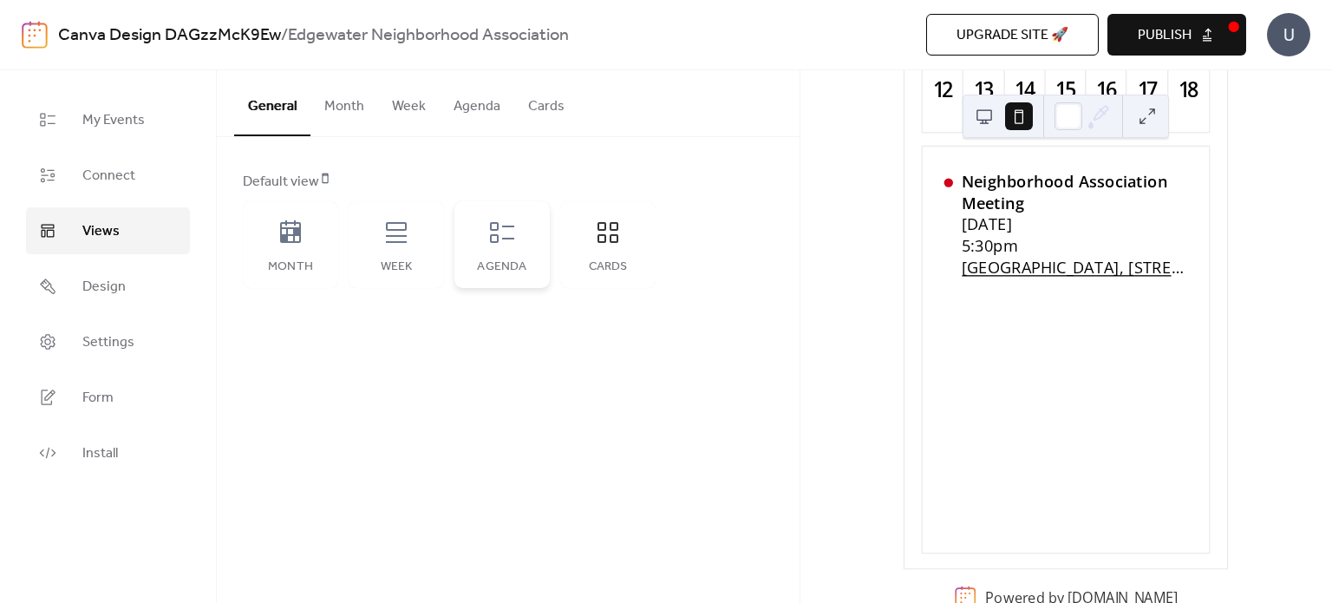
click at [487, 249] on div "Agenda" at bounding box center [501, 244] width 95 height 87
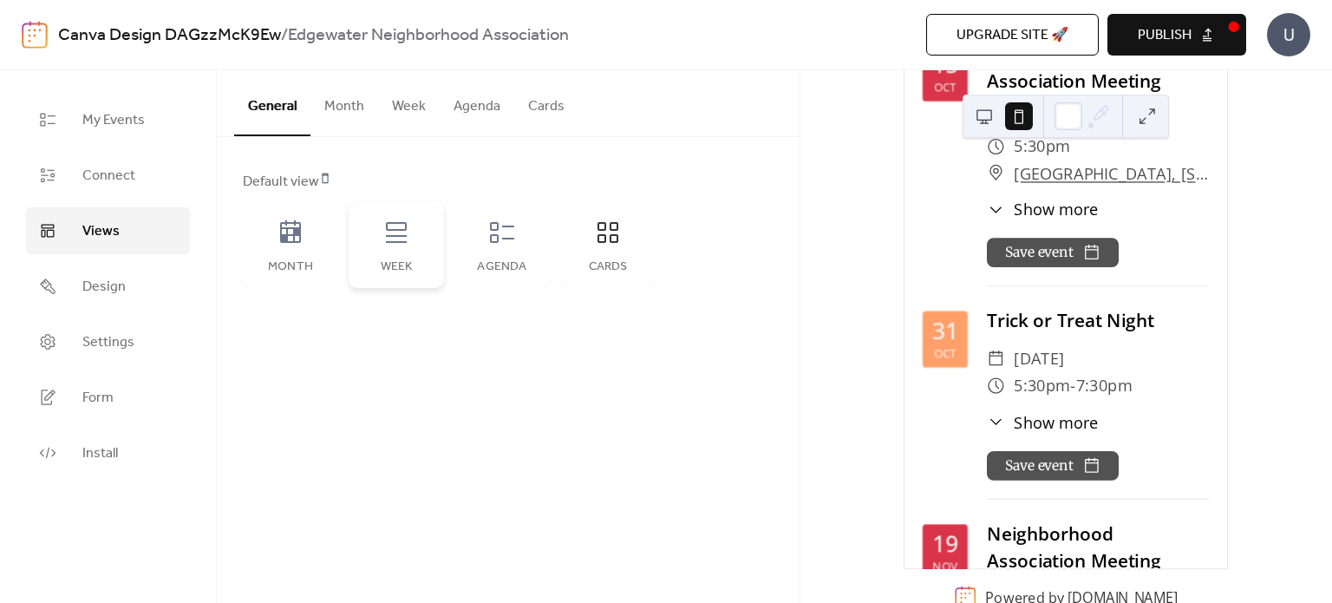
click at [389, 244] on icon at bounding box center [396, 232] width 28 height 28
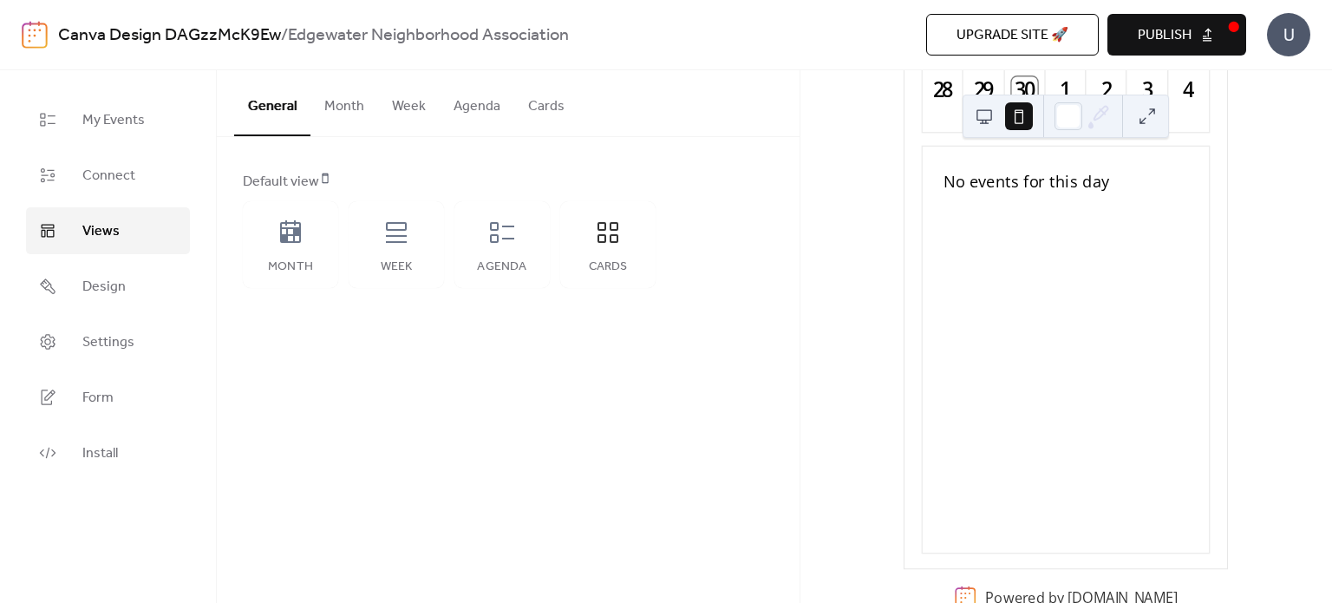
click at [474, 107] on button "Agenda" at bounding box center [477, 102] width 75 height 64
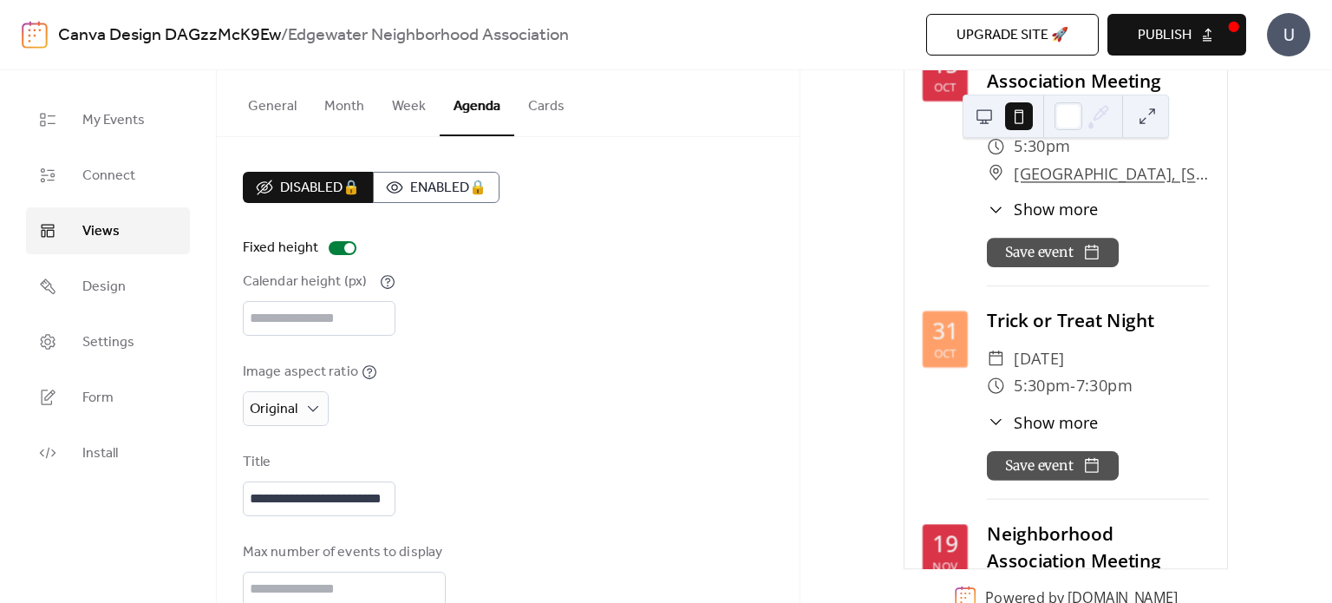
click at [264, 97] on button "General" at bounding box center [272, 102] width 76 height 64
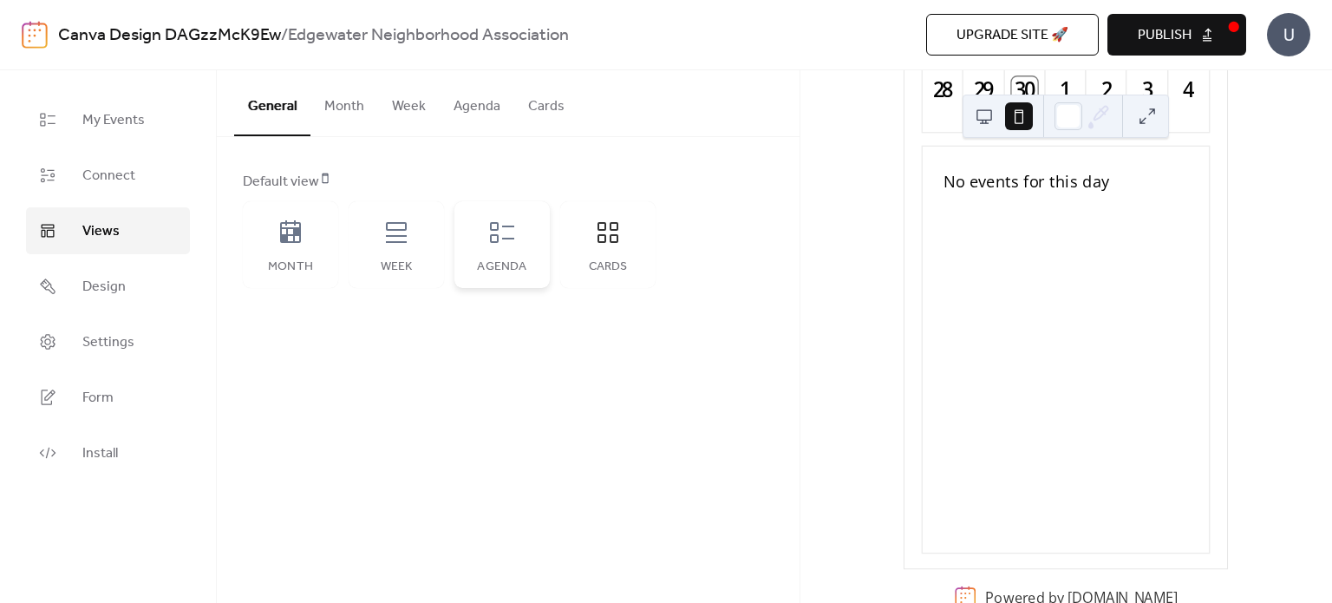
click at [502, 241] on icon at bounding box center [502, 232] width 28 height 28
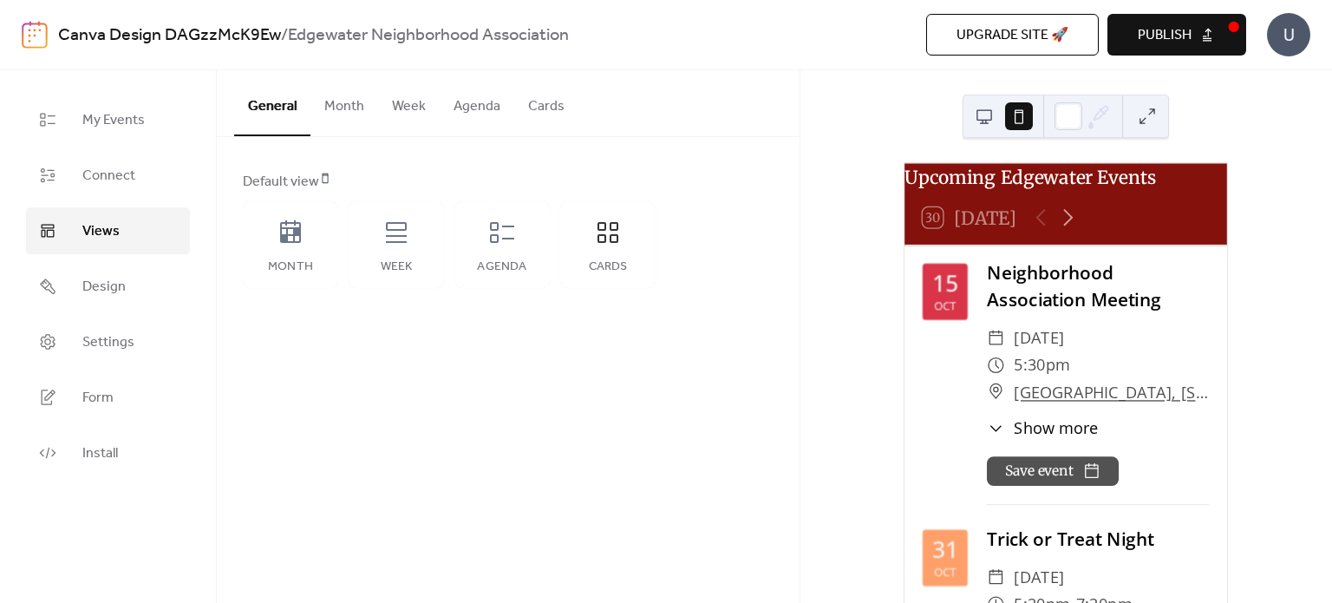
click at [1187, 34] on span "Publish" at bounding box center [1164, 35] width 54 height 21
click at [289, 248] on div "Month" at bounding box center [290, 244] width 95 height 87
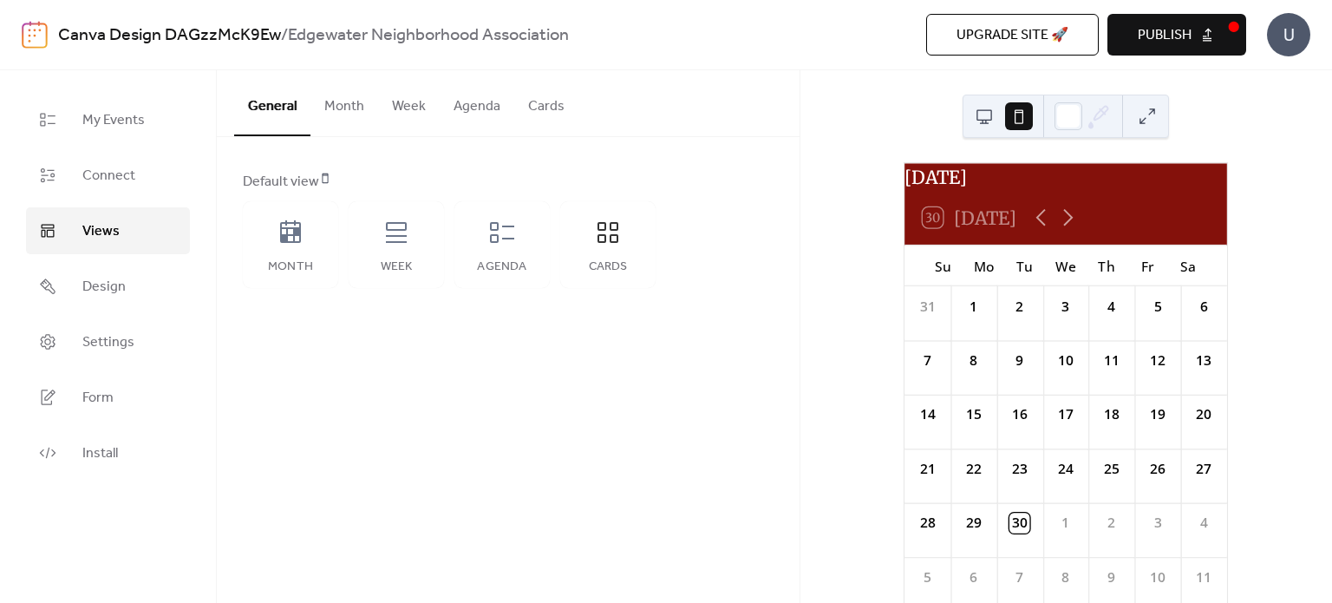
click at [1187, 25] on span "Publish" at bounding box center [1164, 35] width 54 height 21
click at [980, 114] on button at bounding box center [984, 116] width 28 height 28
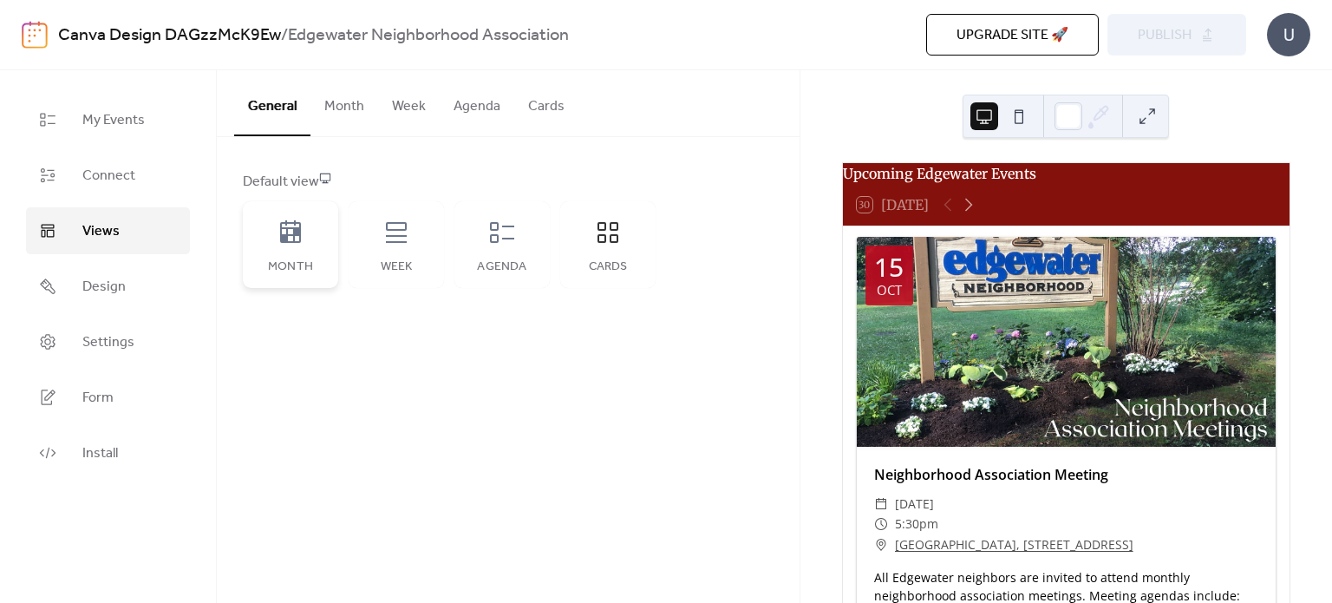
click at [311, 268] on div "Month" at bounding box center [290, 267] width 61 height 14
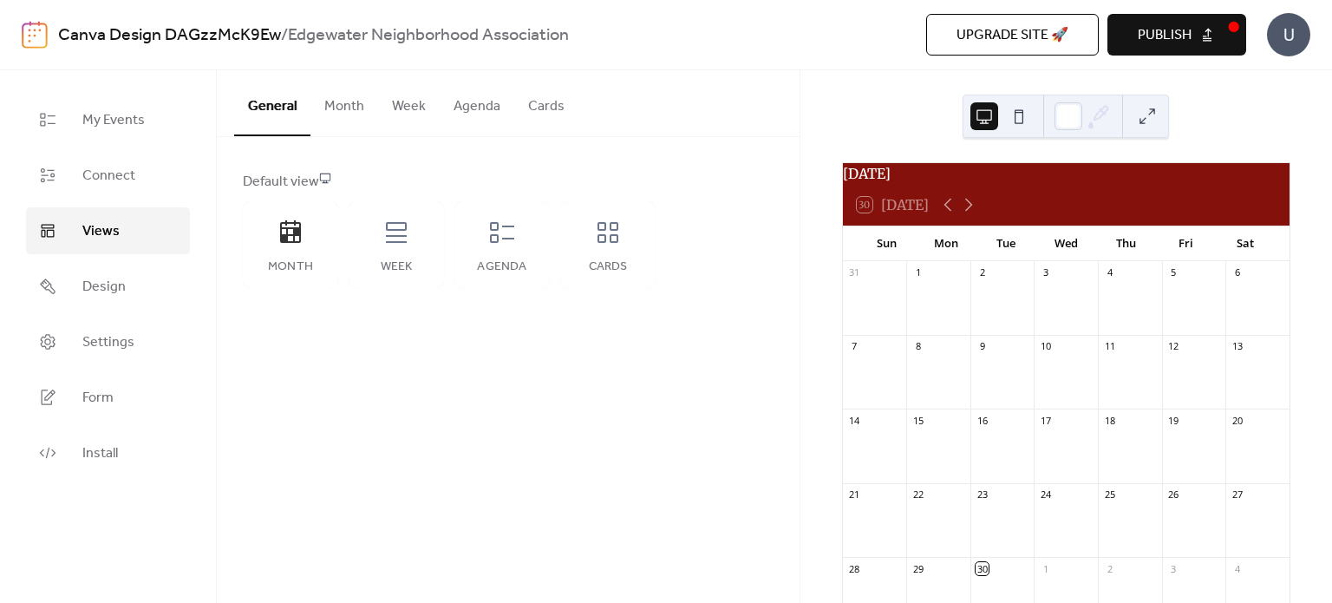
click at [1134, 34] on button "Publish" at bounding box center [1176, 35] width 139 height 42
click at [344, 110] on button "Month" at bounding box center [344, 102] width 68 height 64
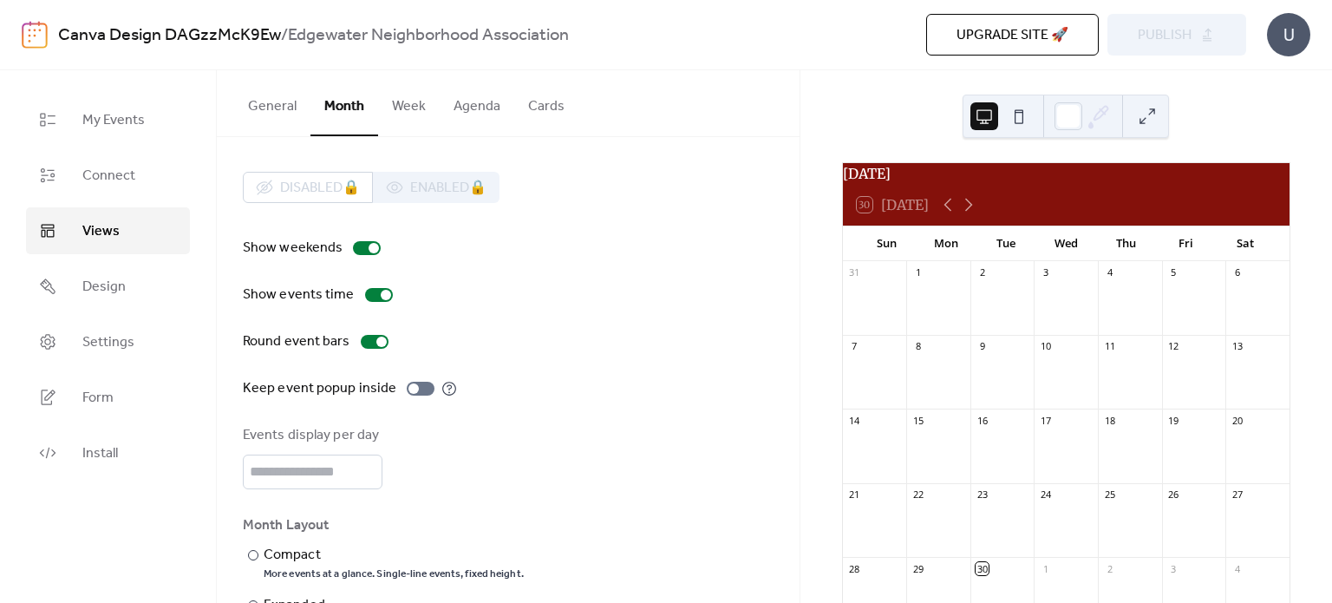
scroll to position [62, 0]
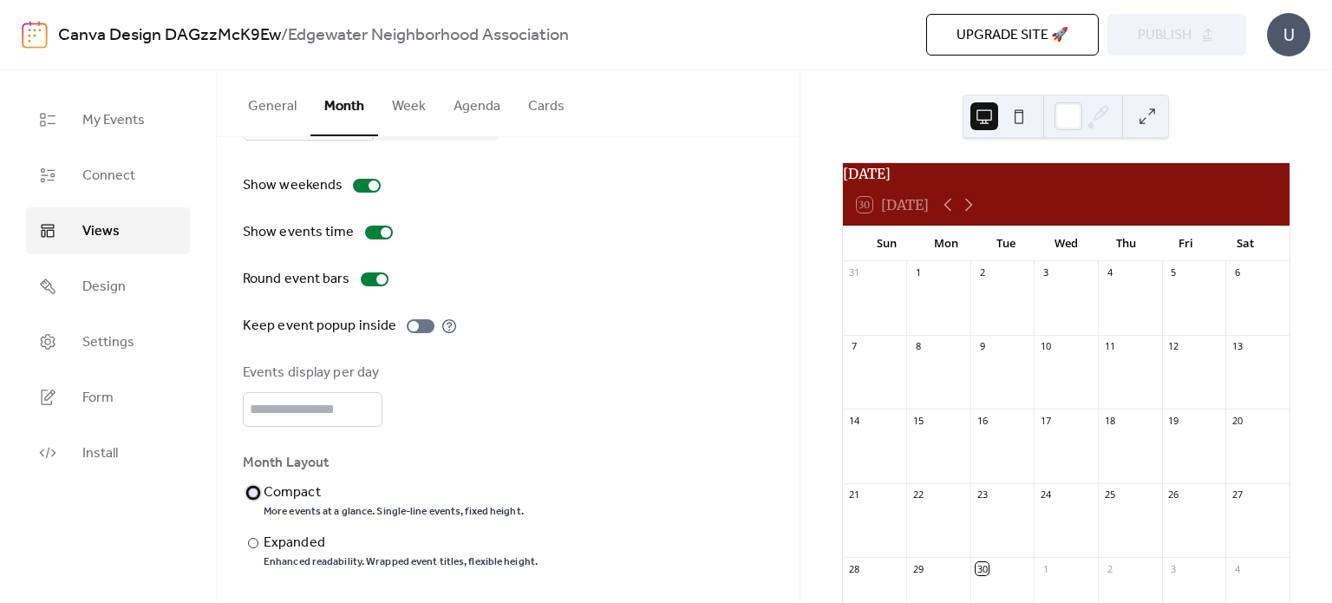
click at [304, 491] on div "Compact" at bounding box center [392, 492] width 257 height 21
click at [1144, 51] on button "Publish" at bounding box center [1176, 35] width 139 height 42
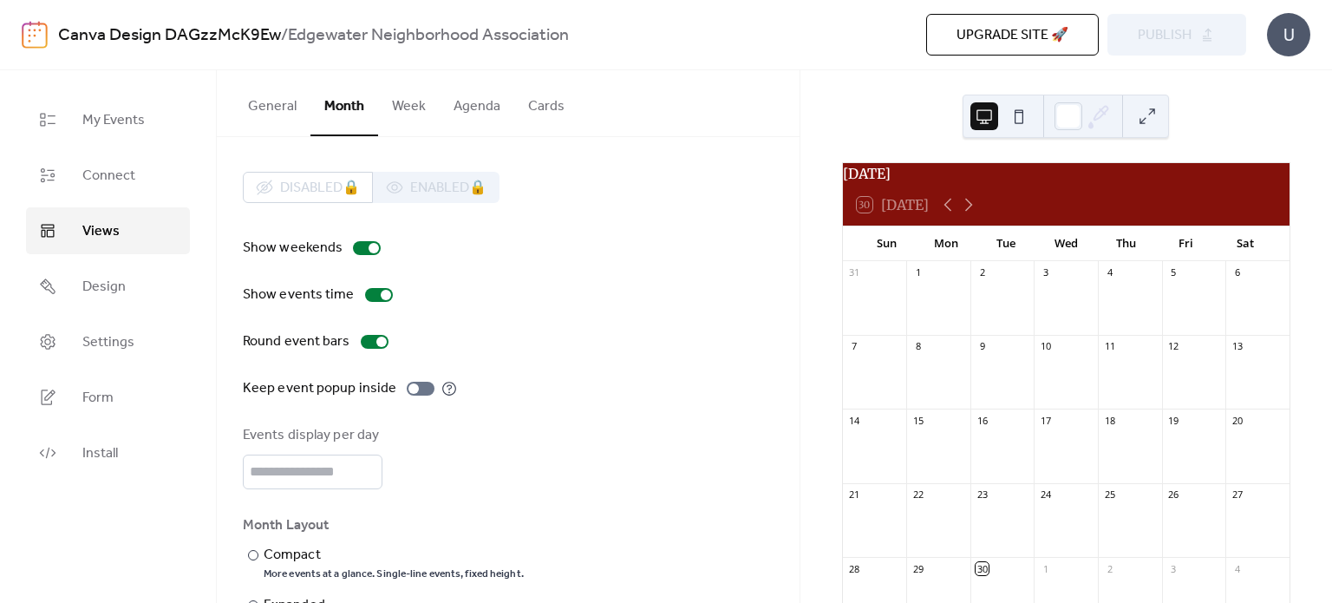
click at [1020, 114] on button at bounding box center [1019, 116] width 28 height 28
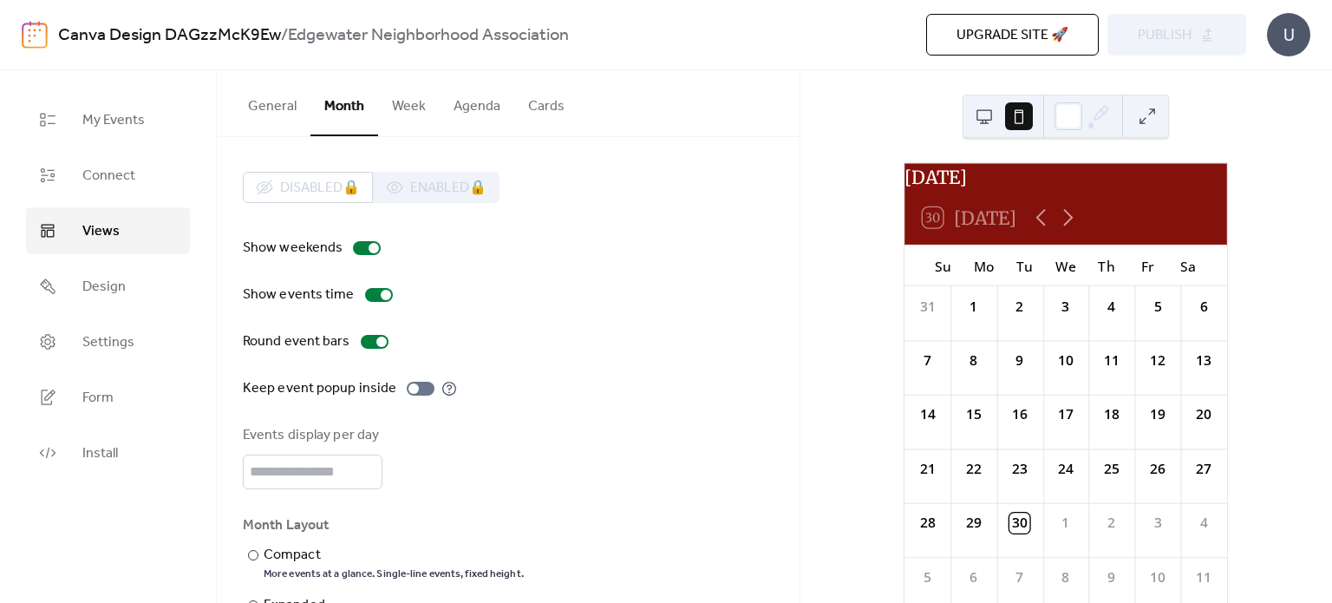
scroll to position [62, 0]
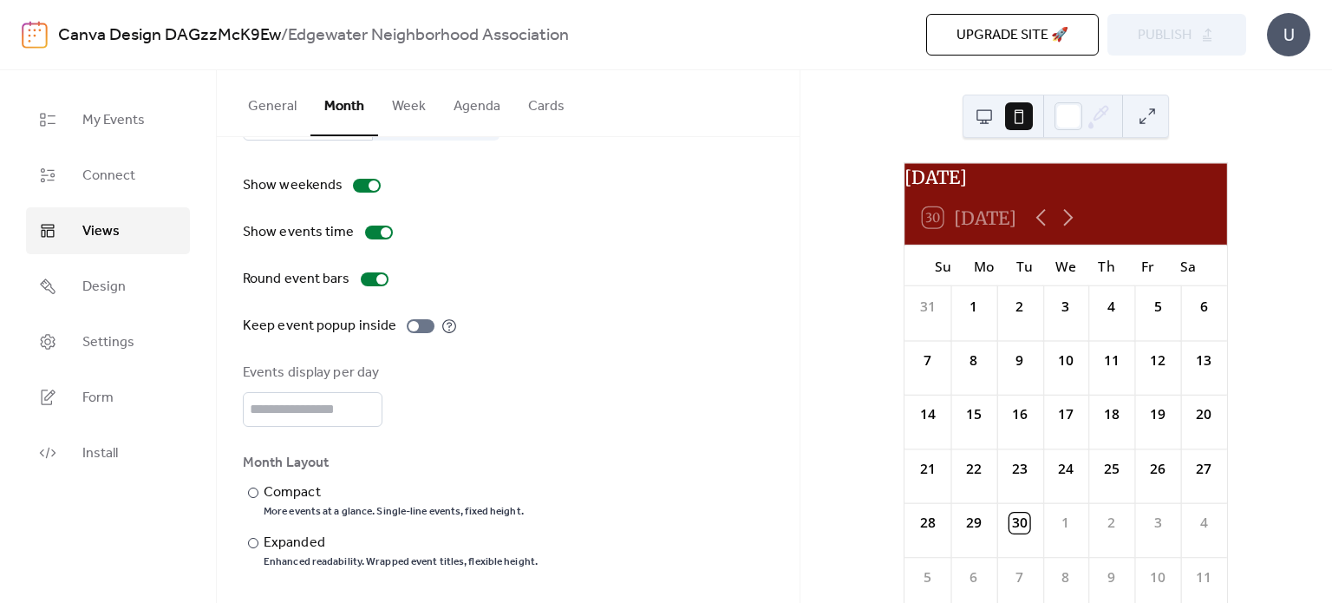
click at [260, 121] on button "General" at bounding box center [272, 102] width 76 height 64
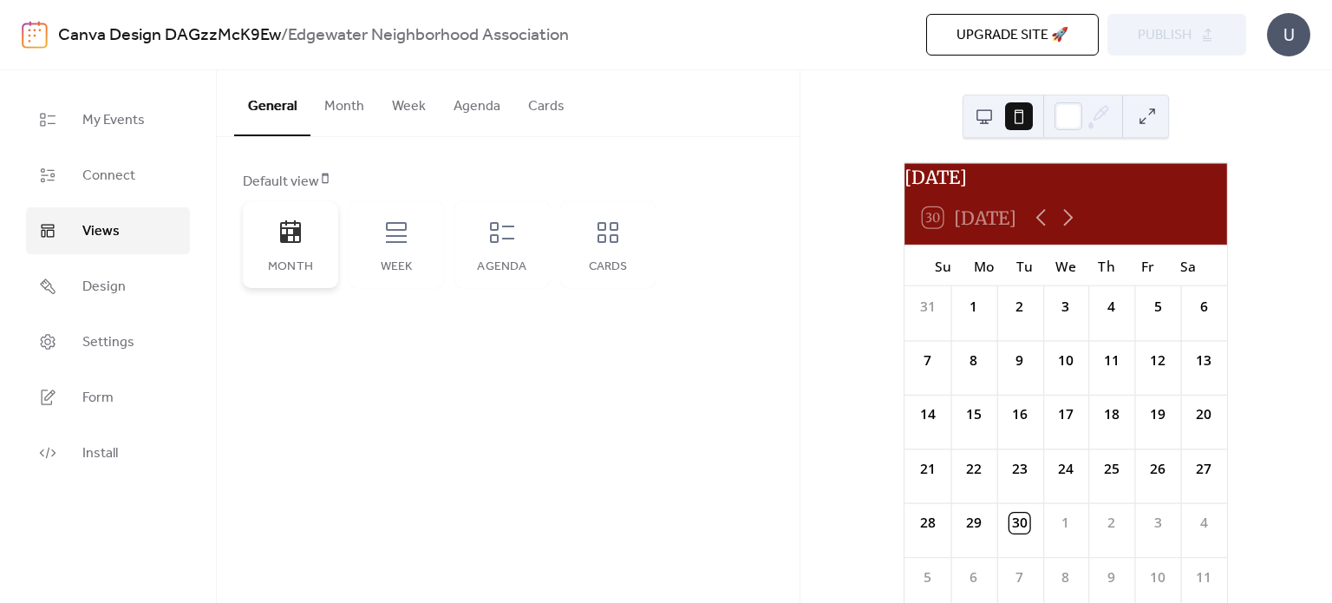
click at [309, 223] on div "Month" at bounding box center [290, 244] width 95 height 87
click at [401, 266] on div "Week" at bounding box center [396, 267] width 61 height 14
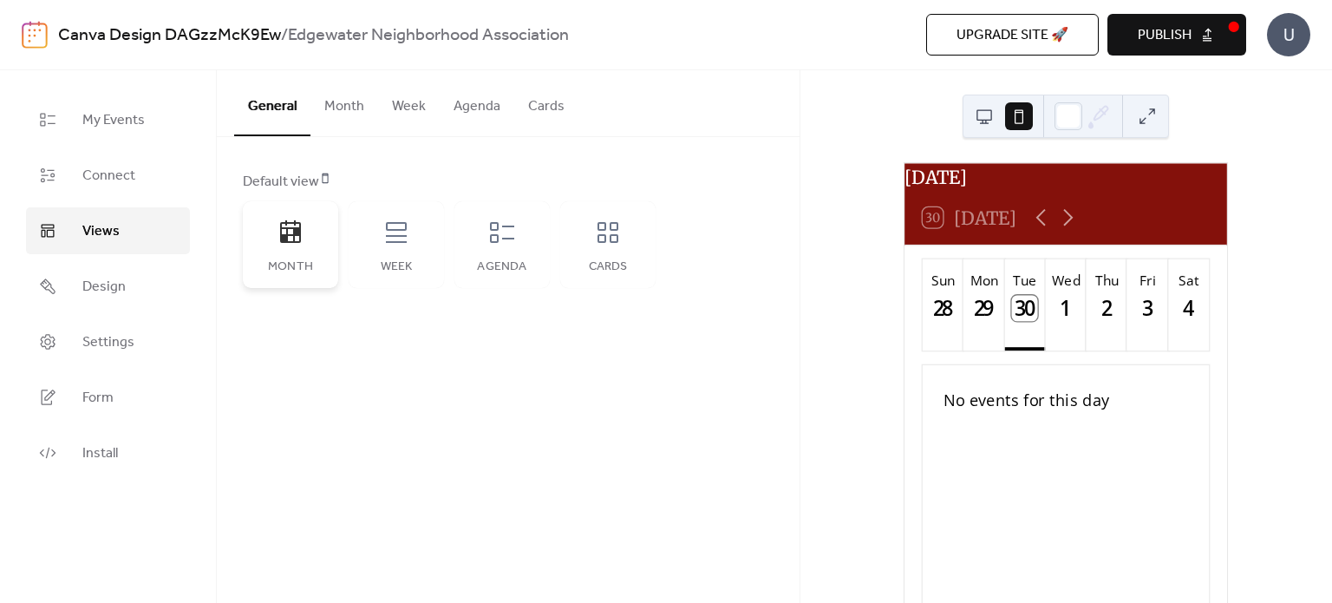
click at [279, 264] on div "Month" at bounding box center [290, 267] width 61 height 14
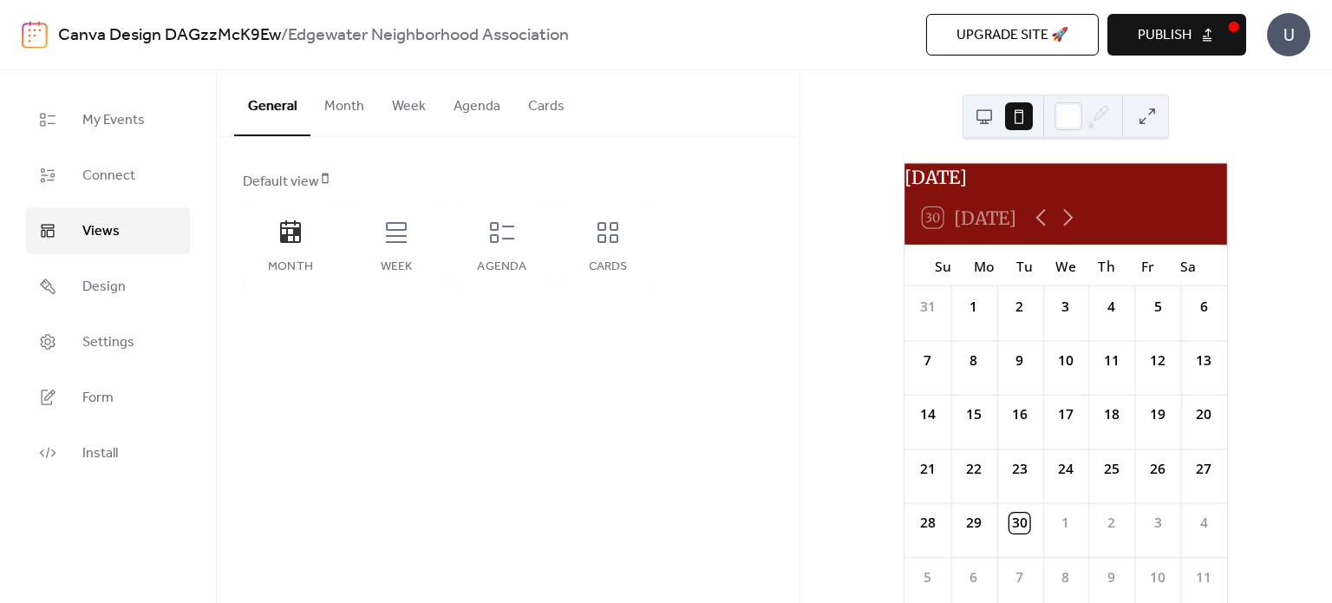
click at [363, 107] on button "Month" at bounding box center [344, 102] width 68 height 64
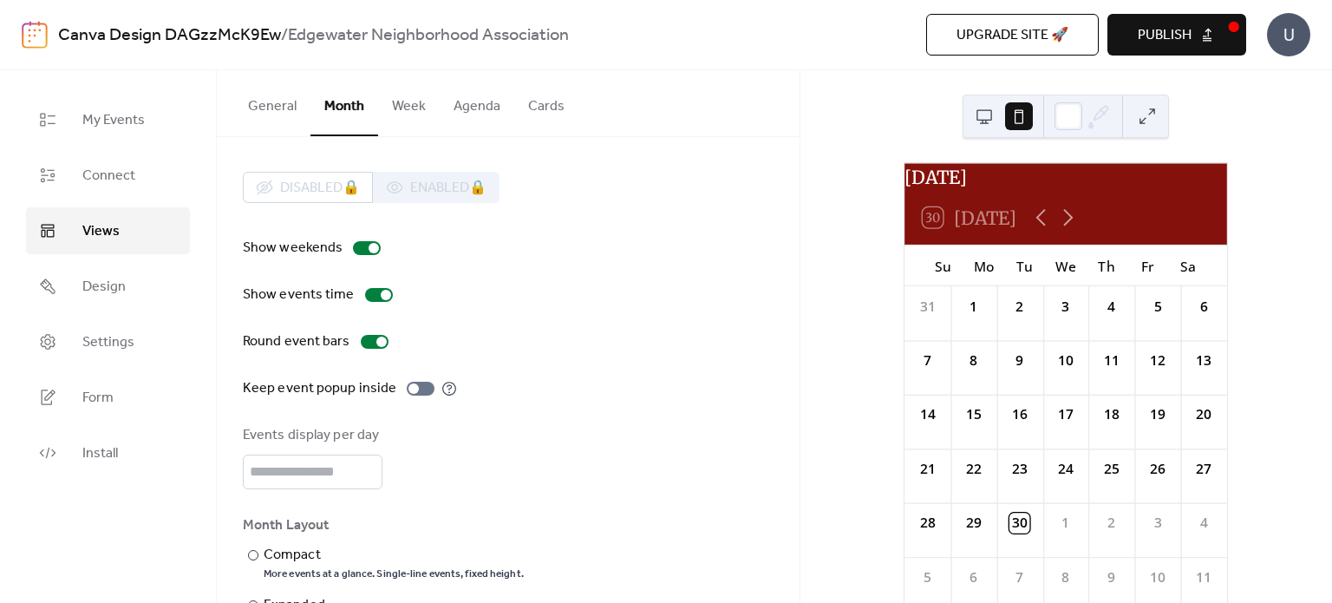
scroll to position [62, 0]
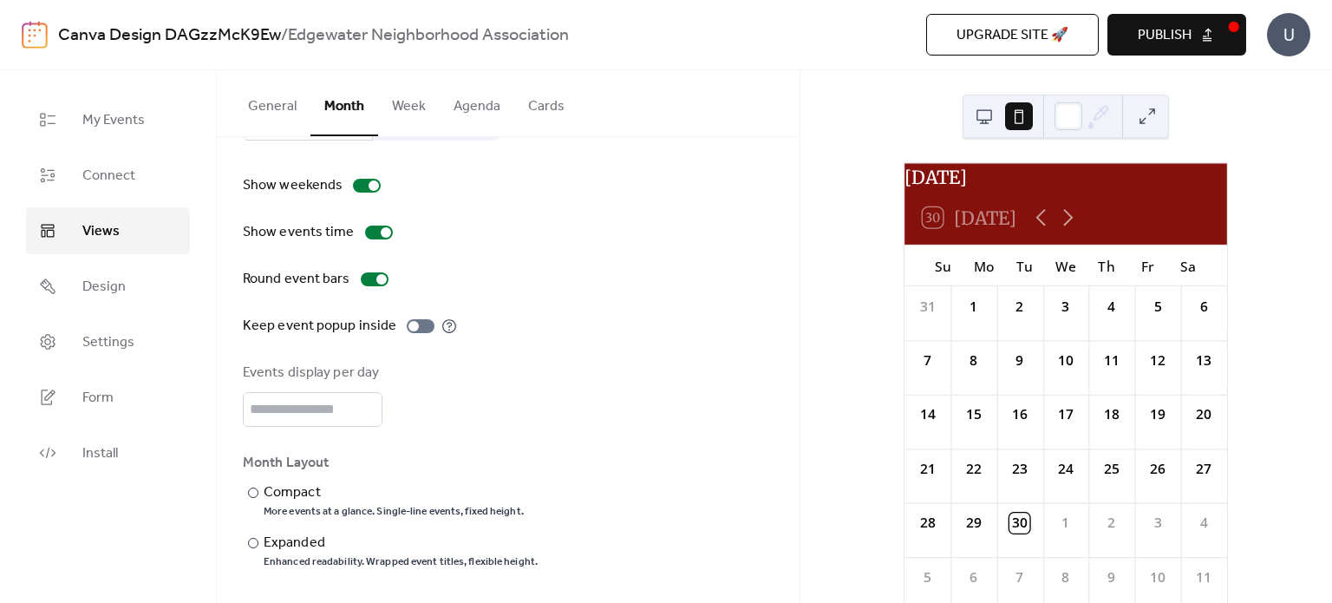
click at [1168, 35] on span "Publish" at bounding box center [1164, 35] width 54 height 21
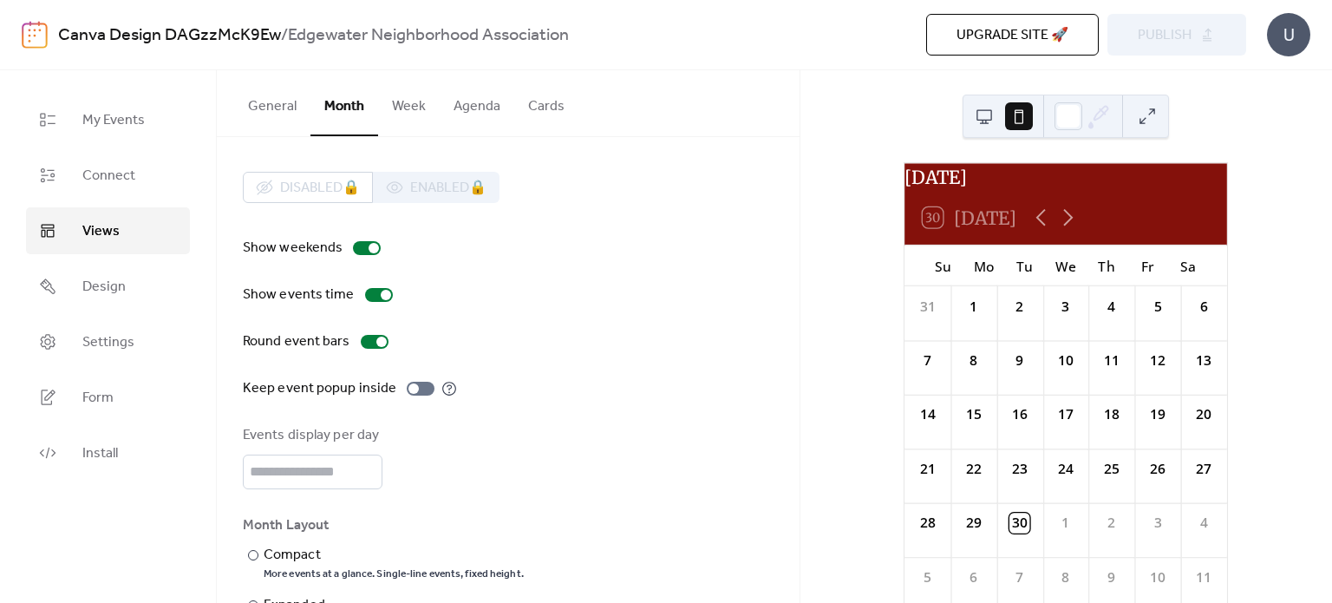
click at [262, 97] on button "General" at bounding box center [272, 102] width 76 height 64
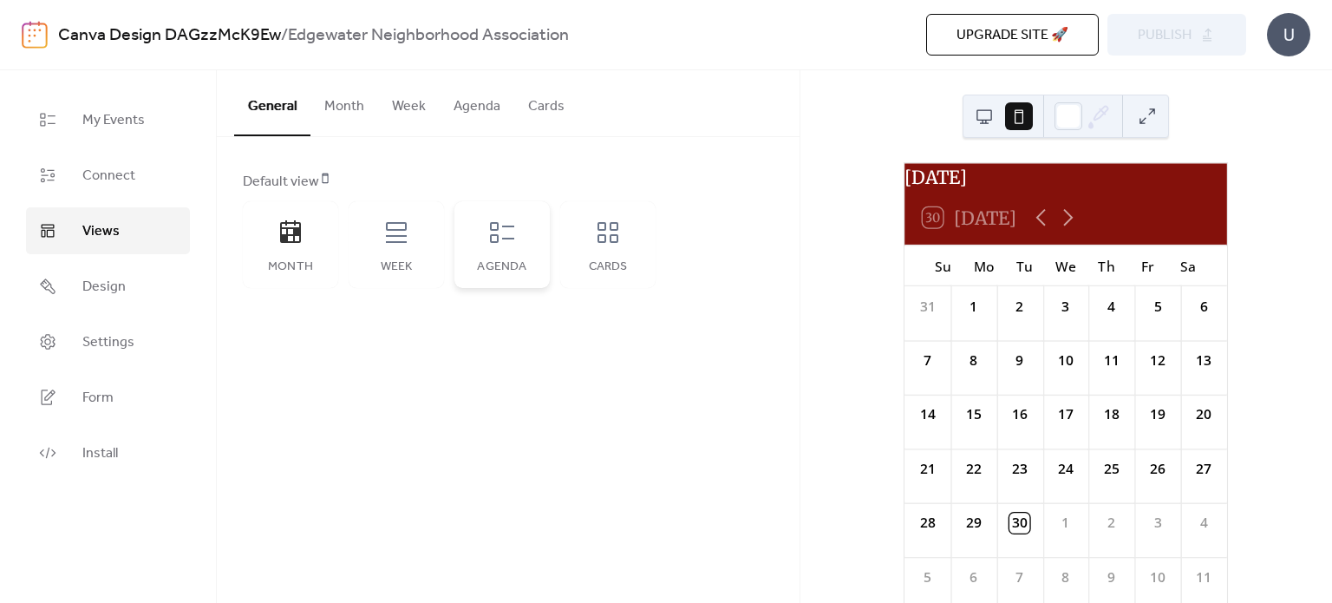
click at [483, 256] on div "Agenda" at bounding box center [501, 244] width 95 height 87
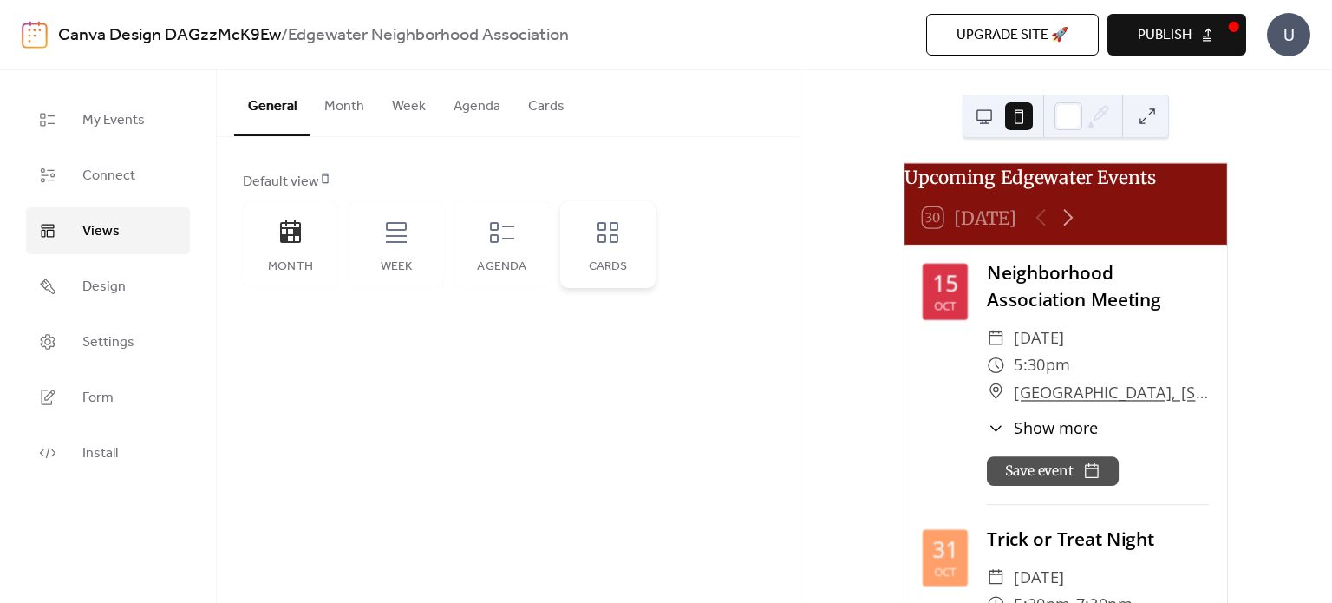
click at [593, 246] on div "Cards" at bounding box center [607, 244] width 95 height 87
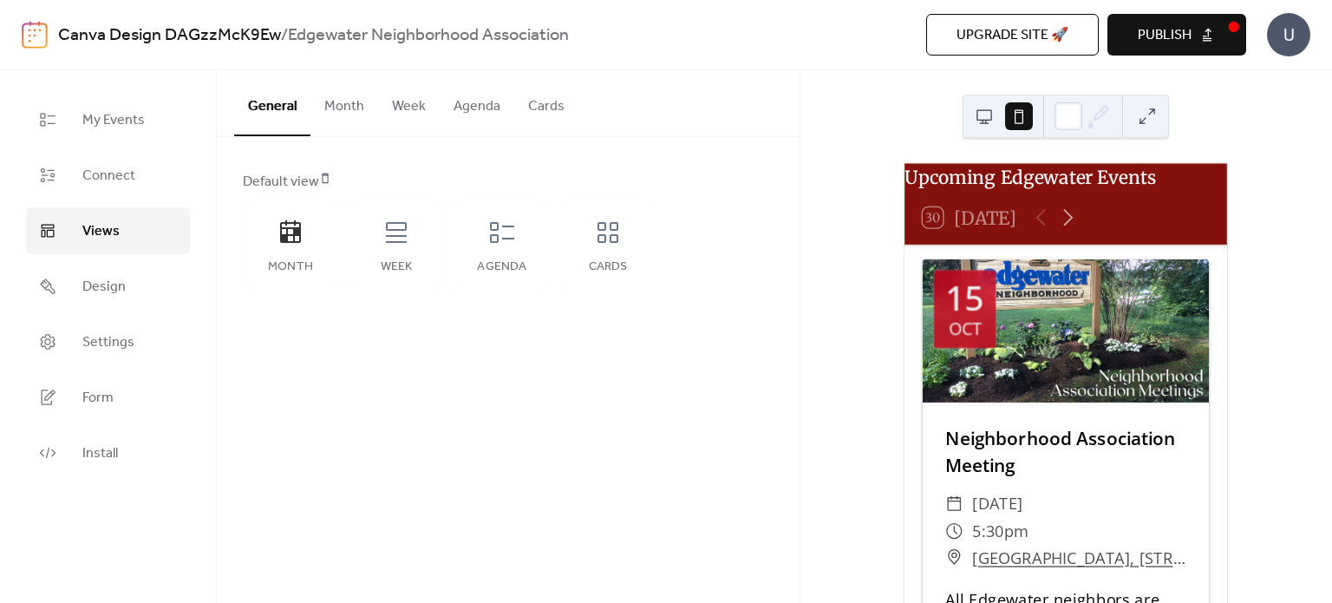
click at [981, 108] on button at bounding box center [984, 116] width 28 height 28
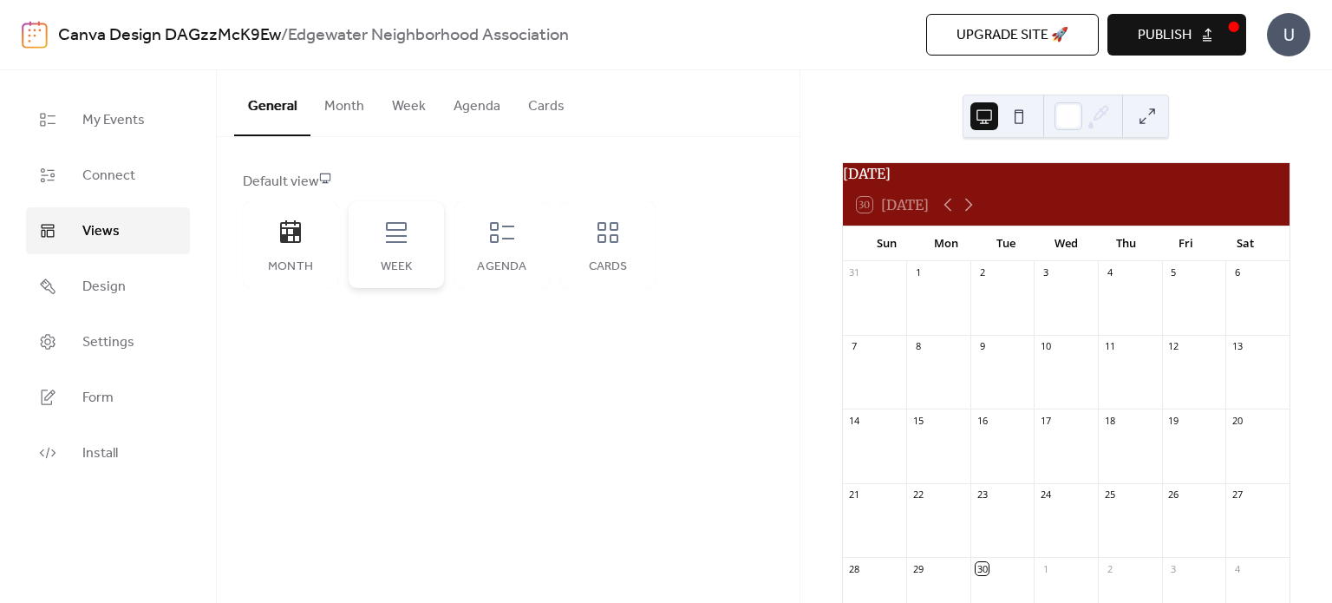
click at [395, 256] on div "Week" at bounding box center [396, 244] width 95 height 87
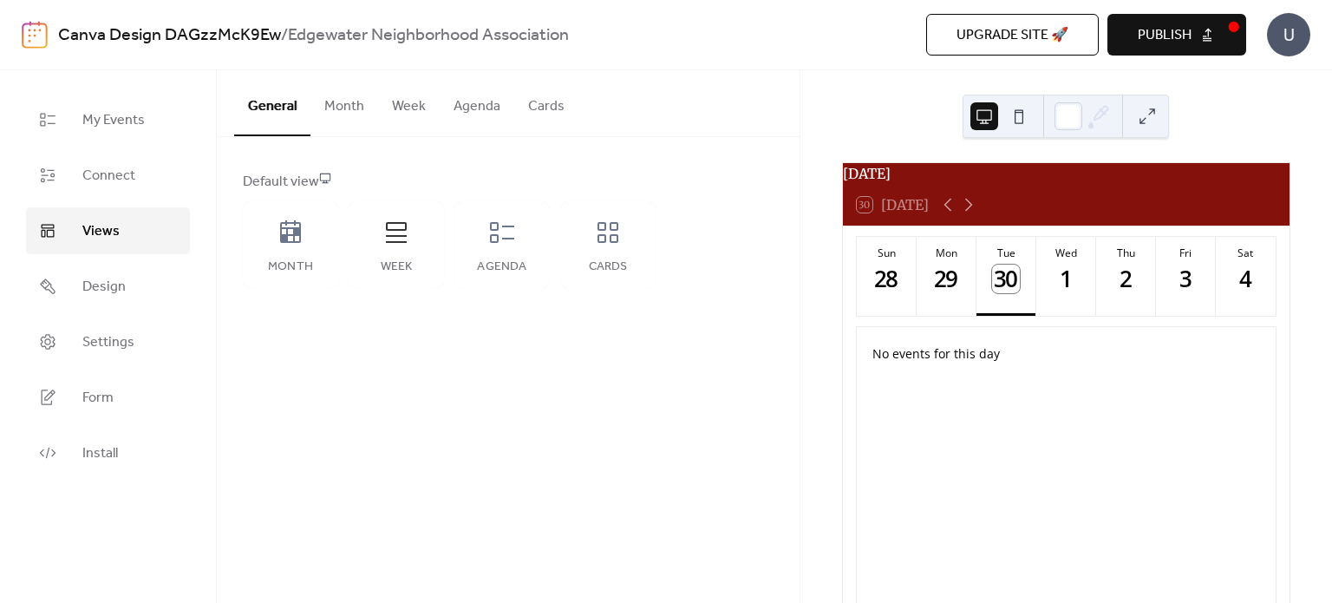
click at [1183, 25] on span "Publish" at bounding box center [1164, 35] width 54 height 21
click at [504, 256] on div "Agenda" at bounding box center [501, 244] width 95 height 87
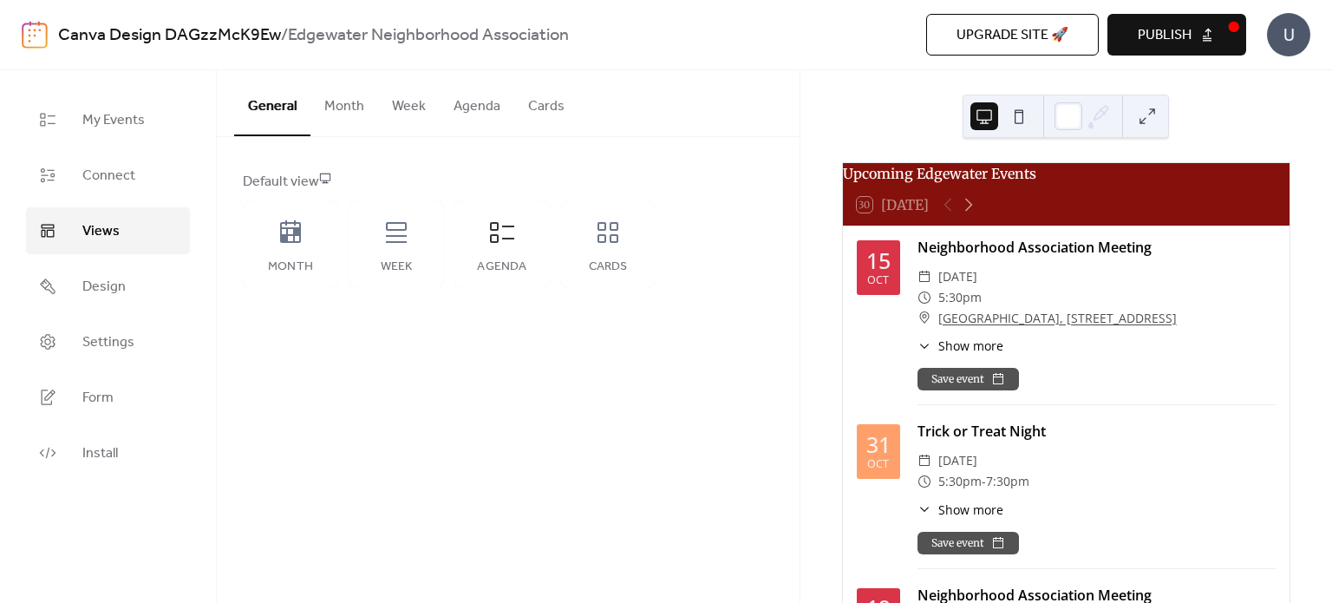
click at [1010, 121] on button at bounding box center [1019, 116] width 28 height 28
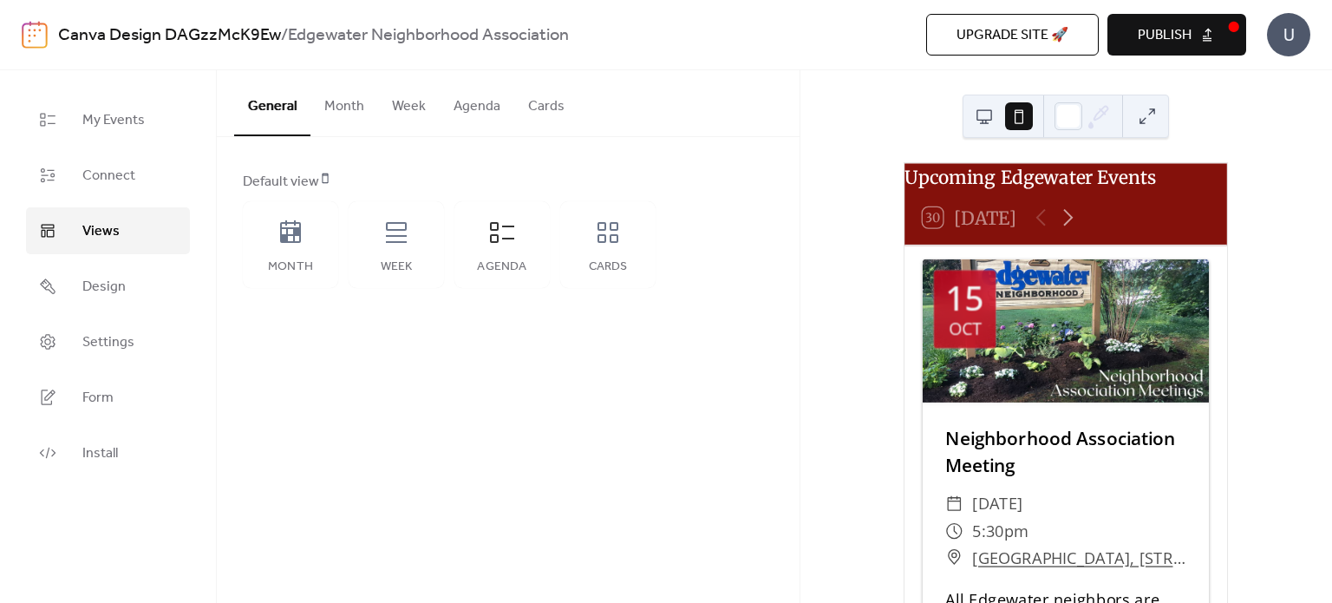
click at [1177, 30] on span "Publish" at bounding box center [1164, 35] width 54 height 21
click at [981, 127] on button at bounding box center [984, 116] width 28 height 28
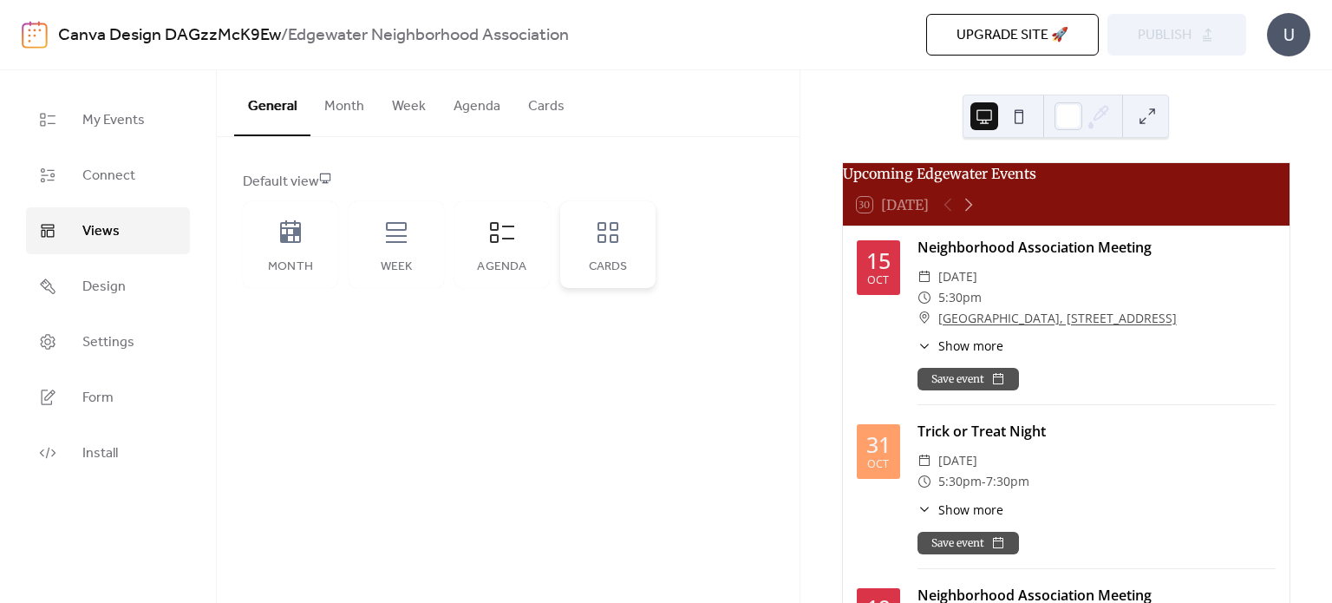
click at [620, 250] on div "Cards" at bounding box center [607, 244] width 95 height 87
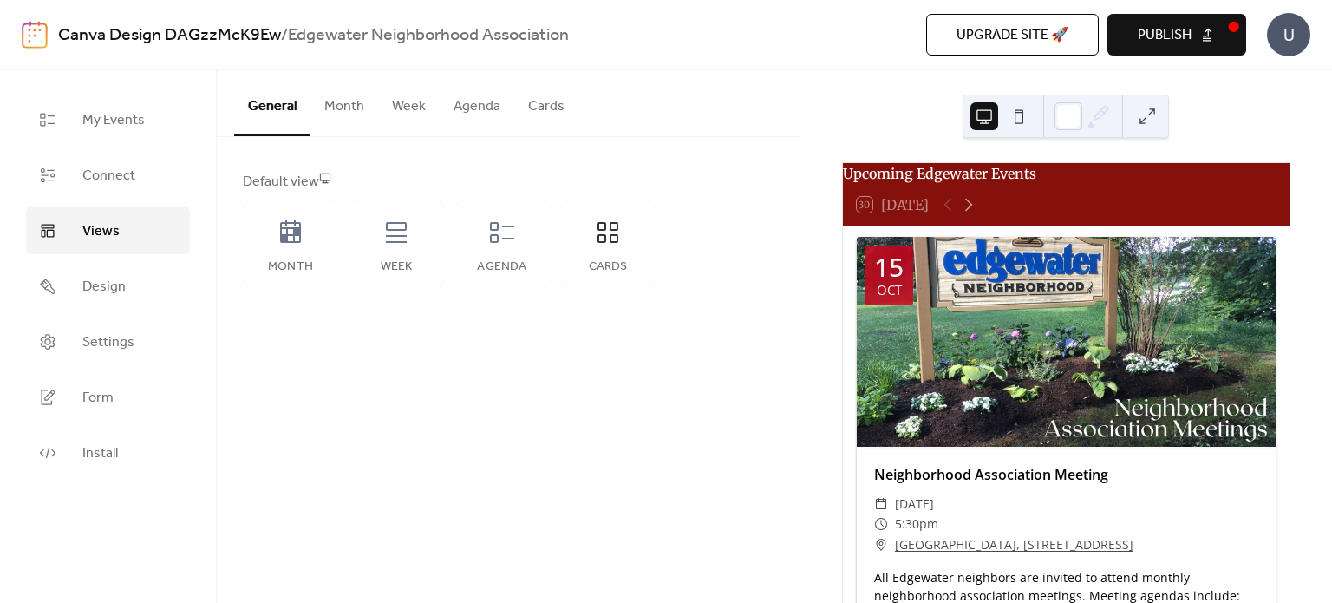
click at [534, 90] on button "Cards" at bounding box center [546, 102] width 64 height 64
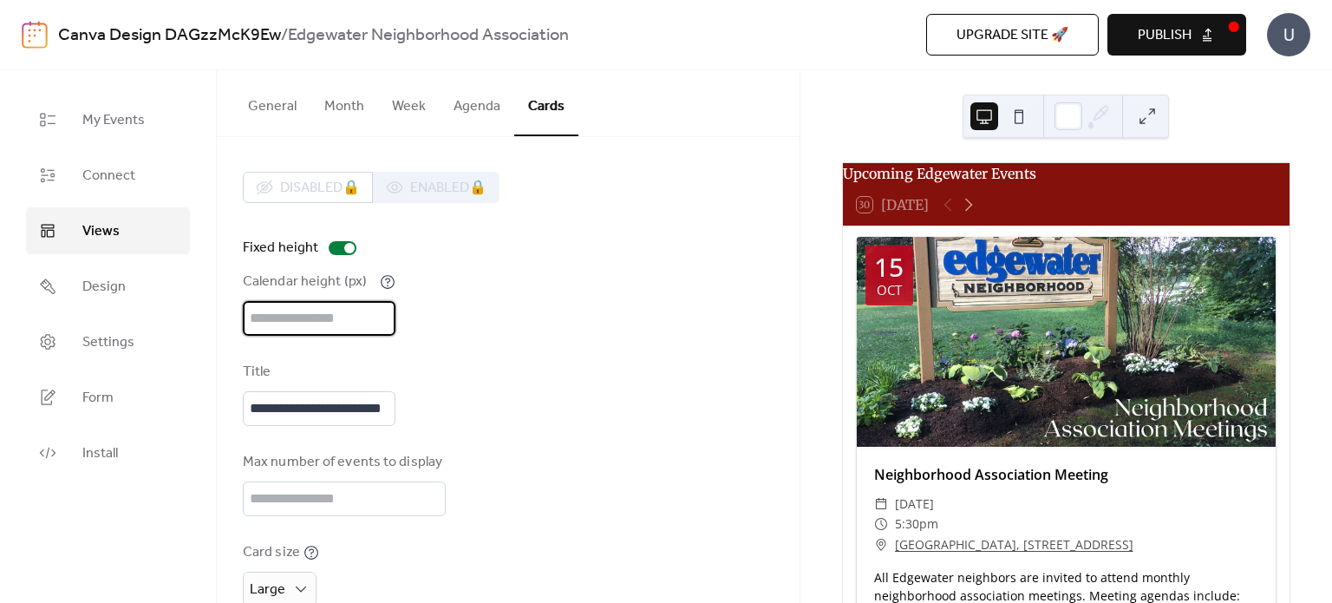
drag, startPoint x: 276, startPoint y: 319, endPoint x: 231, endPoint y: 320, distance: 45.1
click at [231, 320] on div "**********" at bounding box center [508, 448] width 583 height 623
type input "***"
click at [577, 345] on div "**********" at bounding box center [508, 449] width 531 height 554
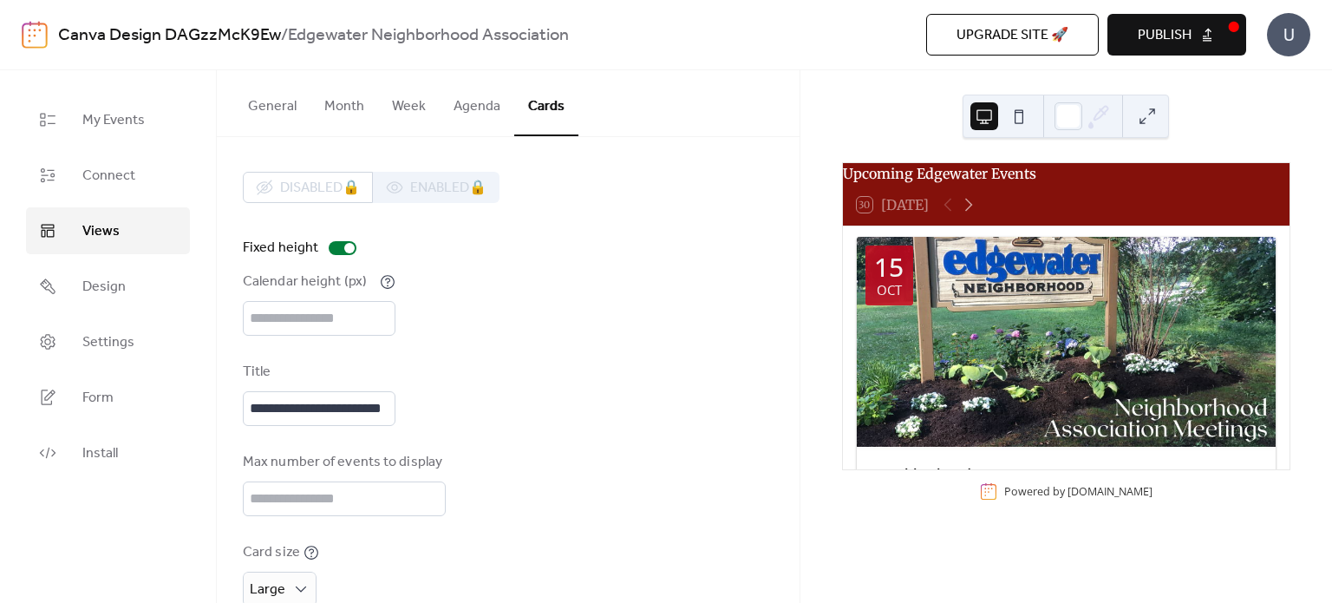
scroll to position [156, 0]
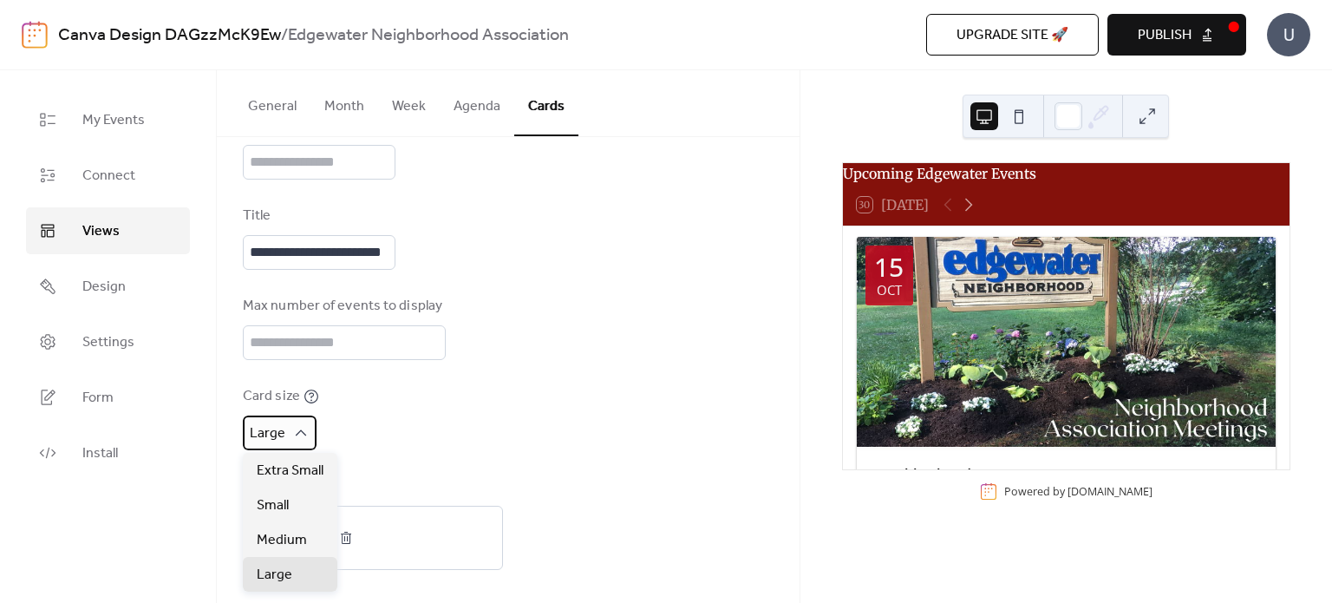
click at [290, 443] on div "Large" at bounding box center [280, 432] width 74 height 35
click at [280, 498] on span "Small" at bounding box center [273, 505] width 32 height 21
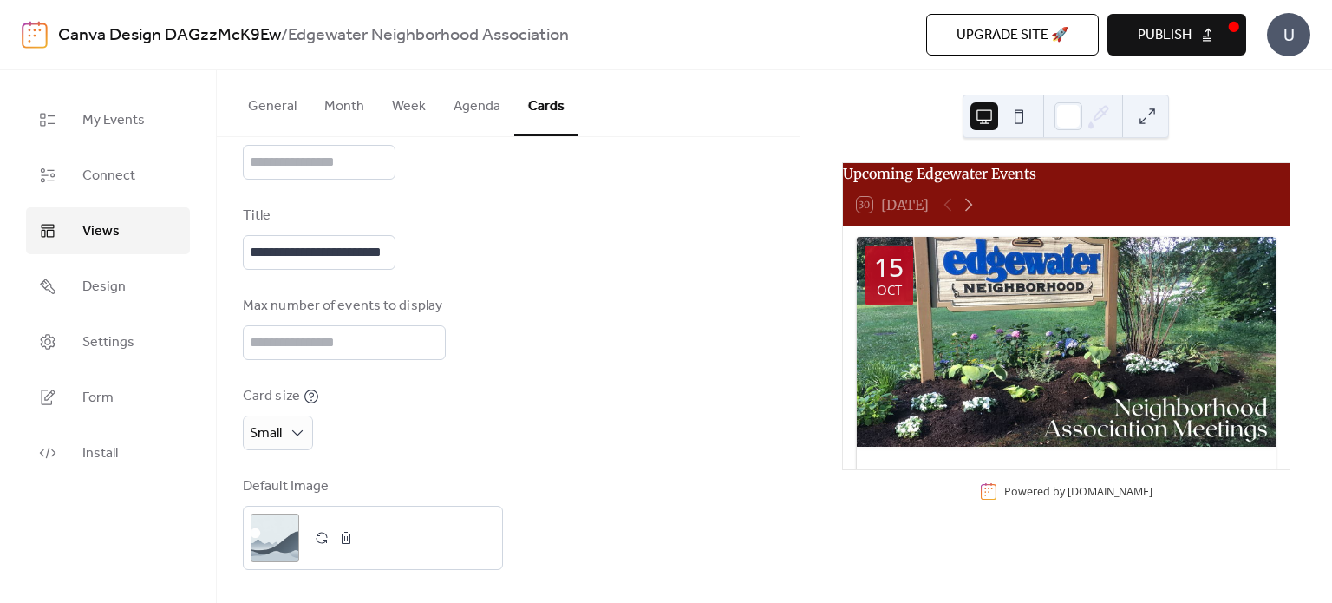
click at [563, 445] on div "Card size Small" at bounding box center [508, 418] width 531 height 64
click at [257, 123] on button "General" at bounding box center [272, 102] width 76 height 64
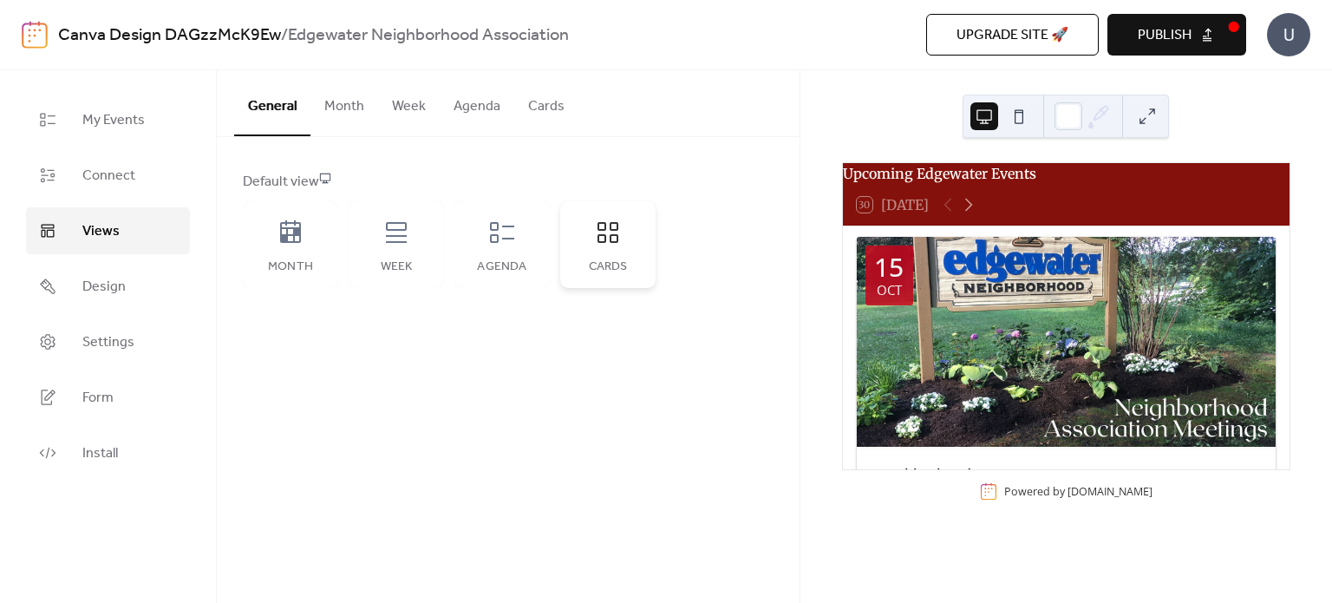
click at [608, 279] on div "Cards" at bounding box center [607, 244] width 95 height 87
click at [1019, 115] on button at bounding box center [1019, 116] width 28 height 28
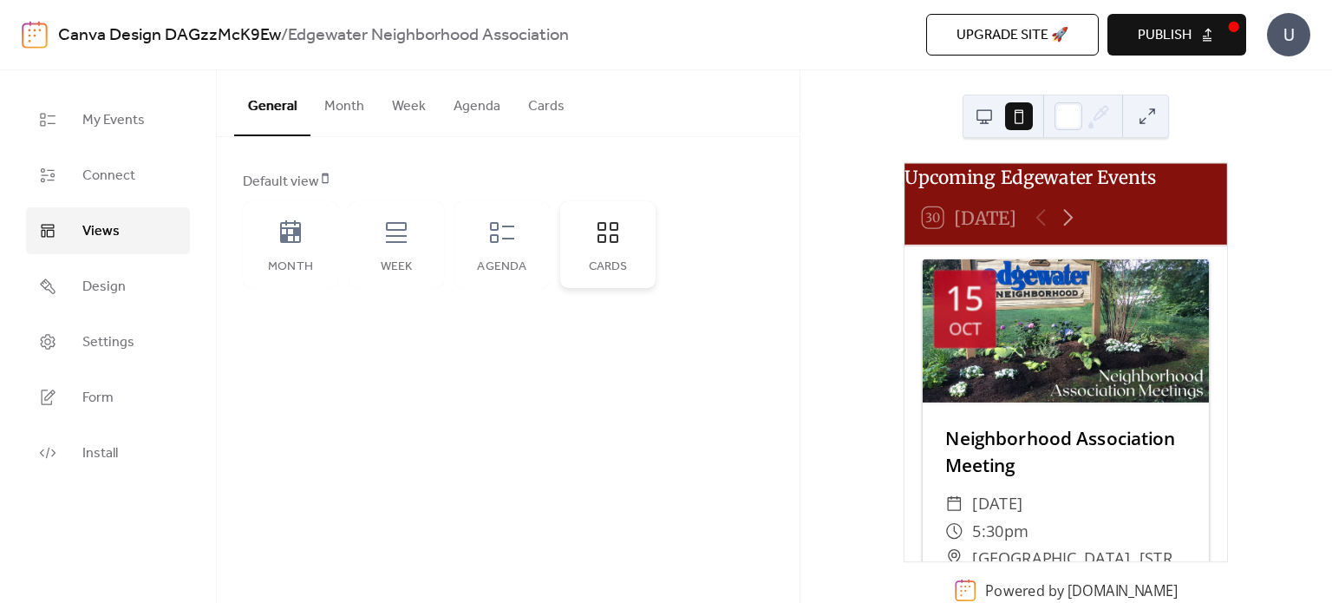
click at [593, 239] on div "Cards" at bounding box center [607, 244] width 95 height 87
click at [533, 94] on button "Cards" at bounding box center [546, 102] width 64 height 64
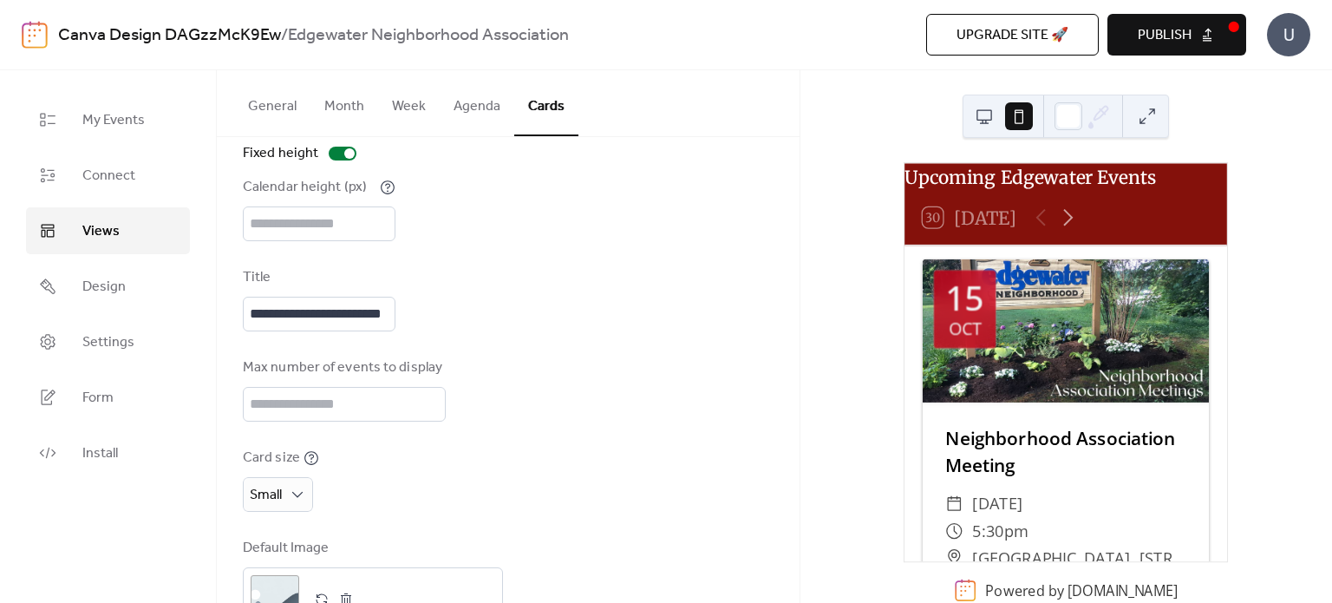
scroll to position [94, 0]
click at [341, 309] on input "**********" at bounding box center [319, 314] width 153 height 35
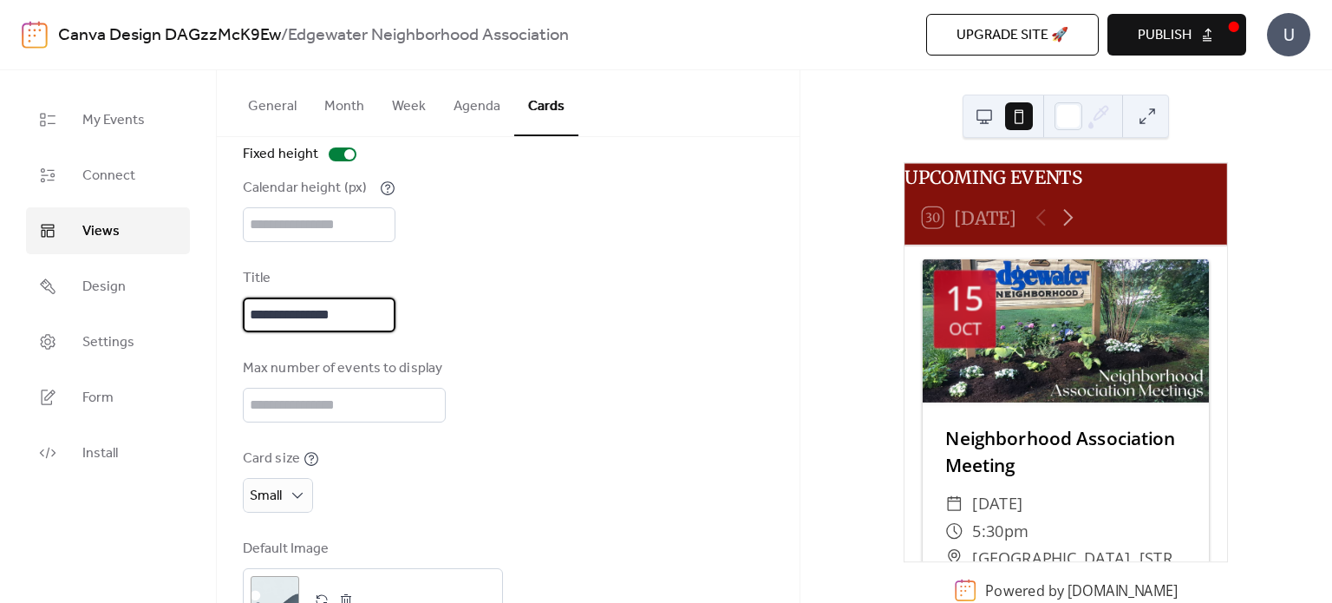
type input "**********"
click at [382, 349] on div "**********" at bounding box center [508, 355] width 531 height 554
click at [989, 125] on button at bounding box center [984, 116] width 28 height 28
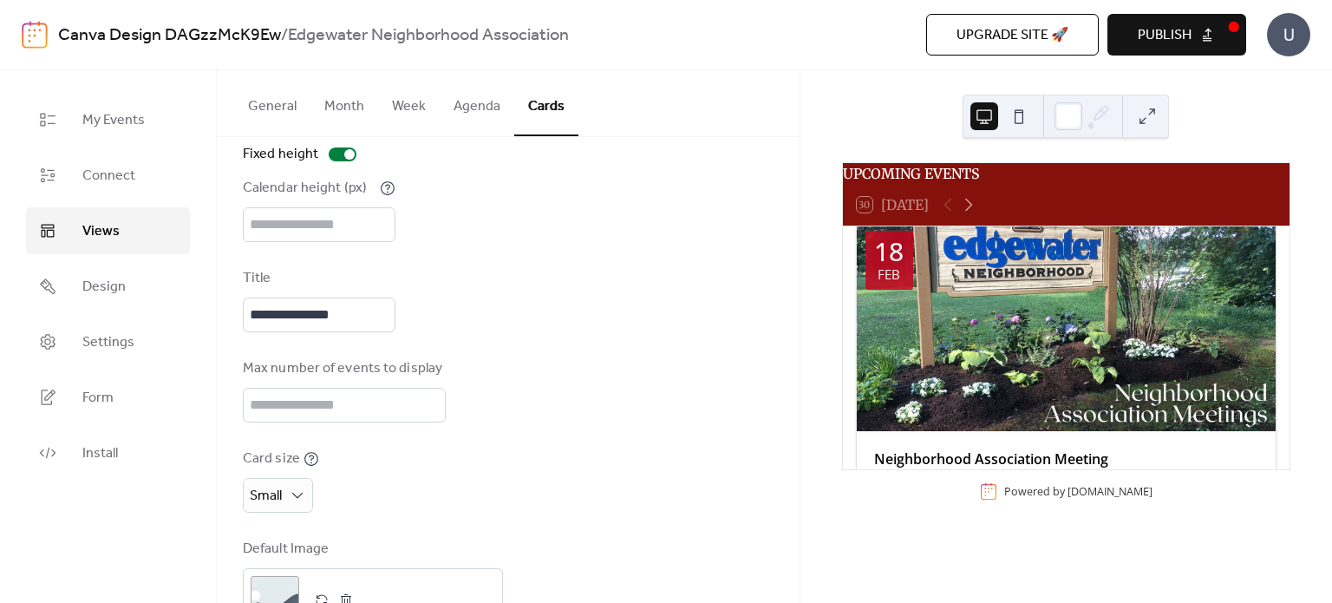
scroll to position [2498, 0]
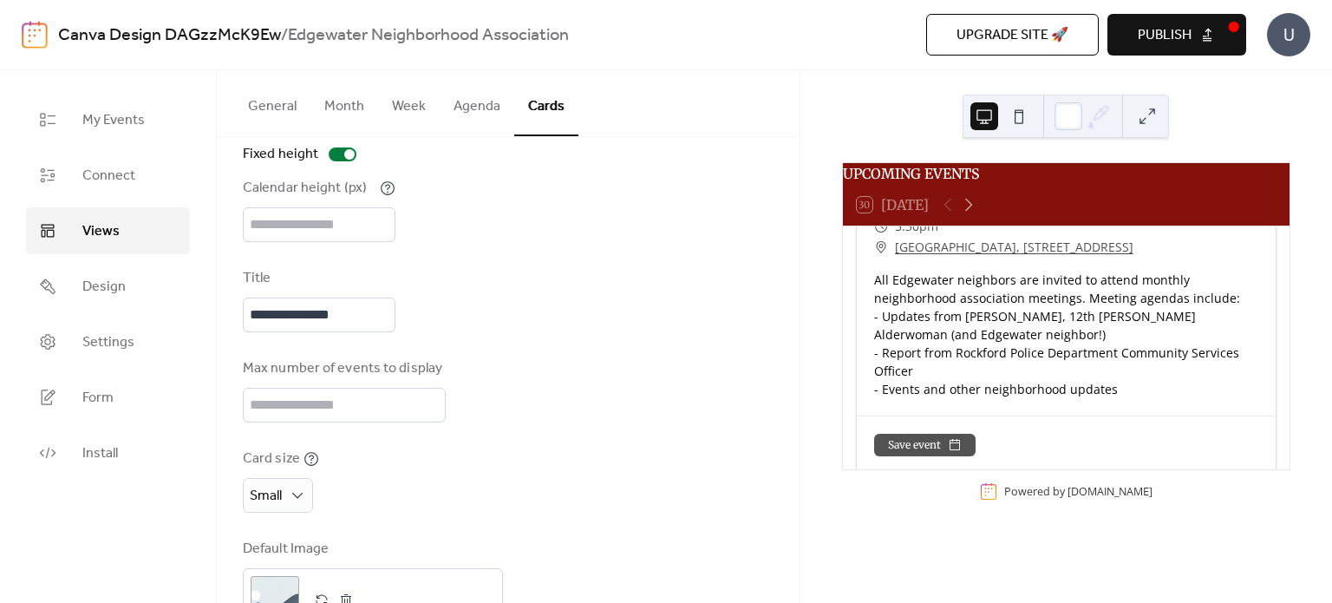
click at [1171, 16] on button "Publish" at bounding box center [1176, 35] width 139 height 42
